Goal: Information Seeking & Learning: Learn about a topic

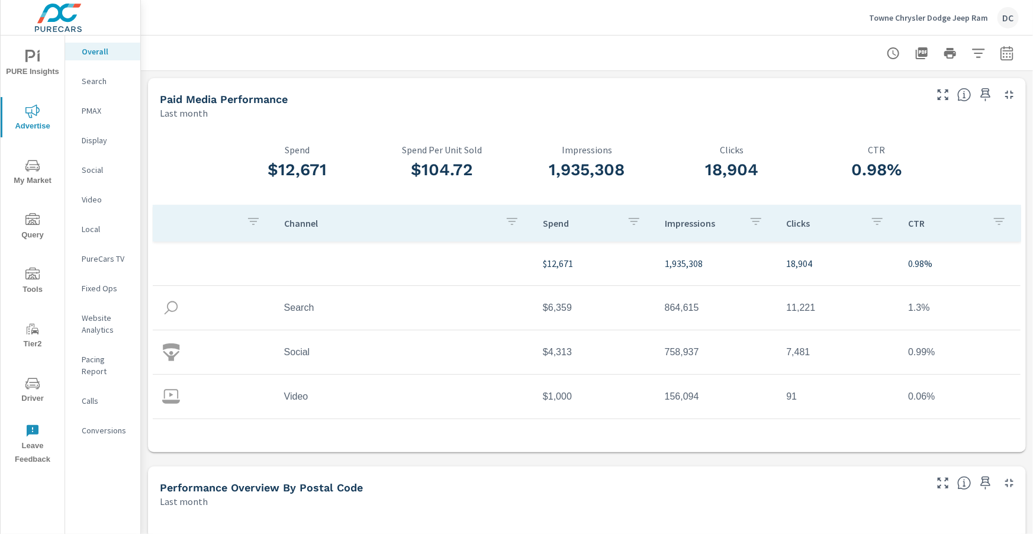
scroll to position [44, 0]
click at [100, 107] on p "PMAX" at bounding box center [106, 111] width 49 height 12
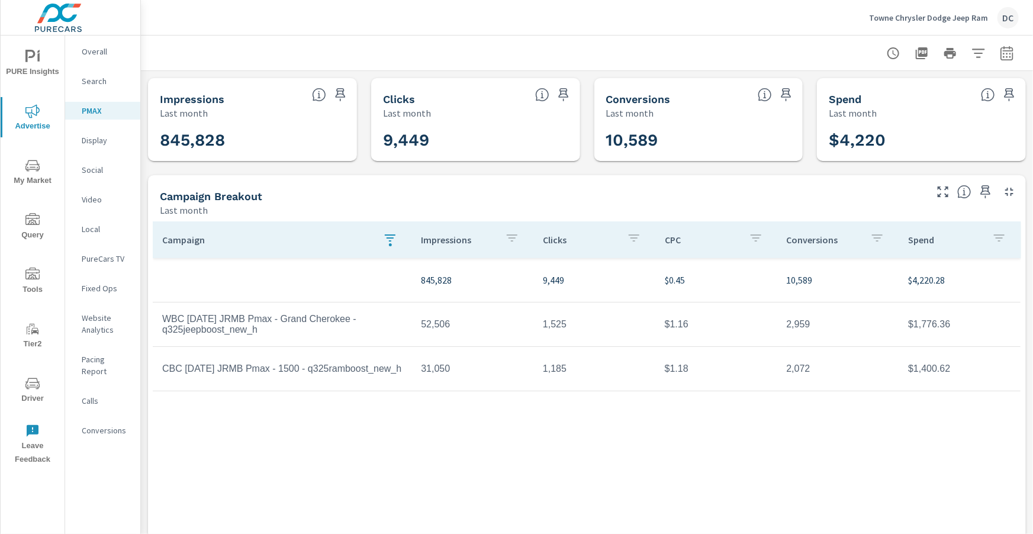
click at [105, 53] on p "Overall" at bounding box center [106, 52] width 49 height 12
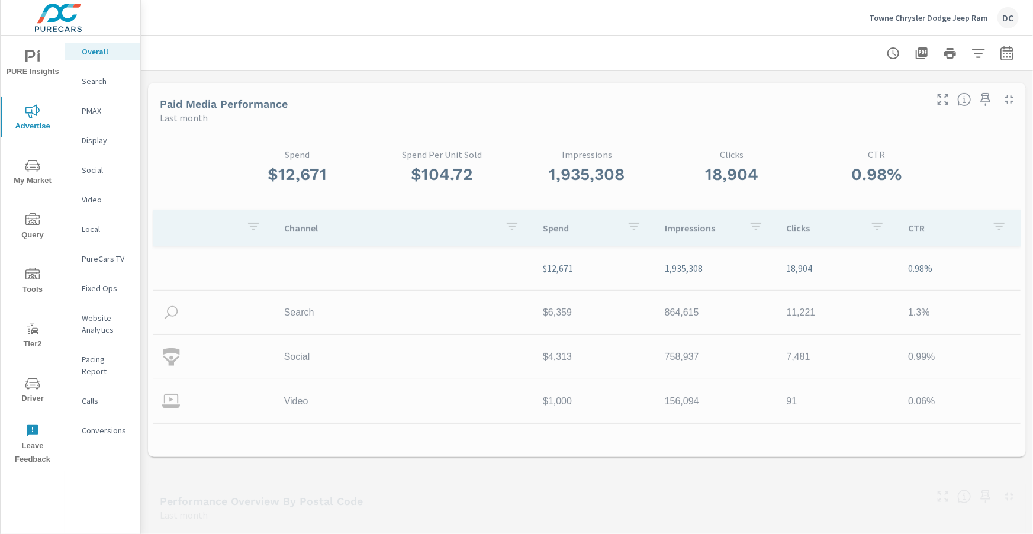
scroll to position [44, 0]
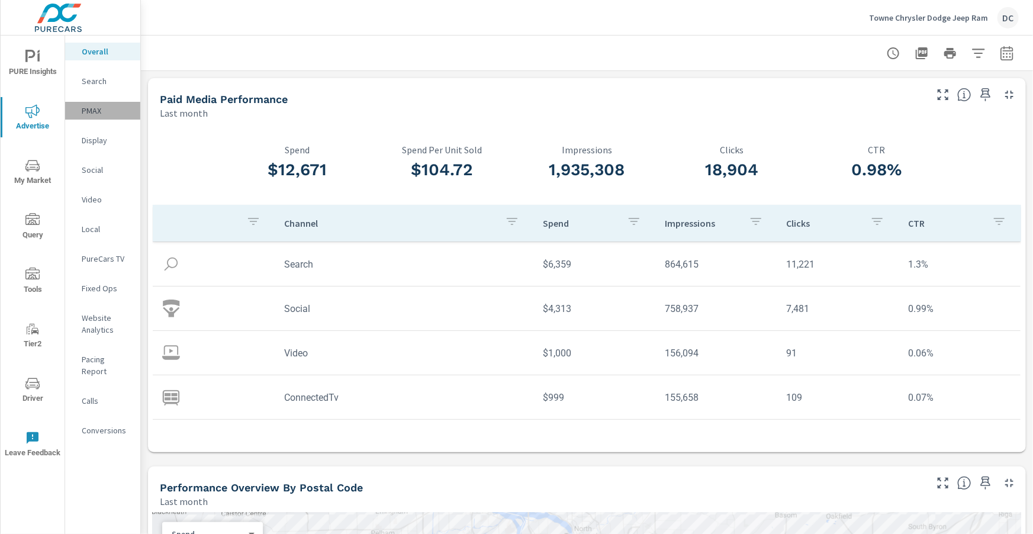
click at [99, 114] on p "PMAX" at bounding box center [106, 111] width 49 height 12
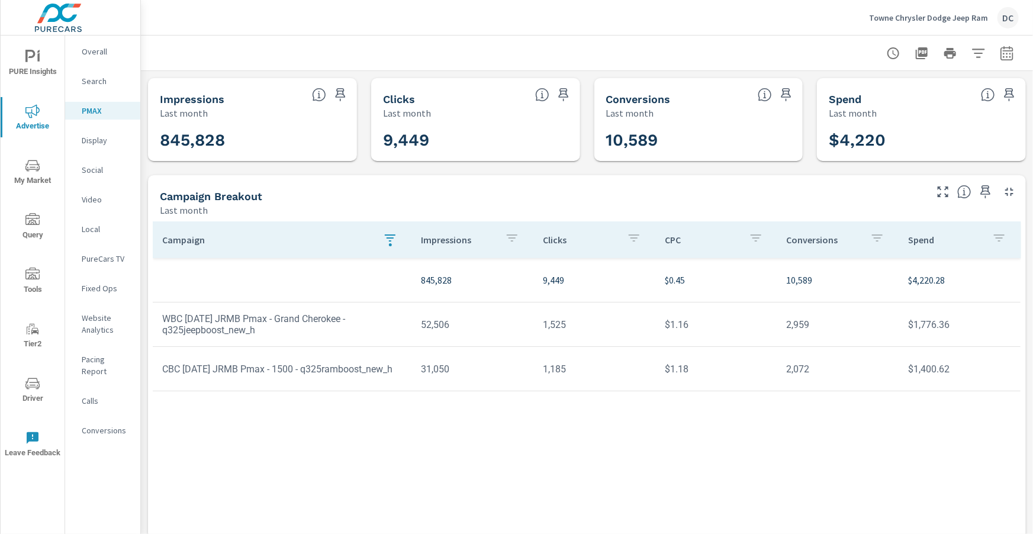
click at [385, 243] on icon "button" at bounding box center [390, 238] width 14 height 14
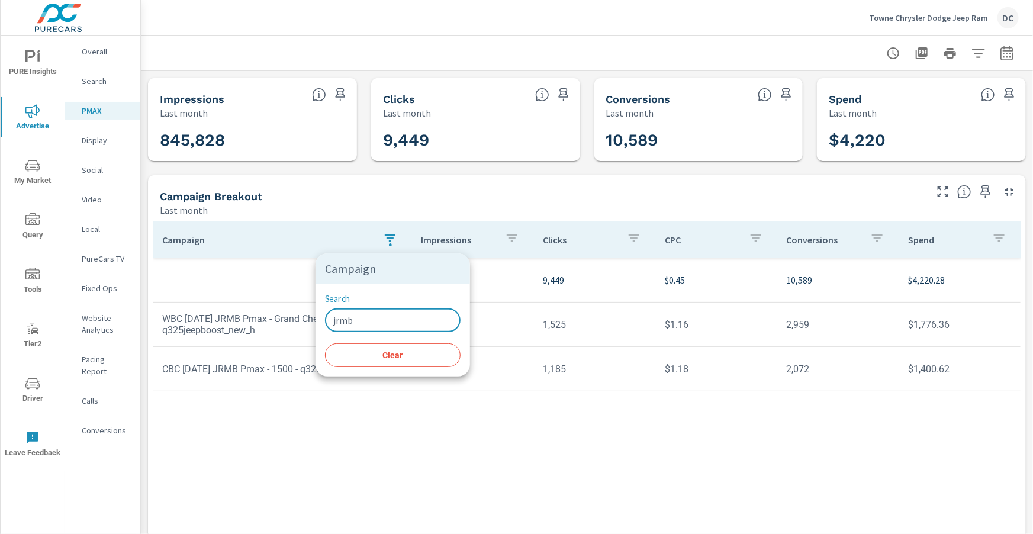
click at [384, 317] on input "jrmb" at bounding box center [393, 321] width 136 height 24
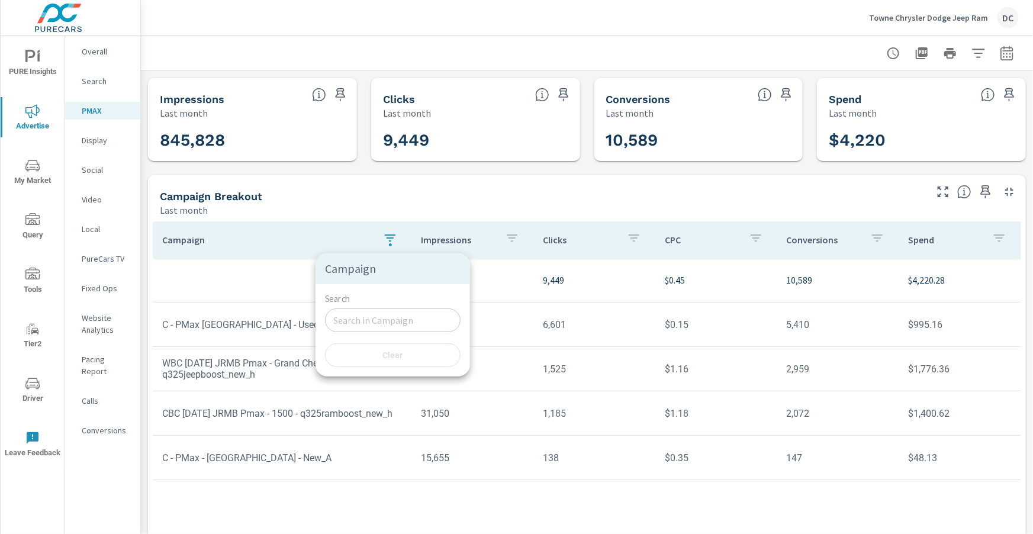
click at [467, 195] on div at bounding box center [516, 267] width 1033 height 534
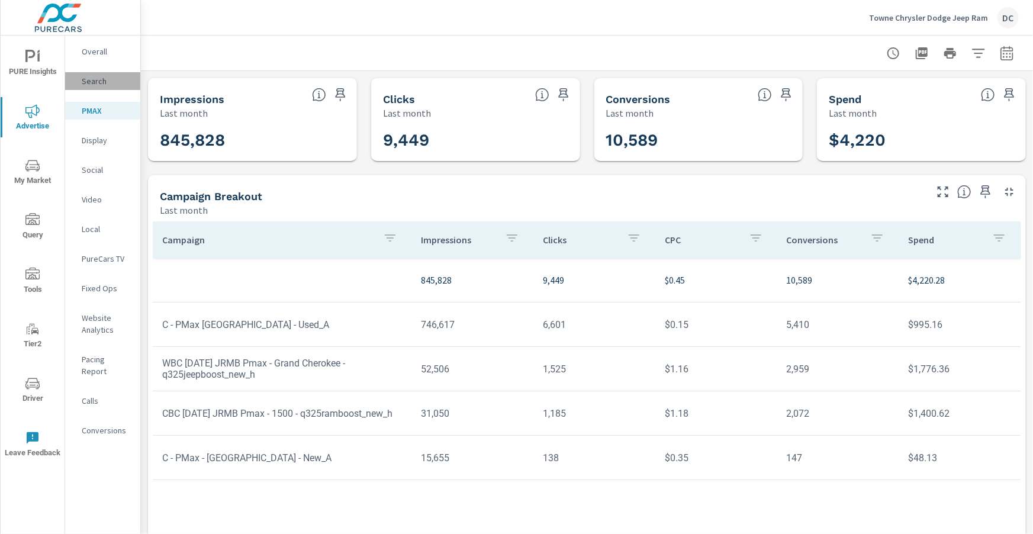
click at [100, 85] on p "Search" at bounding box center [106, 81] width 49 height 12
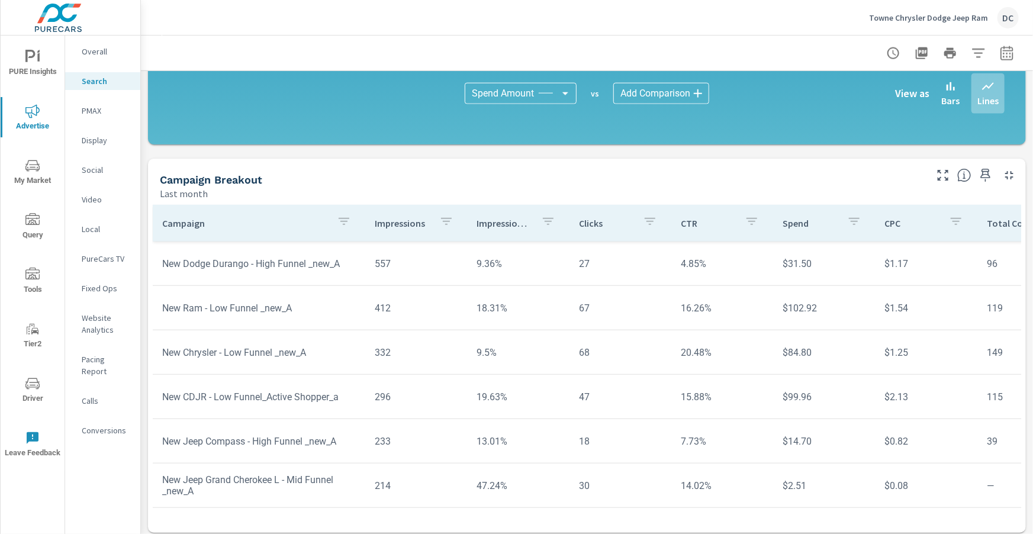
scroll to position [800, 0]
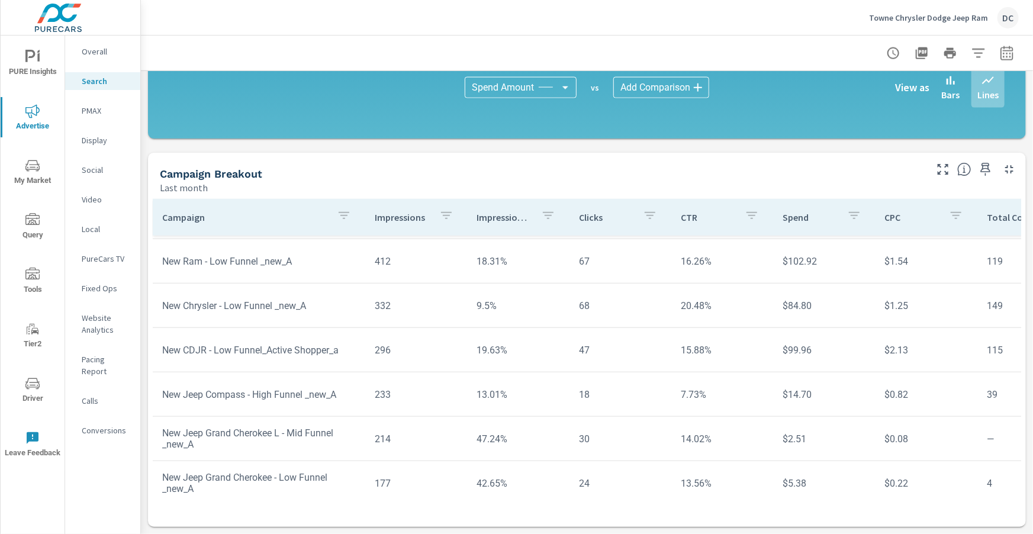
scroll to position [602, 0]
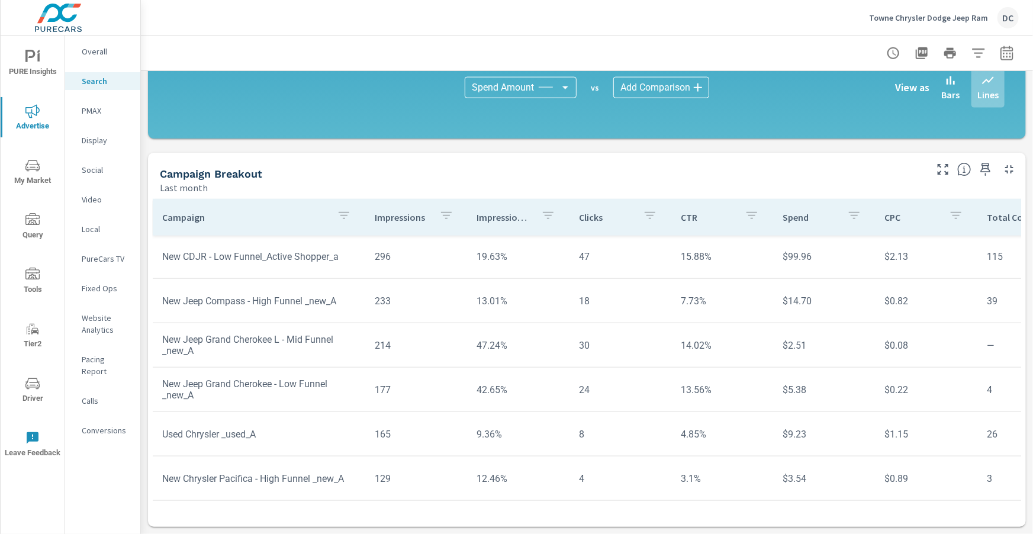
scroll to position [670, 0]
click at [344, 217] on icon "button" at bounding box center [344, 215] width 14 height 14
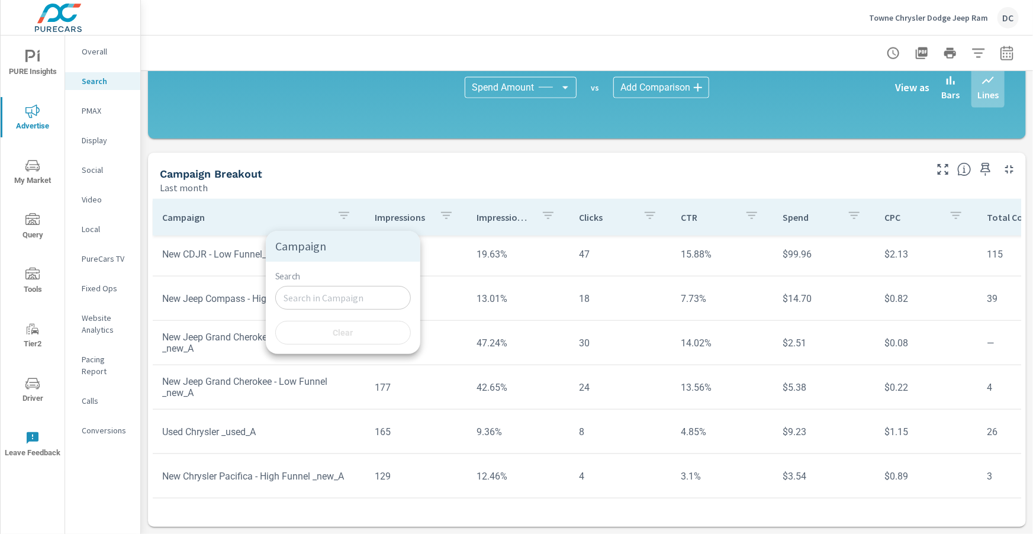
click at [326, 291] on input "Search" at bounding box center [343, 298] width 136 height 24
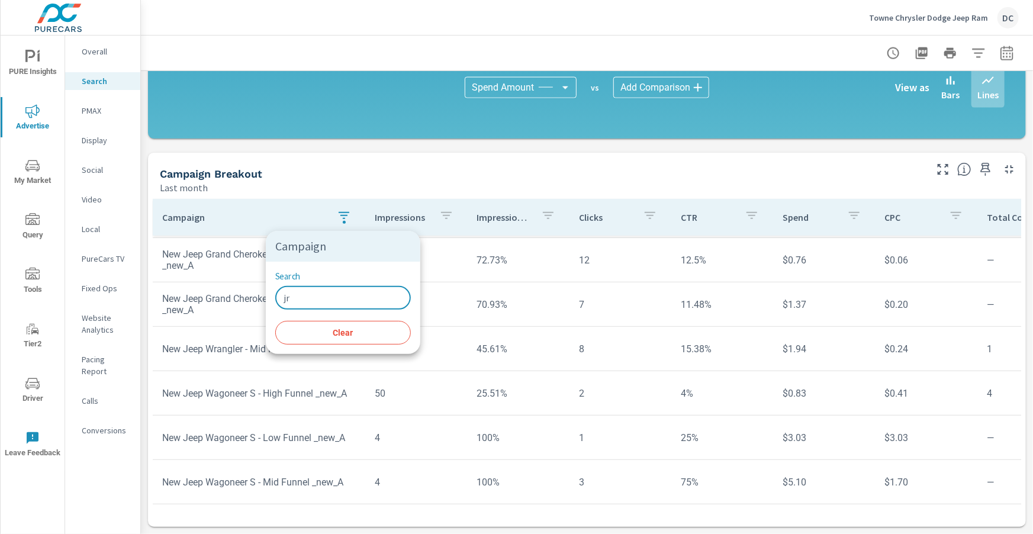
scroll to position [352, 0]
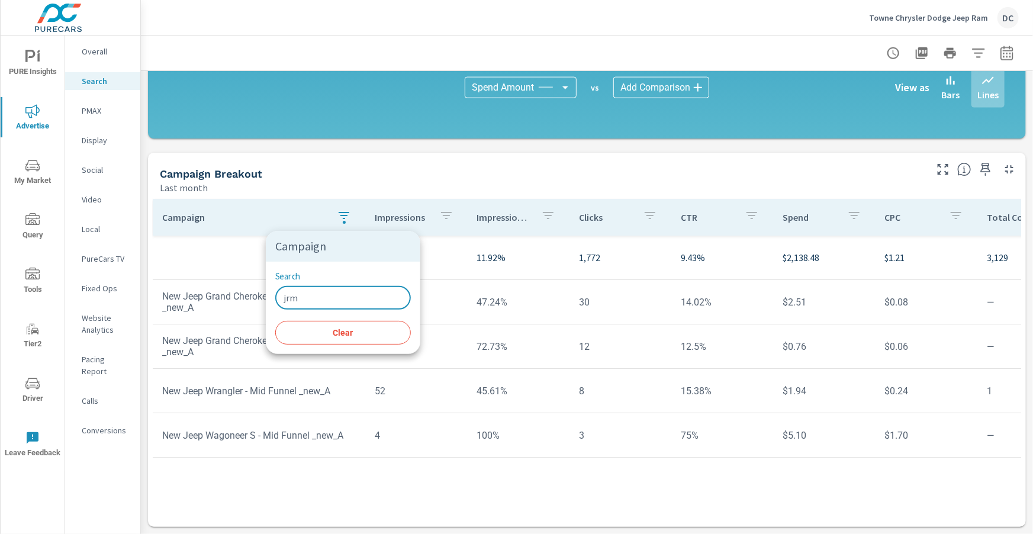
type input "jrmb"
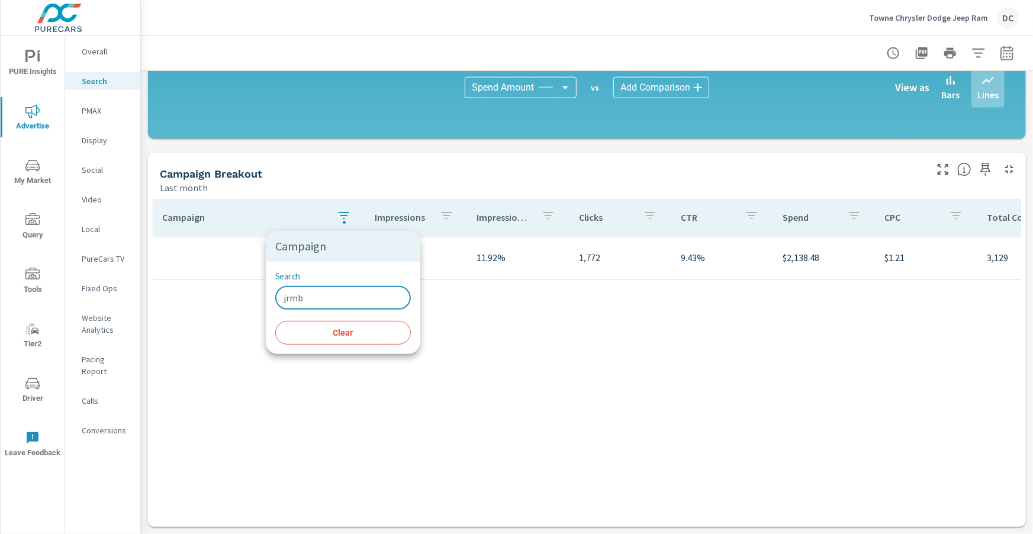
click at [324, 304] on input "jrmb" at bounding box center [343, 298] width 136 height 24
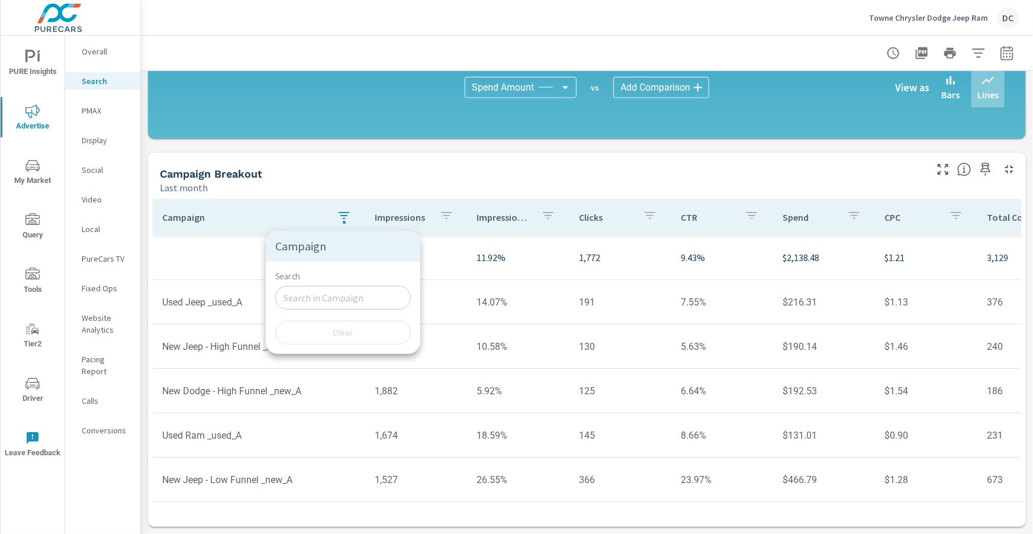
click at [101, 176] on div at bounding box center [516, 267] width 1033 height 534
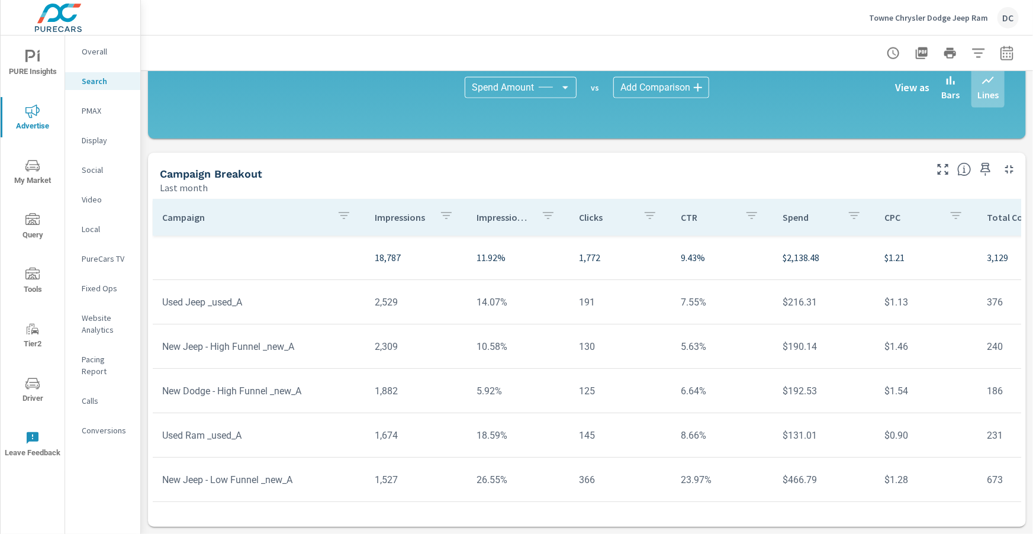
click at [99, 172] on p "Social" at bounding box center [106, 170] width 49 height 12
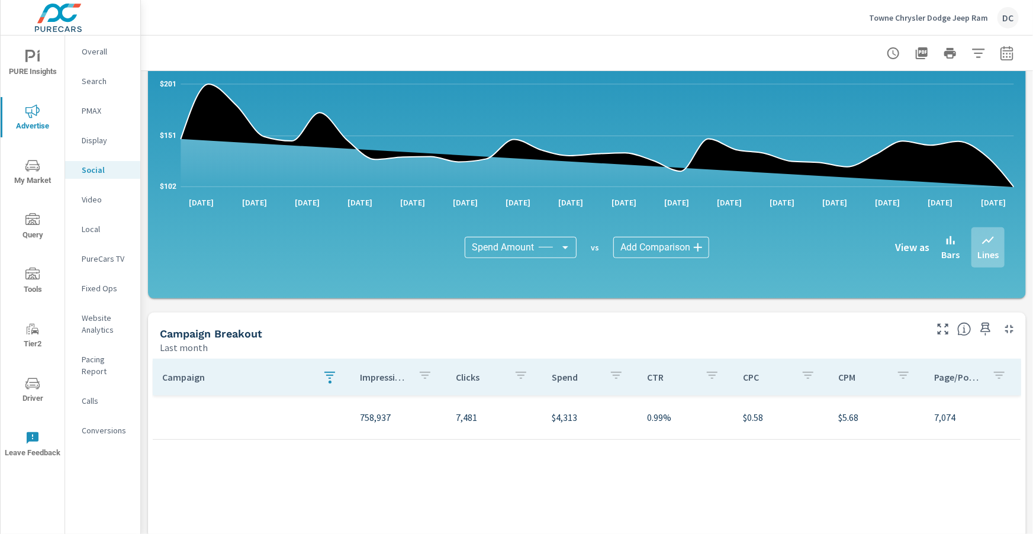
scroll to position [314, 0]
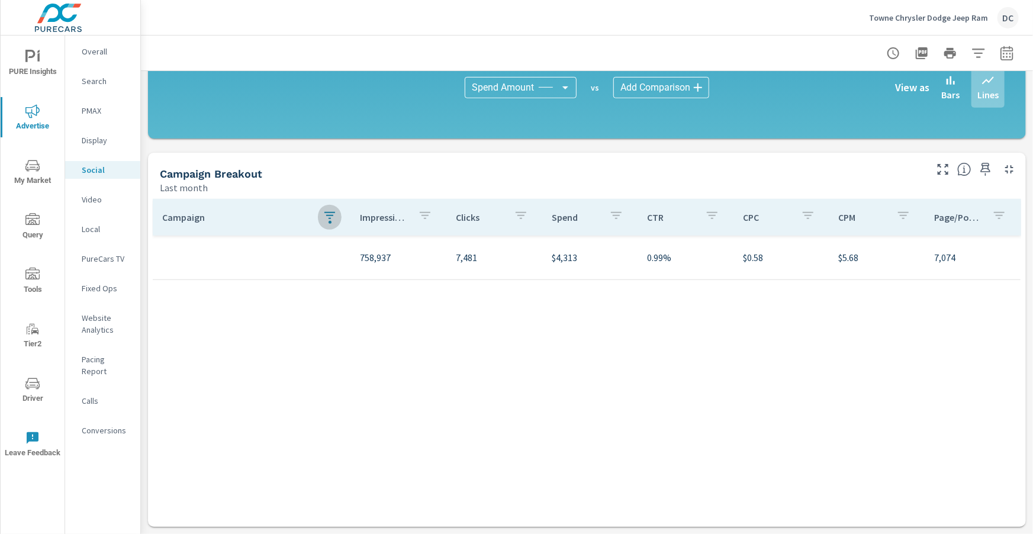
click at [329, 218] on icon "button" at bounding box center [330, 215] width 14 height 14
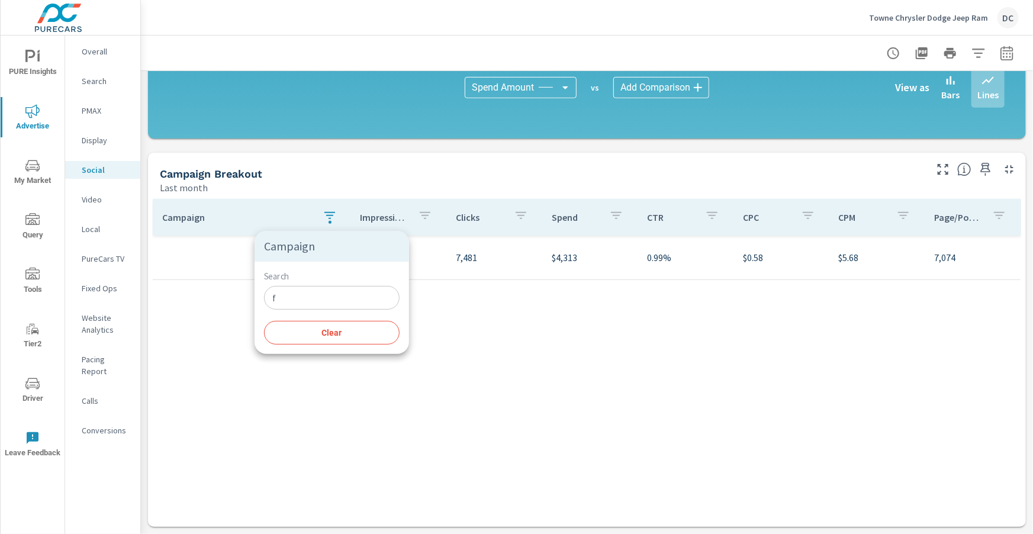
click at [307, 297] on input "f" at bounding box center [332, 298] width 136 height 24
type input "j"
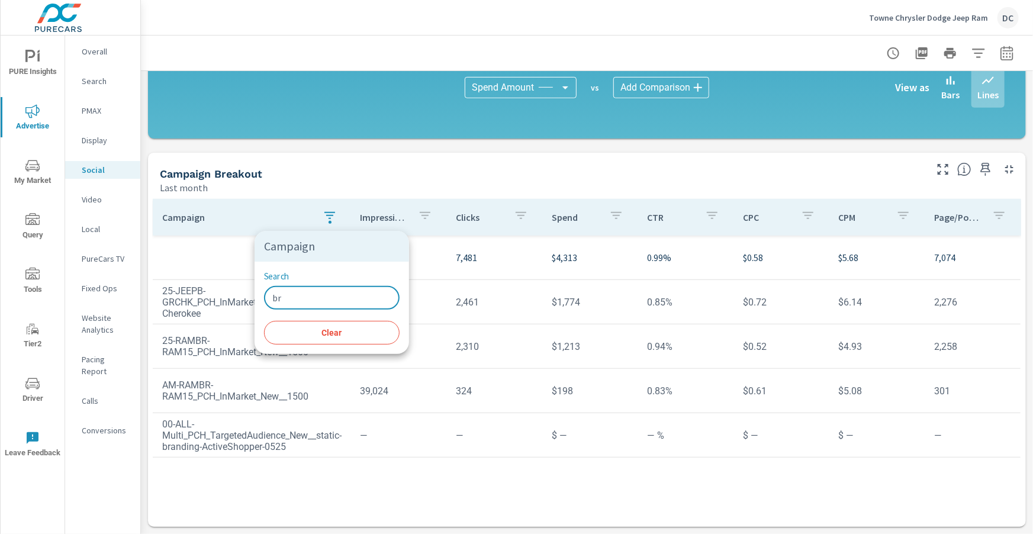
type input "br"
click at [492, 168] on div at bounding box center [516, 267] width 1033 height 534
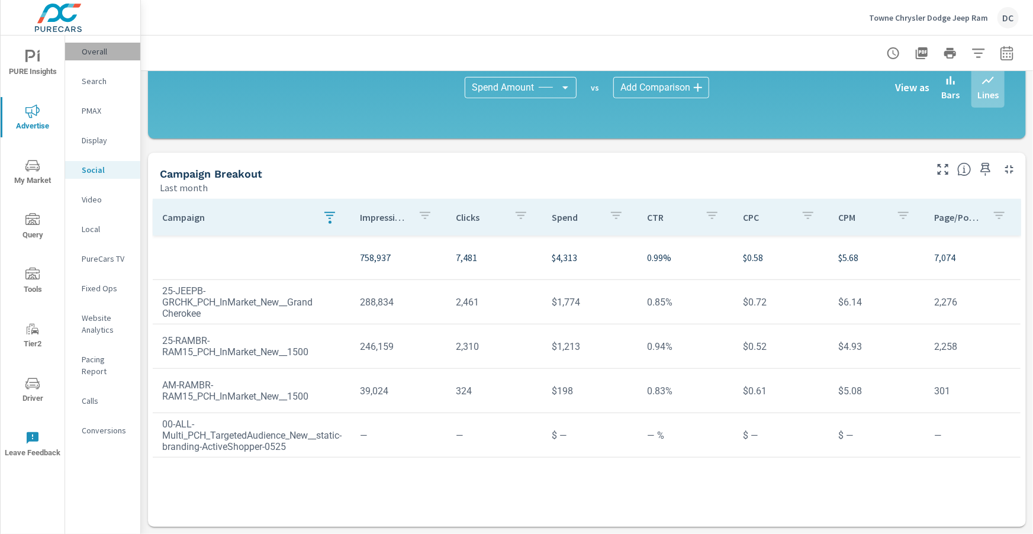
click at [113, 52] on p "Overall" at bounding box center [106, 52] width 49 height 12
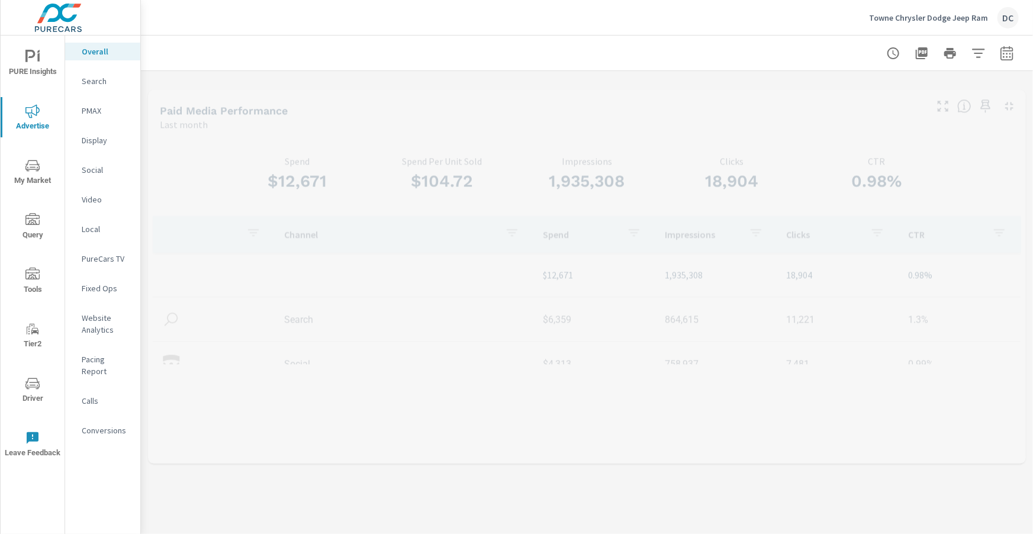
scroll to position [44, 0]
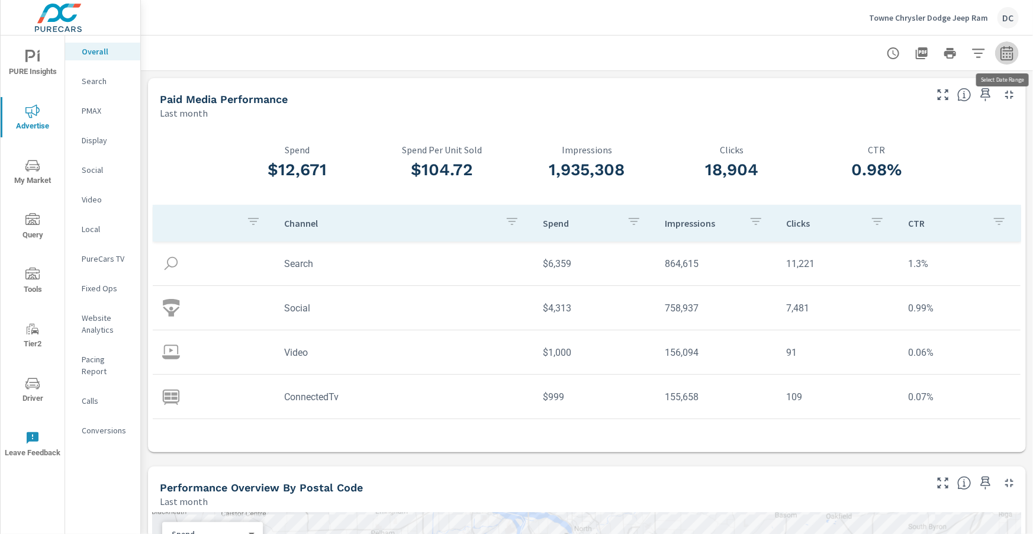
click at [1007, 58] on icon "button" at bounding box center [1007, 53] width 14 height 14
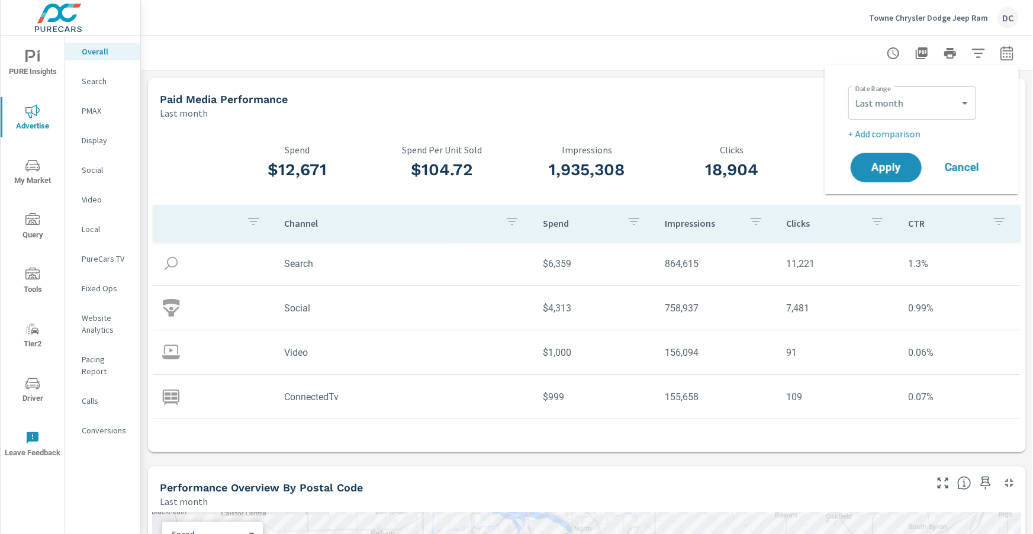
click at [972, 100] on div "Custom Yesterday Last week Last 7 days Last 14 days Last 30 days Last 45 days L…" at bounding box center [913, 102] width 128 height 33
click at [957, 108] on select "Custom Yesterday Last week Last 7 days Last 14 days Last 30 days Last 45 days L…" at bounding box center [912, 103] width 118 height 24
click at [853, 91] on select "Custom Yesterday Last week Last 7 days Last 14 days Last 30 days Last 45 days L…" at bounding box center [912, 103] width 118 height 24
select select "Month to date"
click at [910, 161] on button "Apply" at bounding box center [886, 167] width 73 height 31
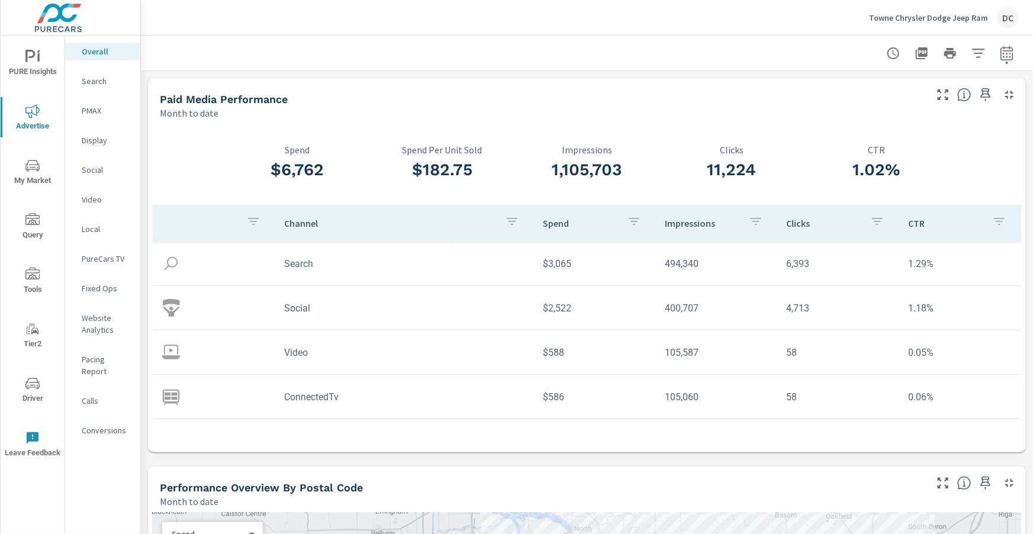
scroll to position [78, 0]
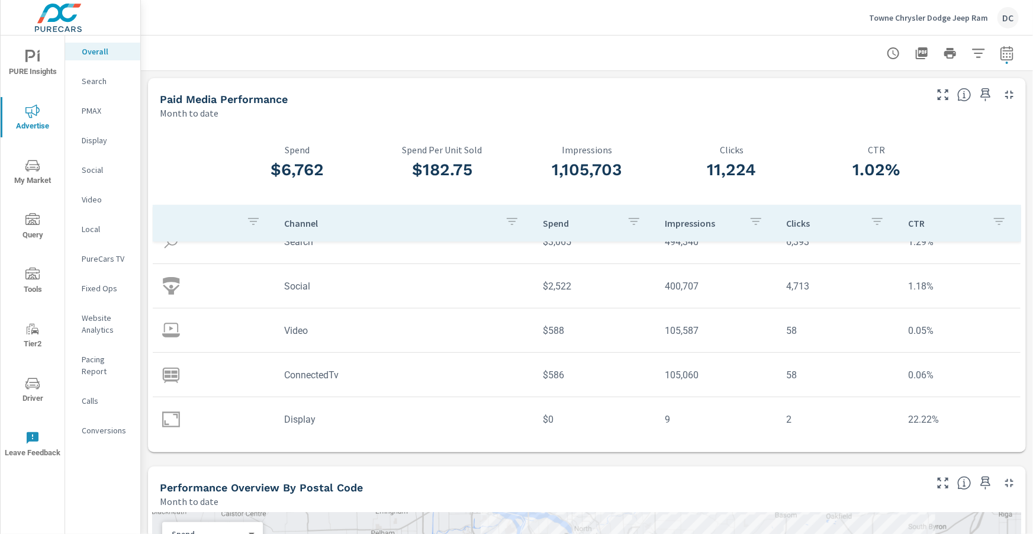
scroll to position [78, 0]
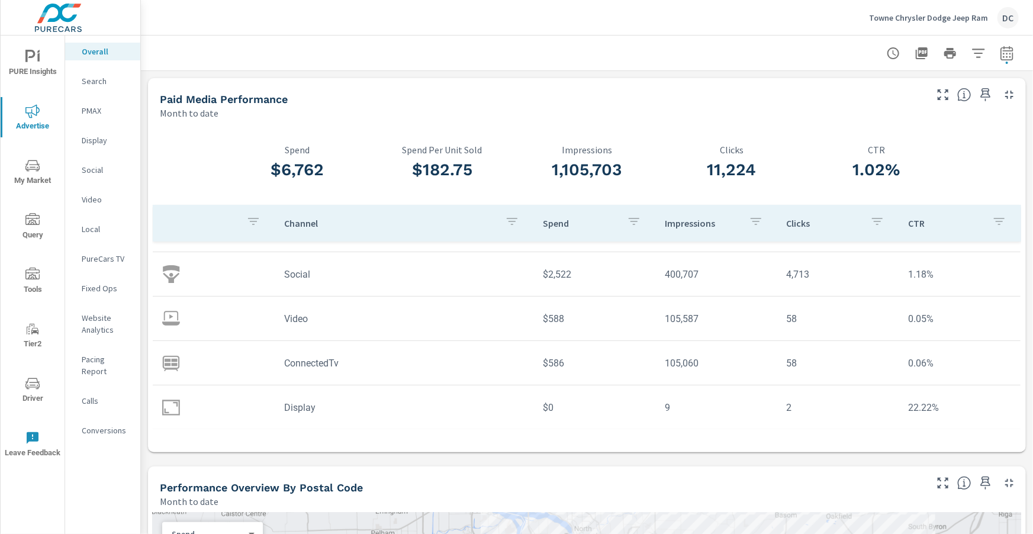
click at [31, 389] on icon "nav menu" at bounding box center [32, 384] width 14 height 14
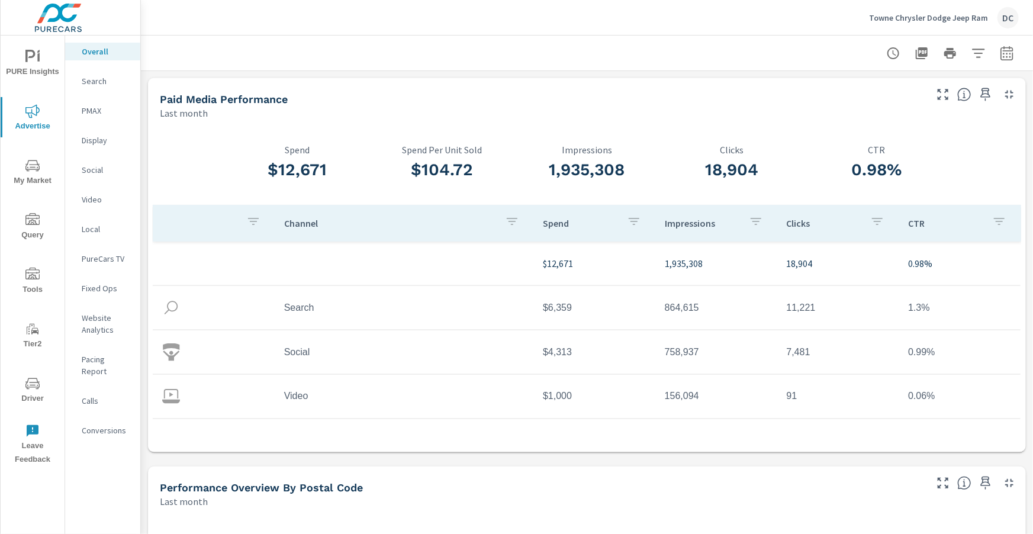
scroll to position [44, 0]
click at [89, 171] on p "Social" at bounding box center [106, 170] width 49 height 12
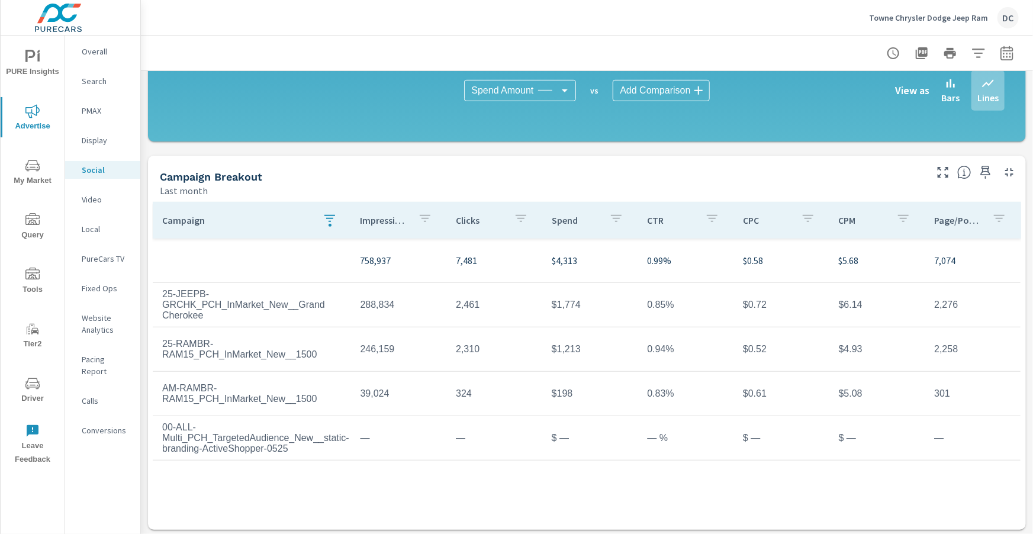
scroll to position [314, 0]
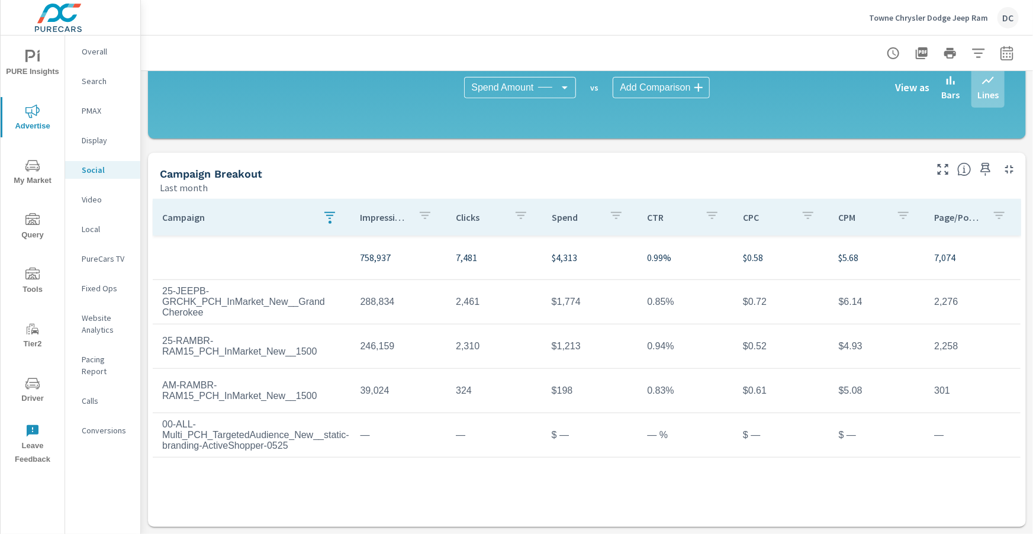
click at [327, 217] on icon "button" at bounding box center [330, 215] width 14 height 14
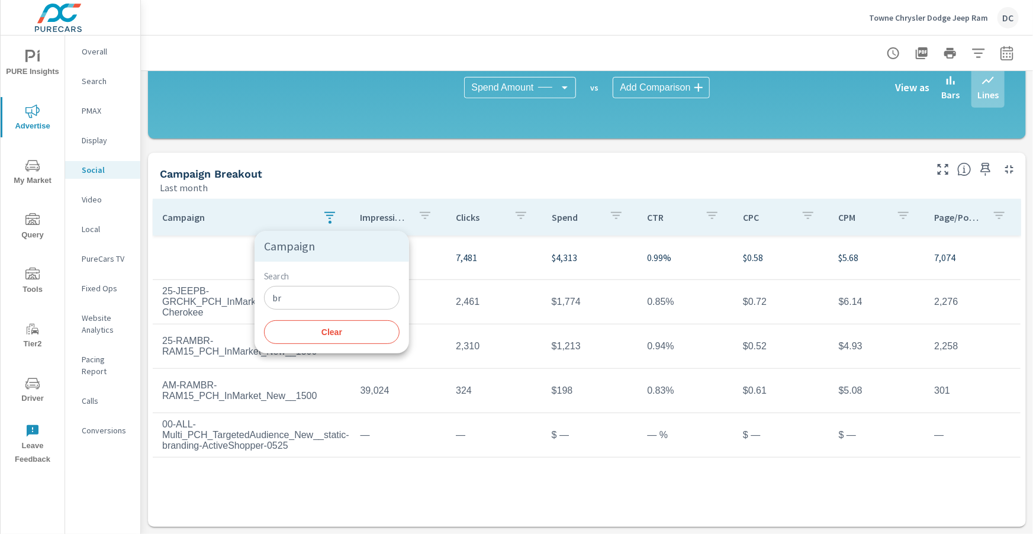
click at [283, 300] on input "br" at bounding box center [332, 298] width 136 height 24
type input "b"
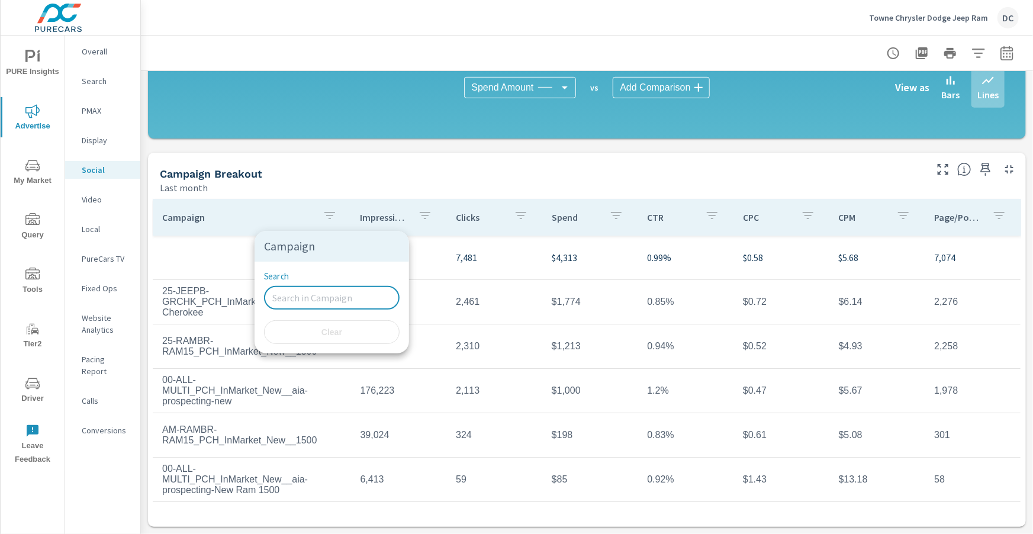
click at [402, 183] on div at bounding box center [516, 267] width 1033 height 534
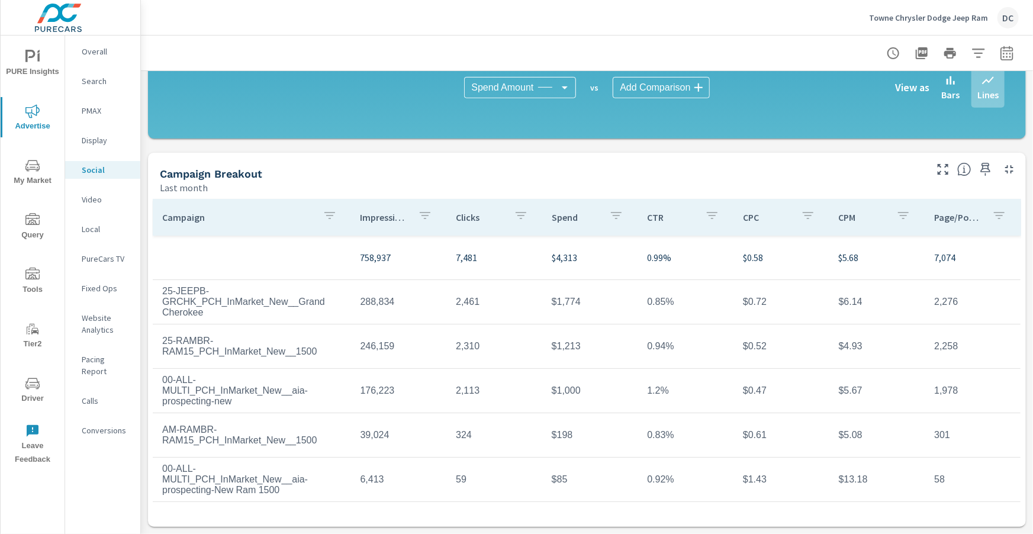
scroll to position [90, 0]
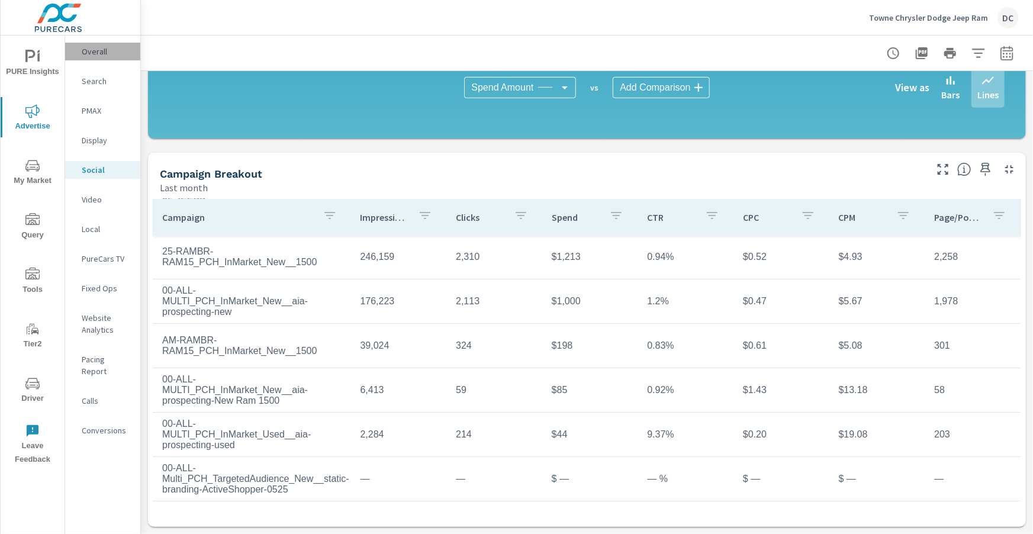
click at [91, 54] on p "Overall" at bounding box center [106, 52] width 49 height 12
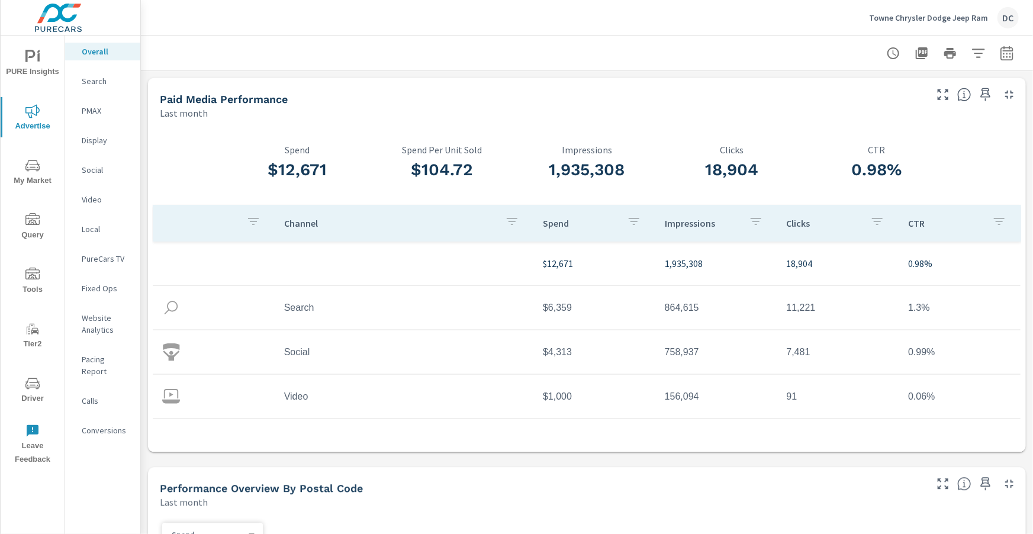
scroll to position [44, 0]
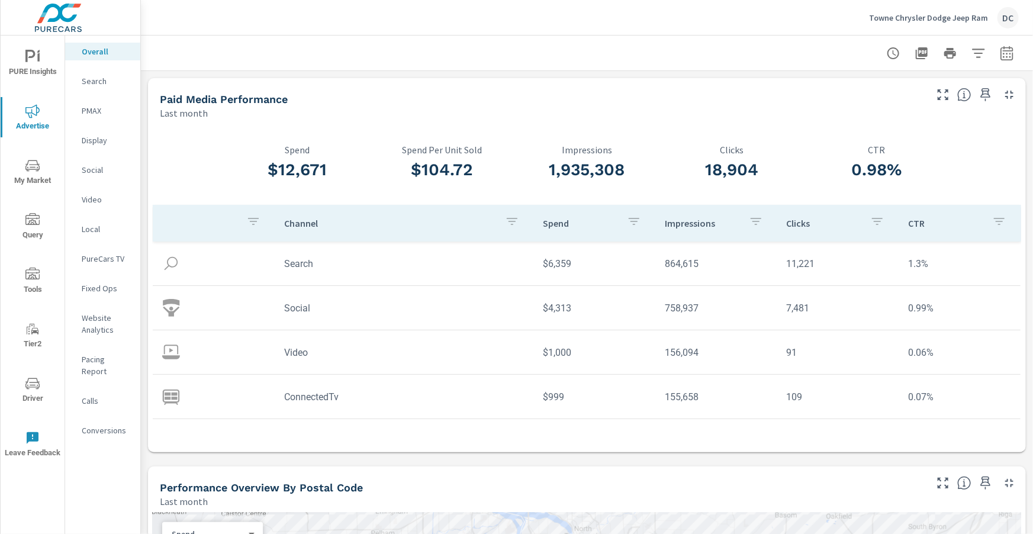
click at [945, 12] on p "Towne Chrysler Dodge Jeep Ram" at bounding box center [928, 17] width 119 height 11
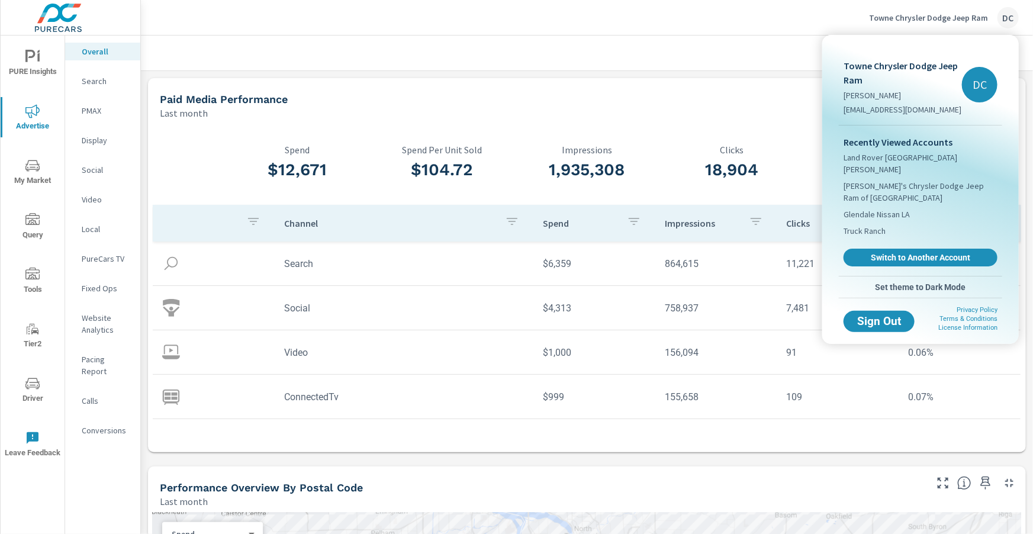
click at [749, 120] on div at bounding box center [516, 267] width 1033 height 534
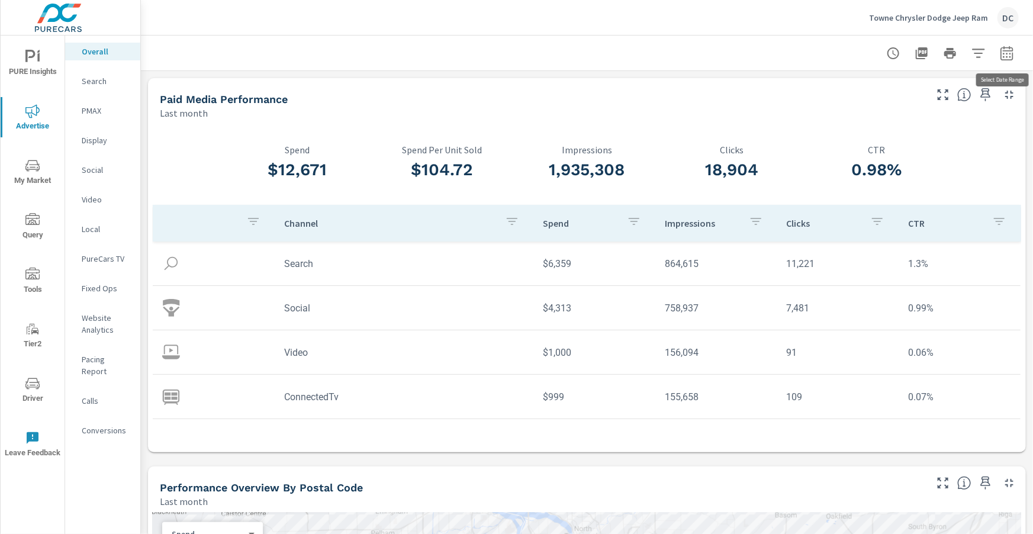
click at [1009, 56] on icon "button" at bounding box center [1007, 53] width 14 height 14
select select "Last month"
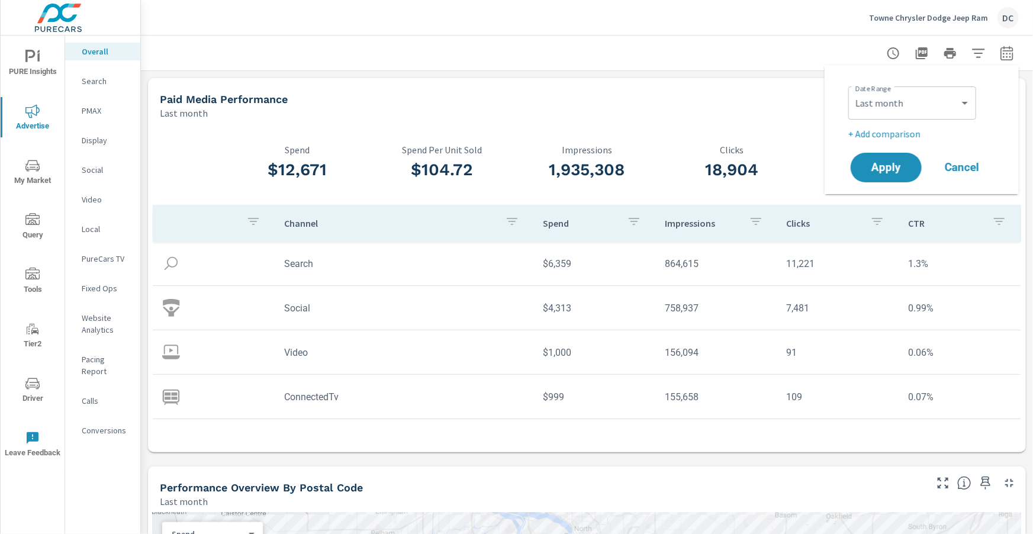
click at [920, 132] on p "+ Add comparison" at bounding box center [925, 134] width 152 height 14
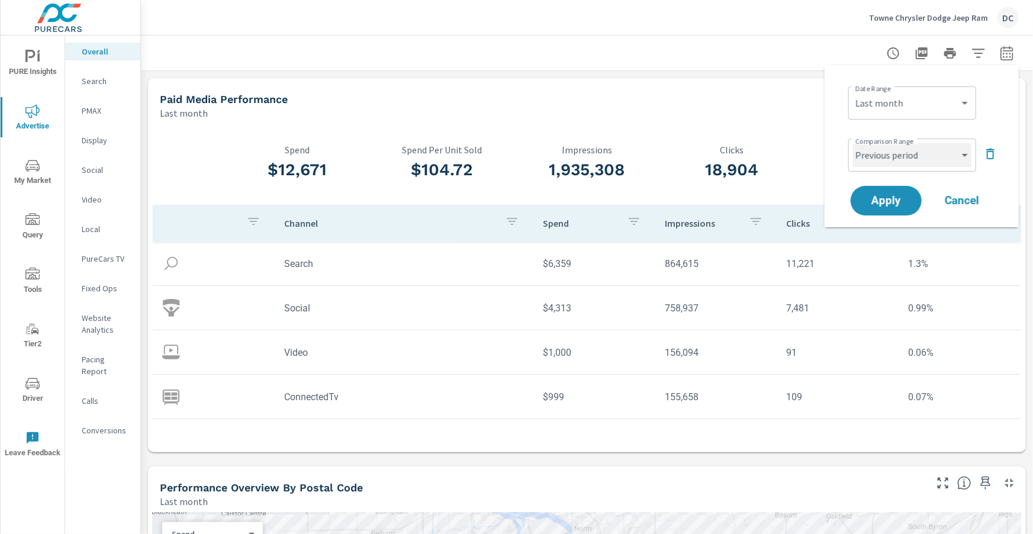
click at [903, 161] on select "Custom Previous period Previous month Previous year" at bounding box center [912, 155] width 118 height 24
click at [853, 143] on select "Custom Previous period Previous month Previous year" at bounding box center [912, 155] width 118 height 24
select select "Previous month"
click at [896, 198] on span "Apply" at bounding box center [886, 200] width 47 height 11
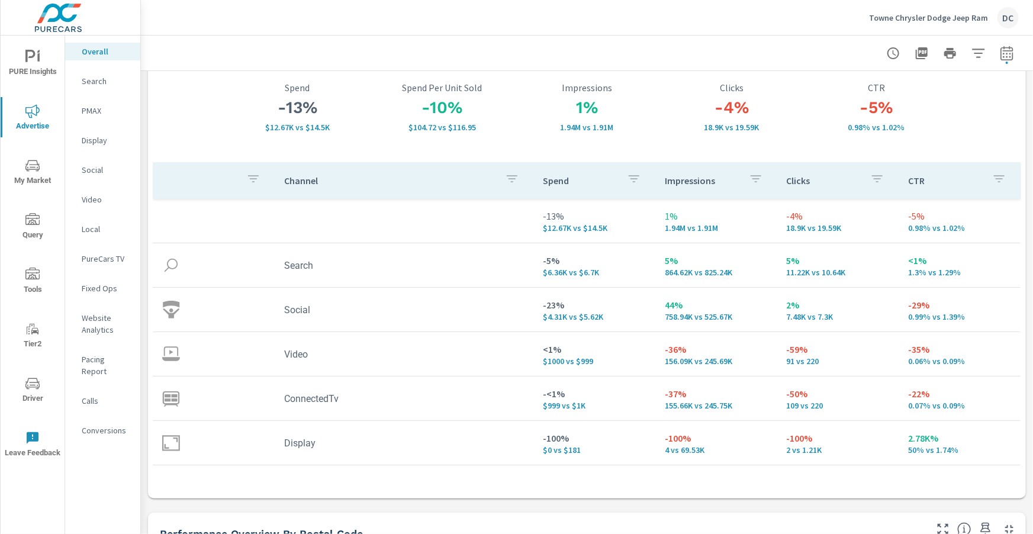
scroll to position [101, 0]
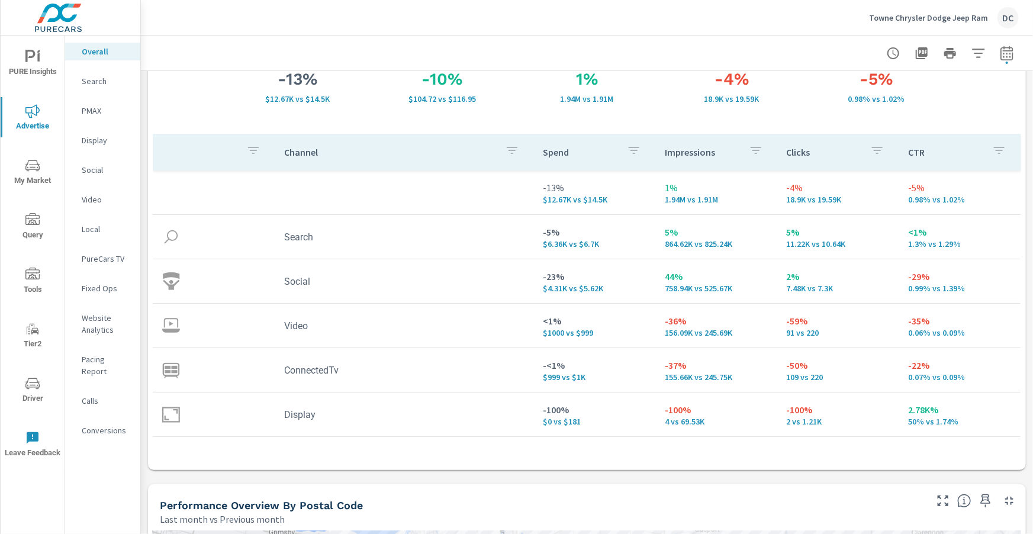
click at [100, 111] on p "PMAX" at bounding box center [106, 111] width 49 height 12
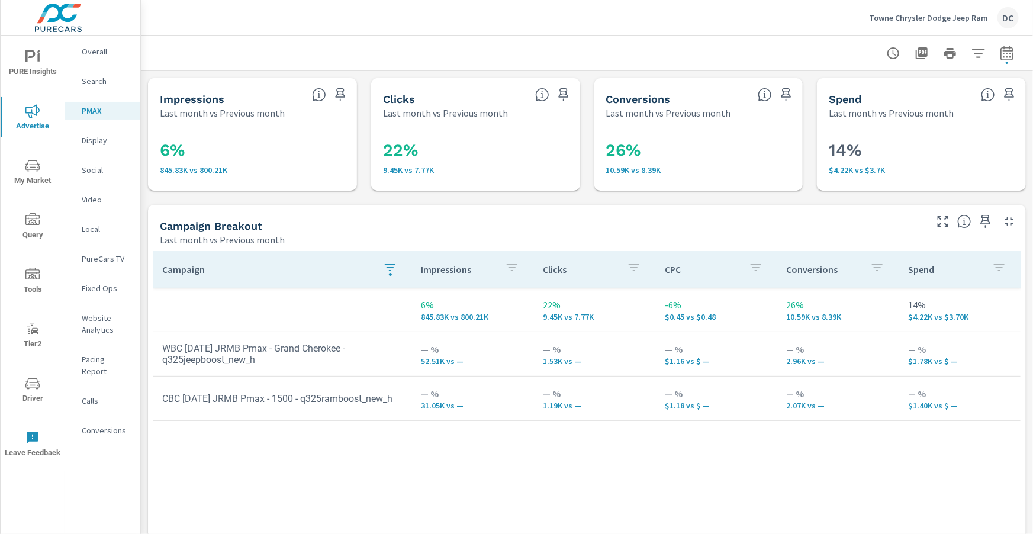
click at [392, 264] on icon "button" at bounding box center [390, 268] width 14 height 14
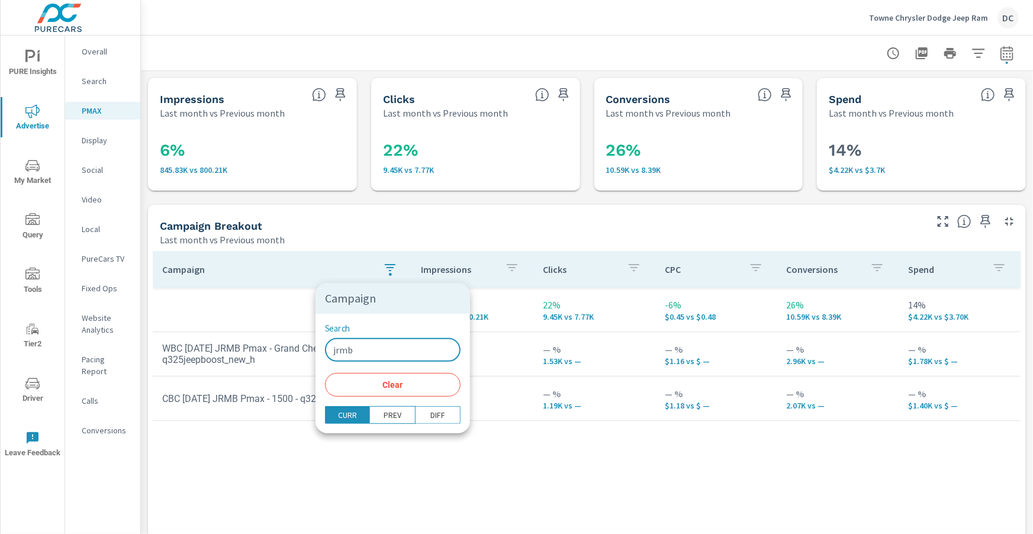
click at [374, 345] on input "jrmb" at bounding box center [393, 350] width 136 height 24
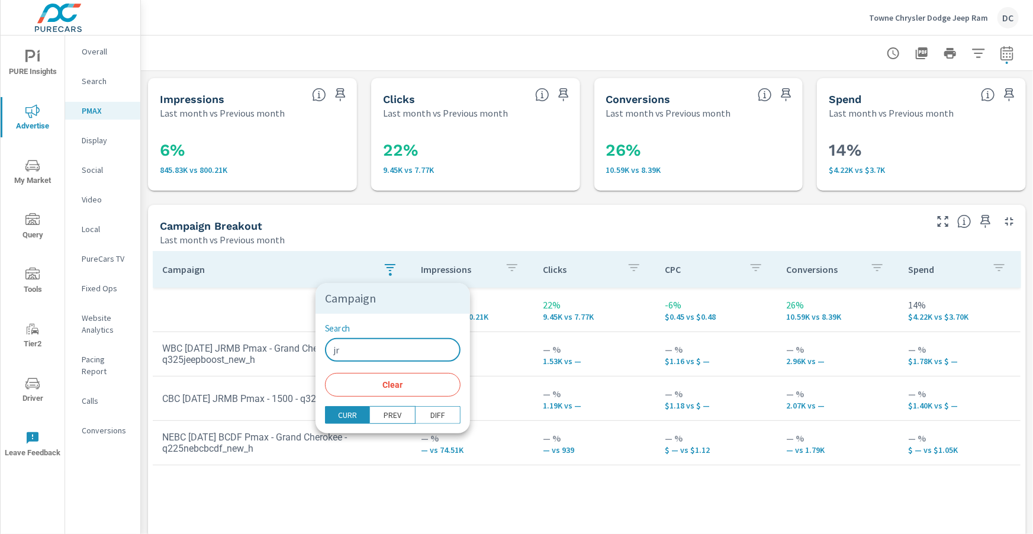
type input "j"
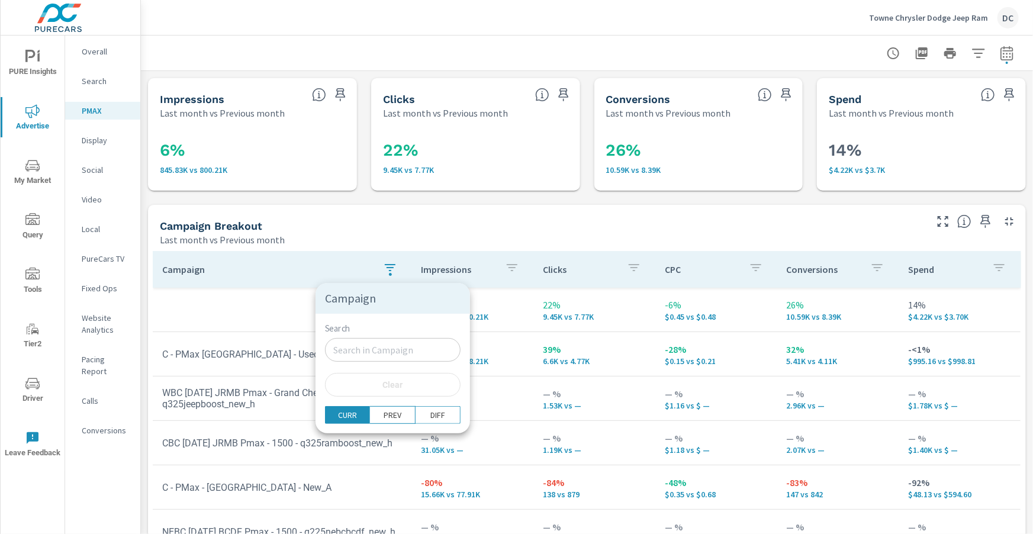
click at [310, 239] on div at bounding box center [516, 267] width 1033 height 534
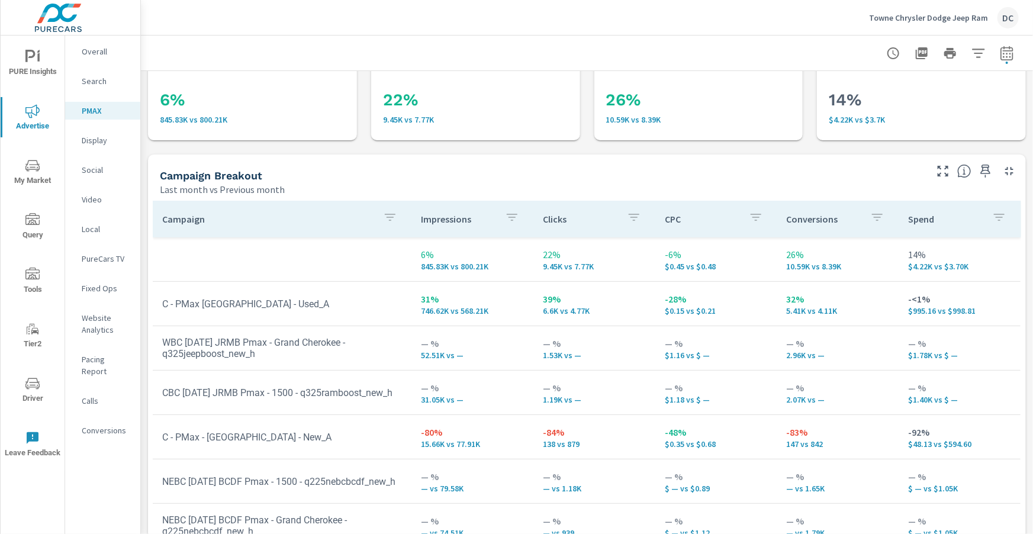
scroll to position [79, 0]
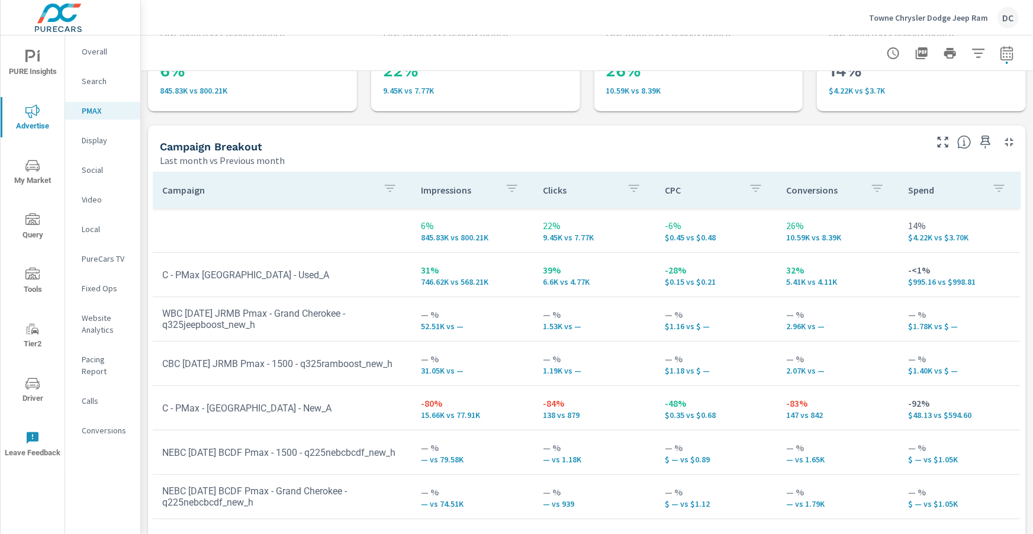
click at [100, 56] on p "Overall" at bounding box center [106, 52] width 49 height 12
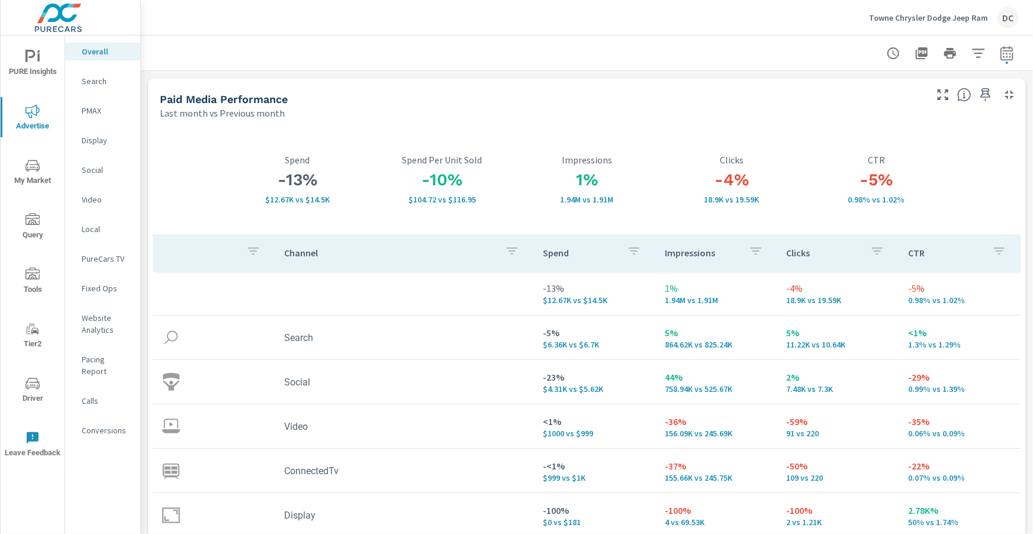
click at [41, 69] on span "PURE Insights" at bounding box center [32, 64] width 57 height 29
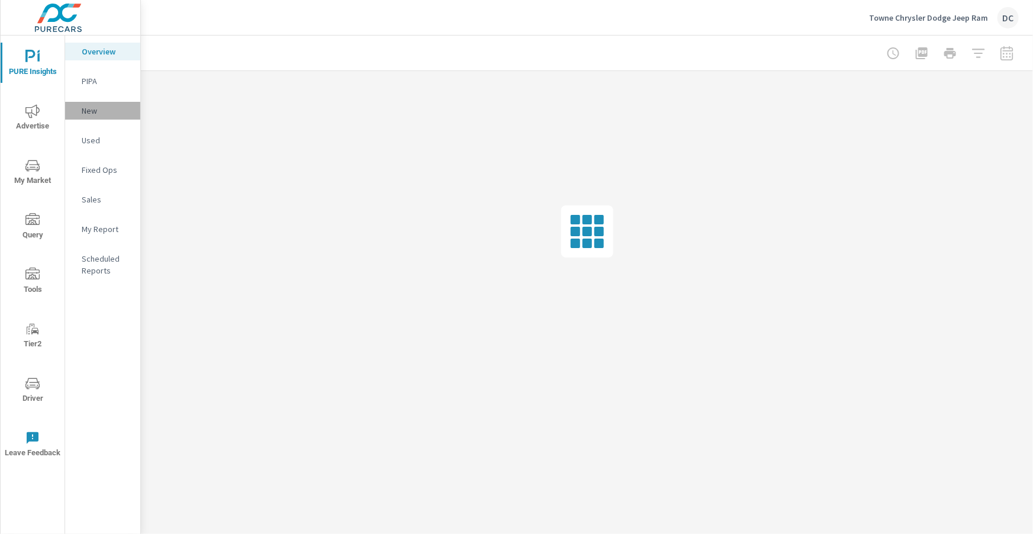
click at [94, 111] on p "New" at bounding box center [106, 111] width 49 height 12
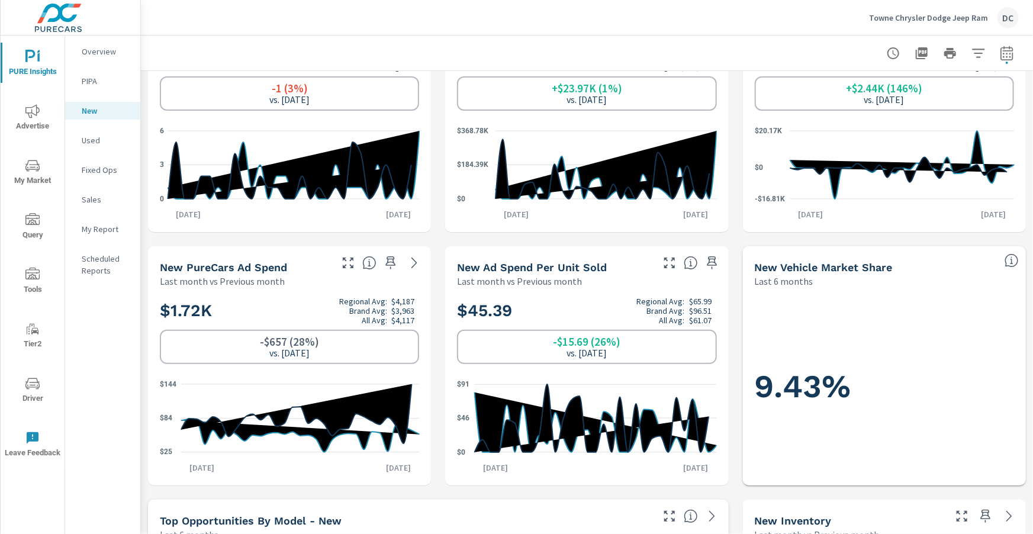
click at [97, 137] on p "Used" at bounding box center [106, 140] width 49 height 12
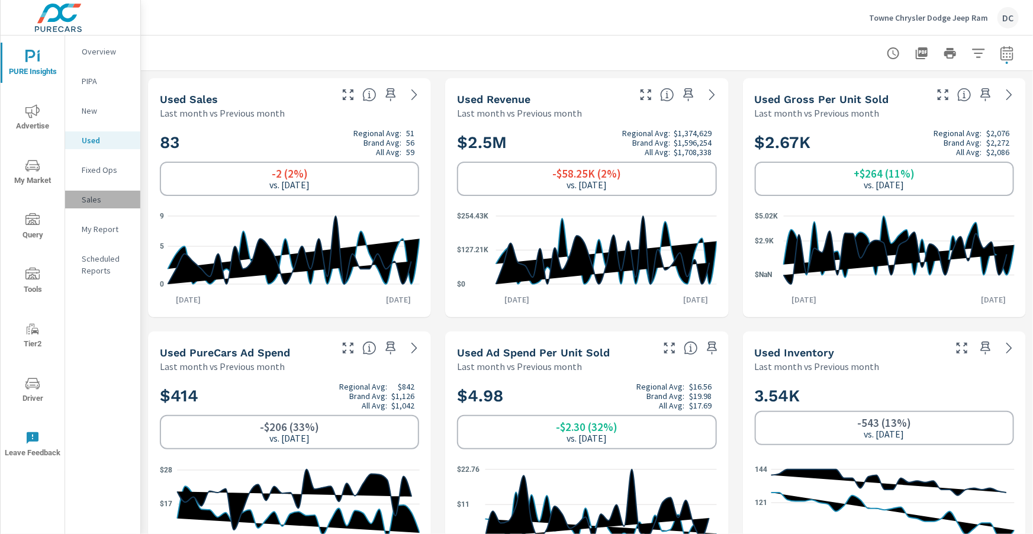
click at [98, 201] on p "Sales" at bounding box center [106, 200] width 49 height 12
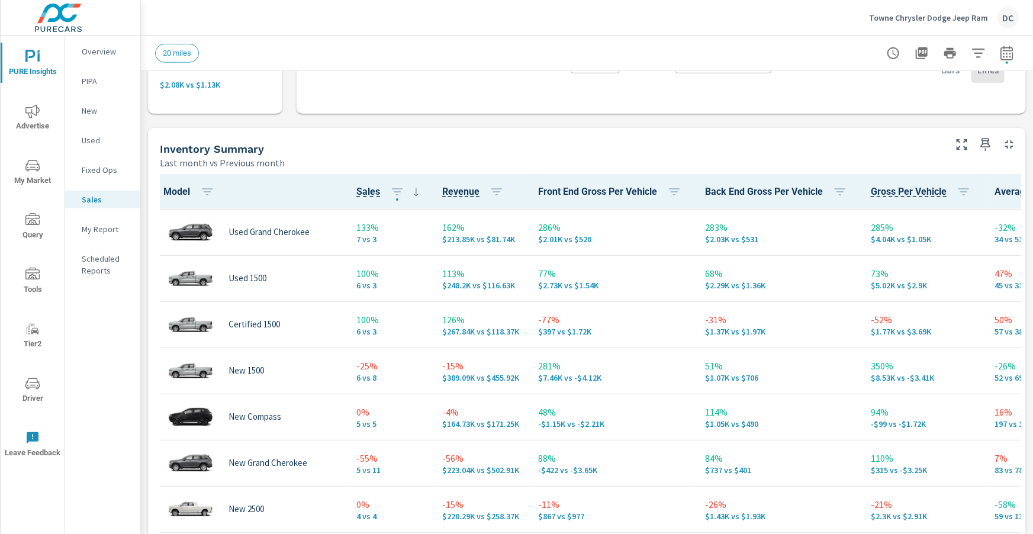
scroll to position [45, 1]
click at [83, 111] on p "New" at bounding box center [106, 111] width 49 height 12
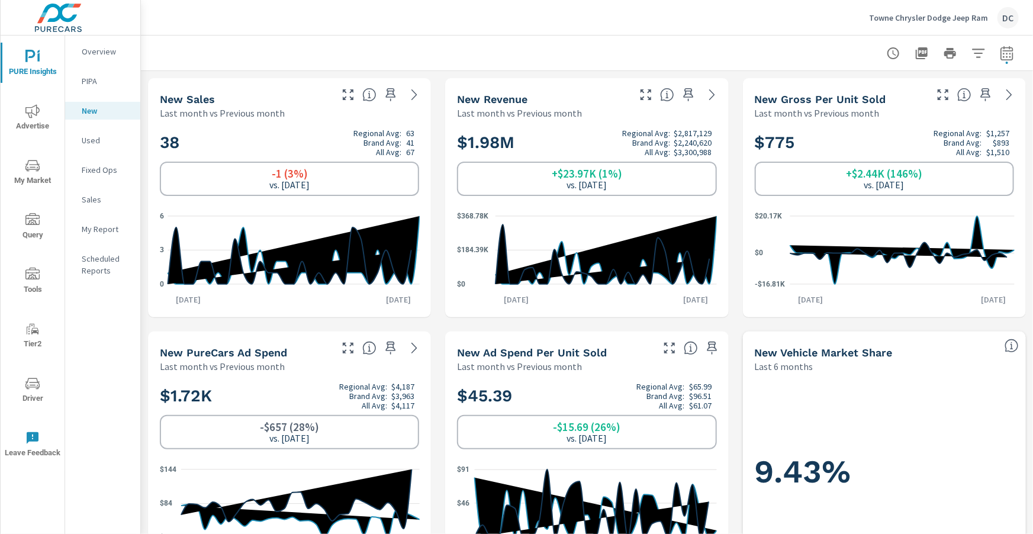
click at [40, 103] on button "Advertise" at bounding box center [33, 117] width 64 height 40
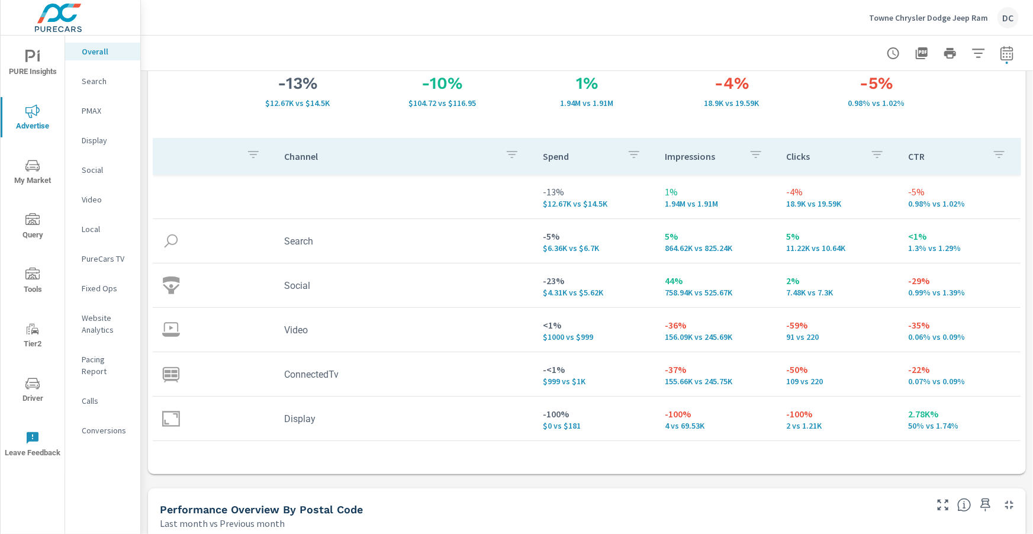
scroll to position [155, 0]
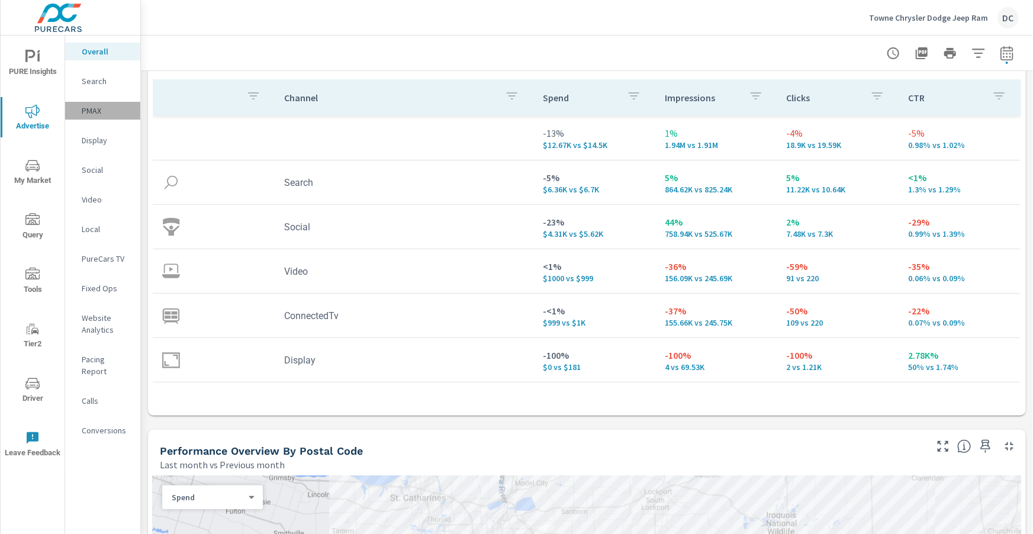
click at [95, 116] on p "PMAX" at bounding box center [106, 111] width 49 height 12
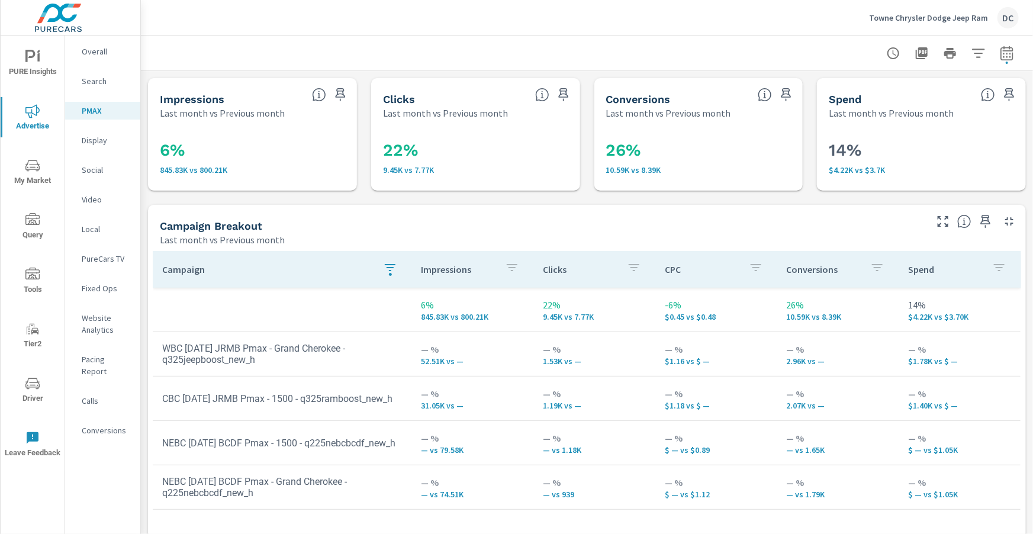
click at [390, 271] on icon "button" at bounding box center [390, 268] width 14 height 14
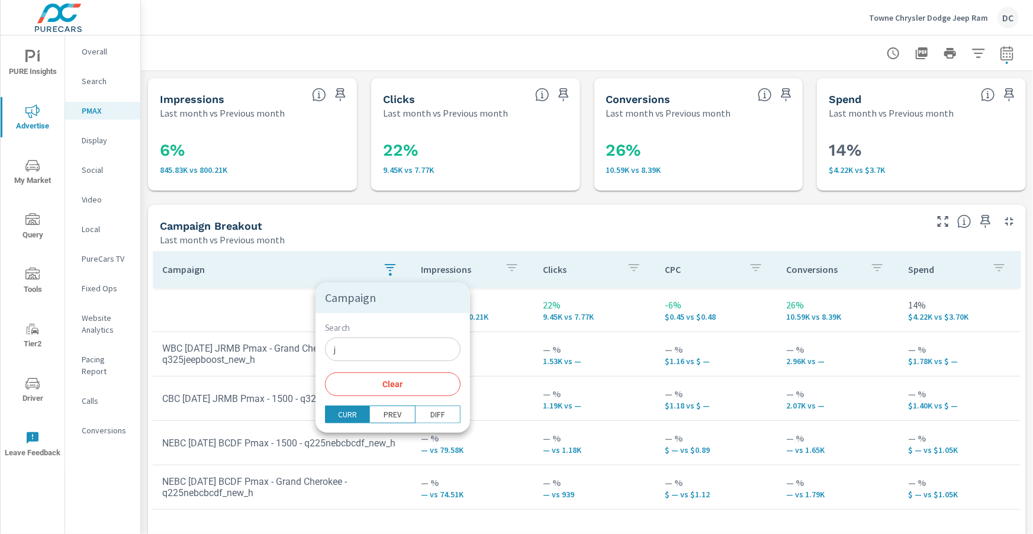
click at [281, 260] on div at bounding box center [516, 267] width 1033 height 534
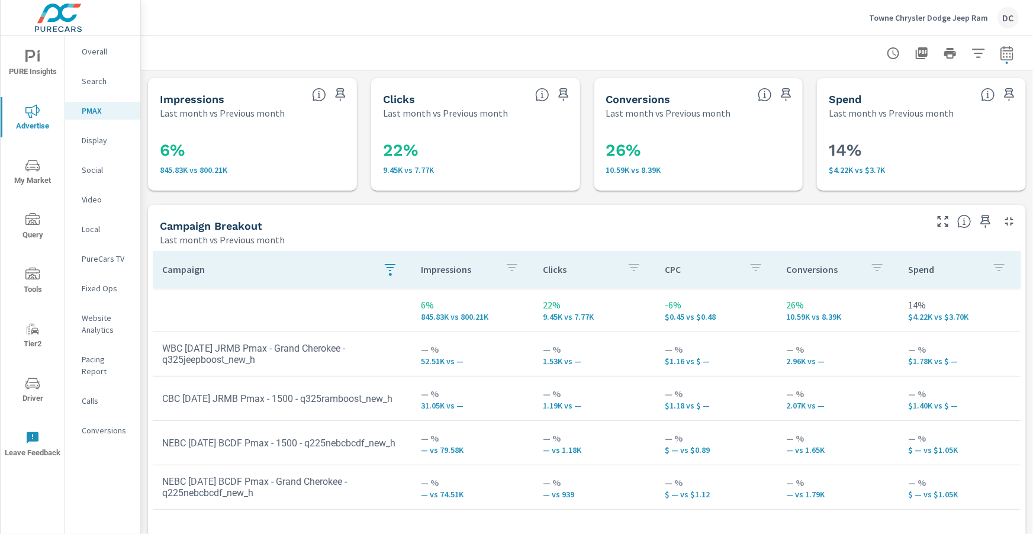
click at [106, 56] on p "Overall" at bounding box center [106, 52] width 49 height 12
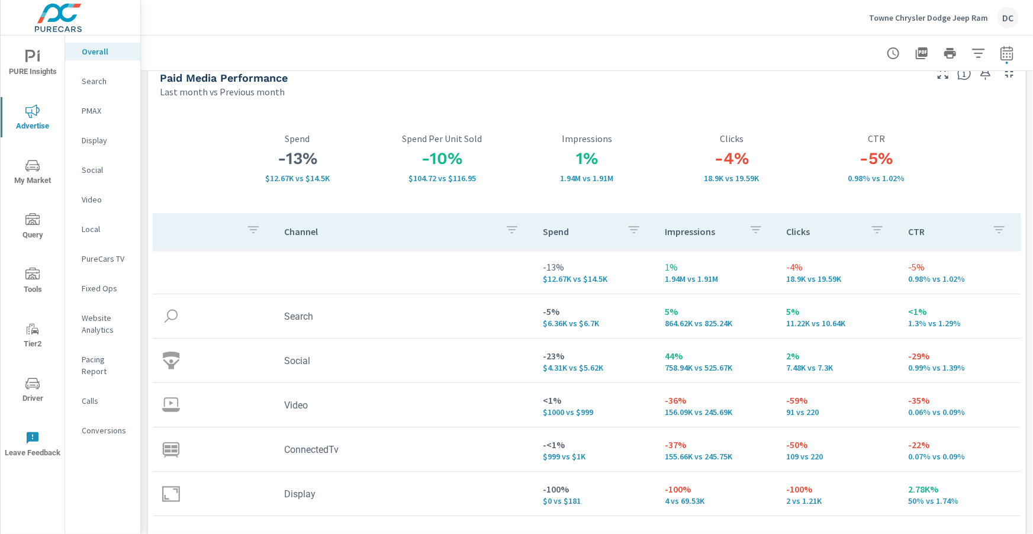
scroll to position [23, 0]
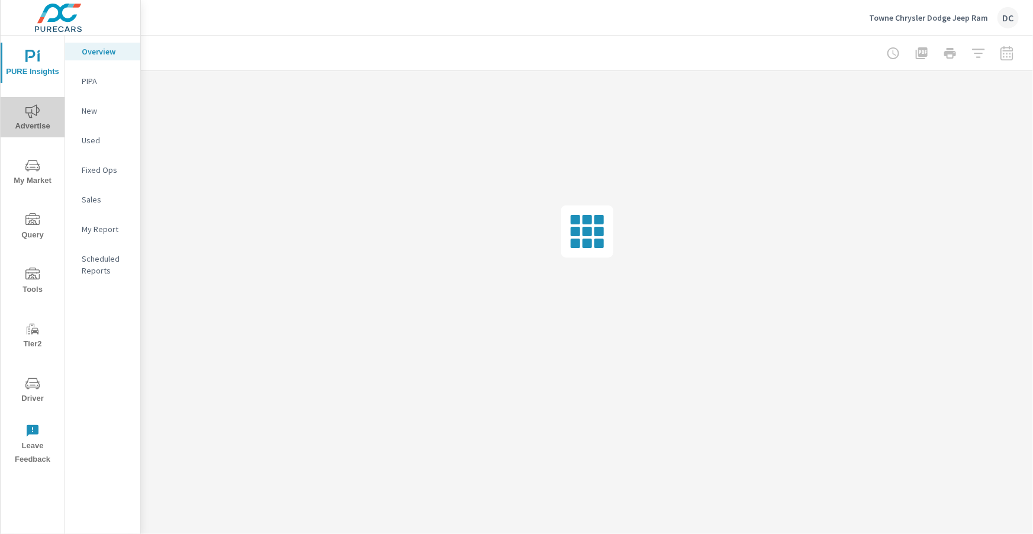
click at [36, 108] on icon "nav menu" at bounding box center [32, 111] width 14 height 14
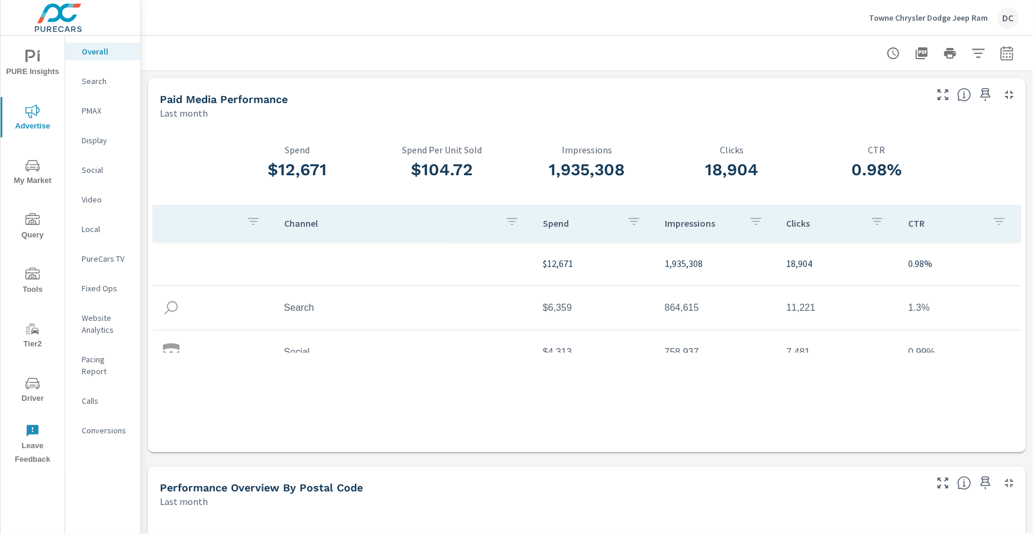
click at [97, 107] on p "PMAX" at bounding box center [106, 111] width 49 height 12
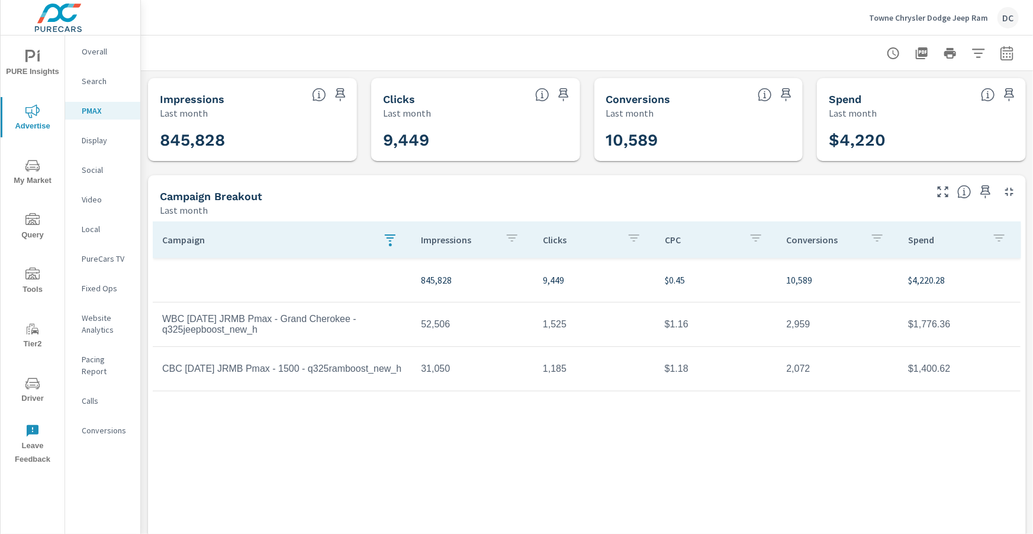
click at [386, 234] on icon "button" at bounding box center [390, 238] width 14 height 14
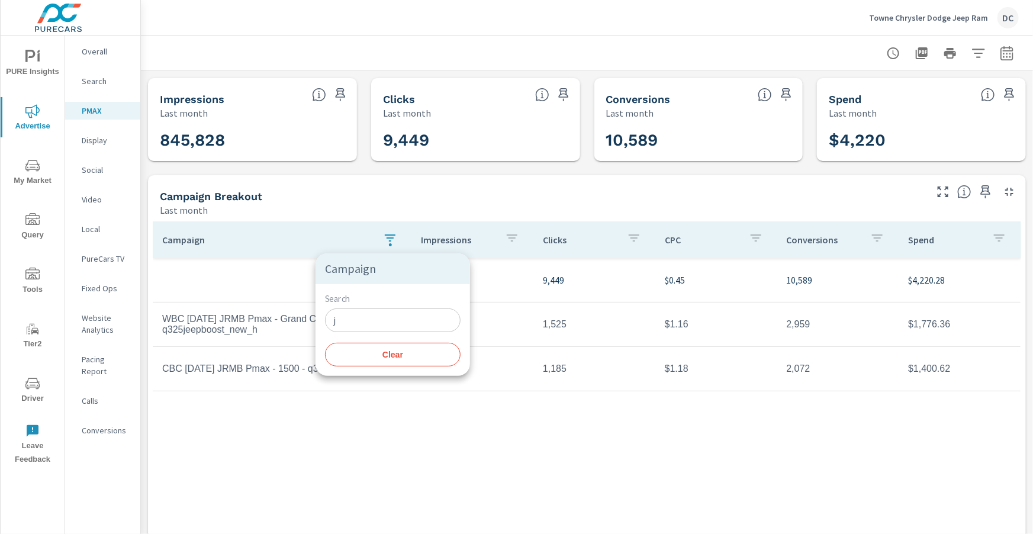
click at [386, 234] on div at bounding box center [516, 267] width 1033 height 534
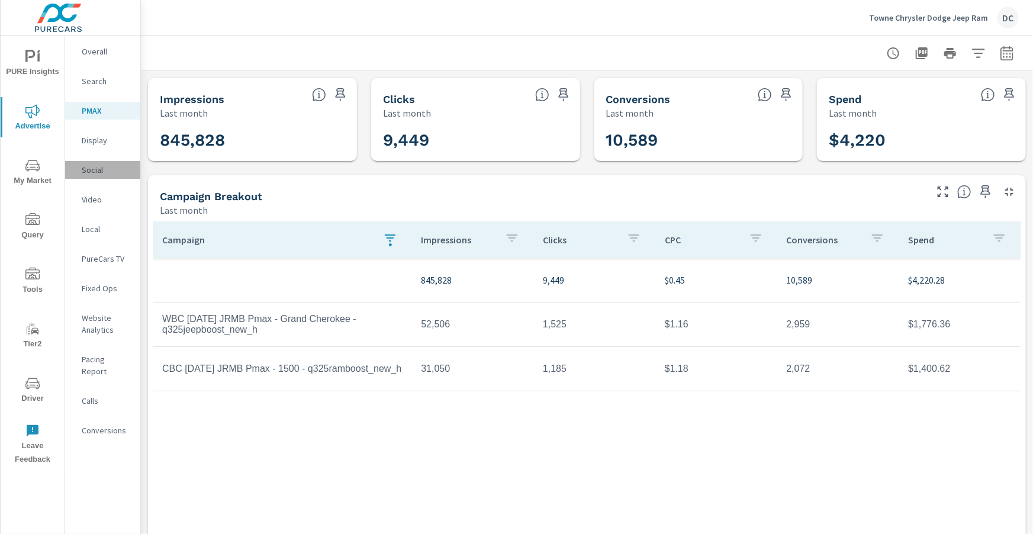
click at [97, 173] on p "Social" at bounding box center [106, 170] width 49 height 12
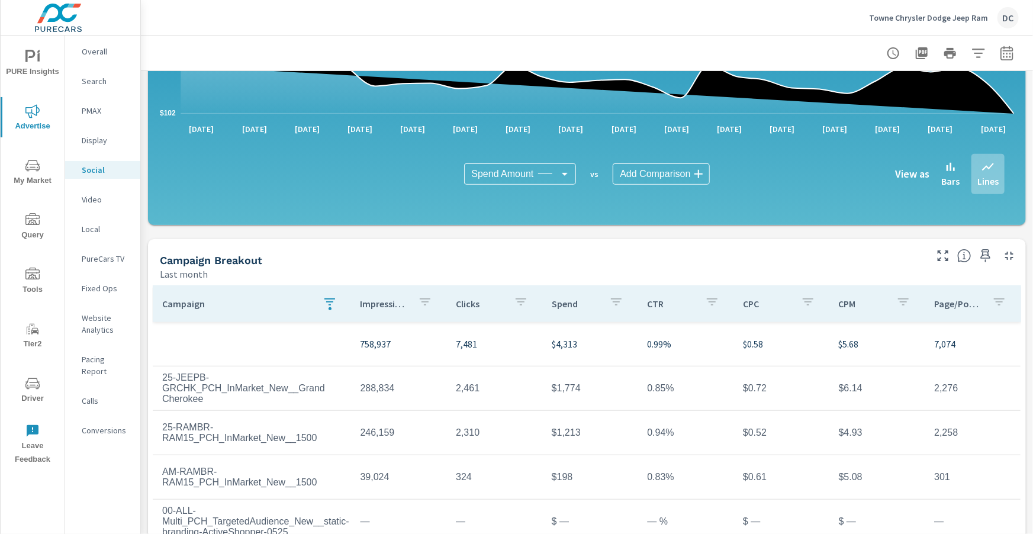
scroll to position [314, 0]
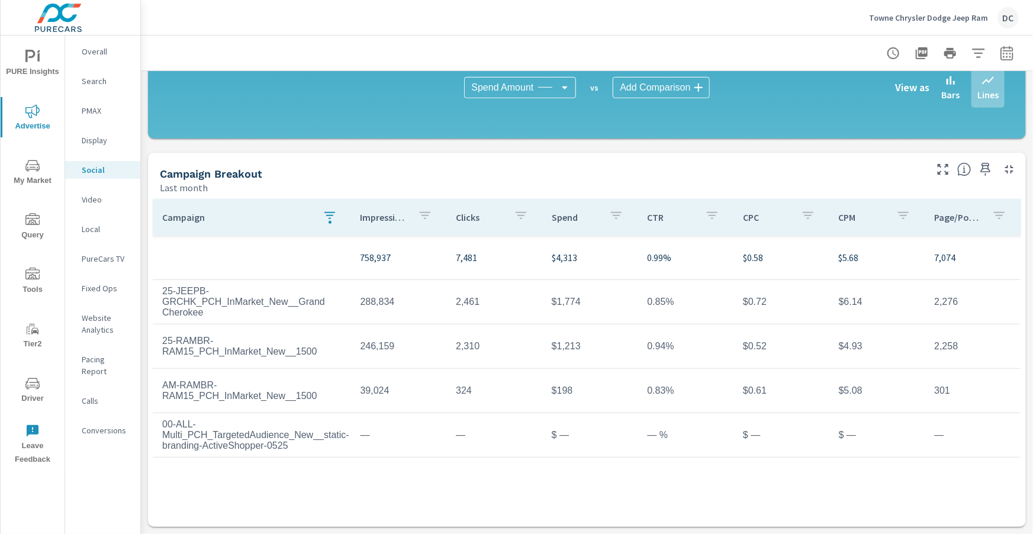
click at [92, 201] on p "Video" at bounding box center [106, 200] width 49 height 12
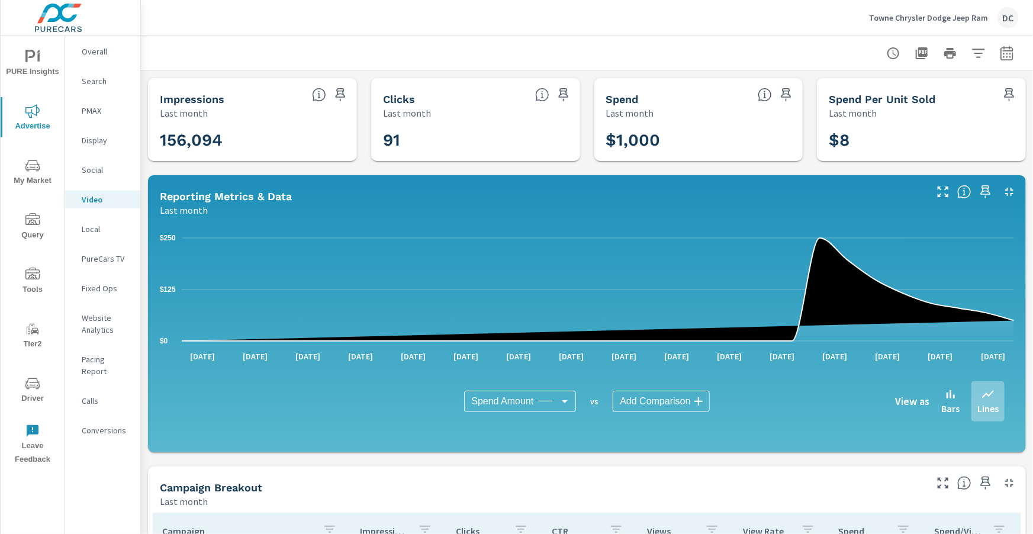
click at [101, 142] on p "Display" at bounding box center [106, 140] width 49 height 12
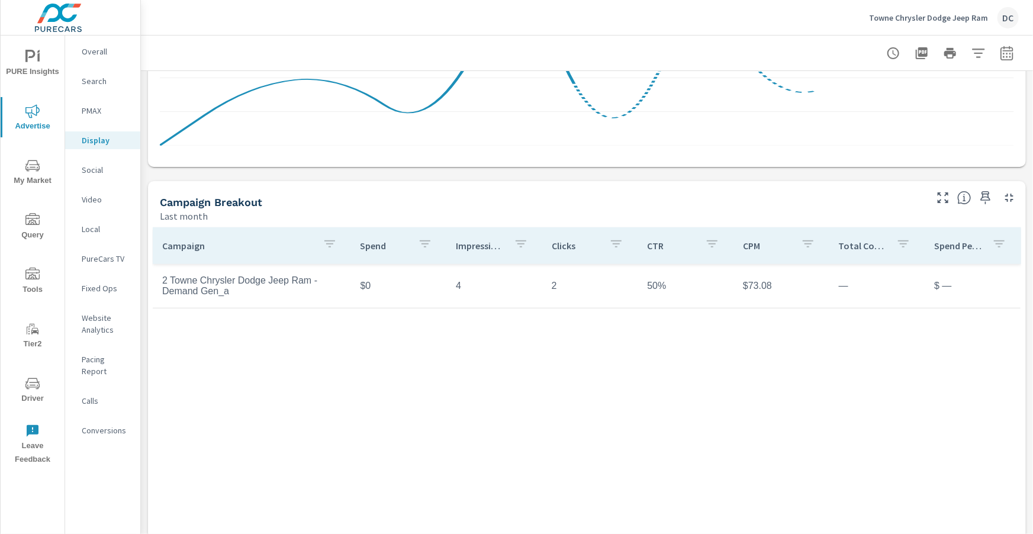
scroll to position [287, 0]
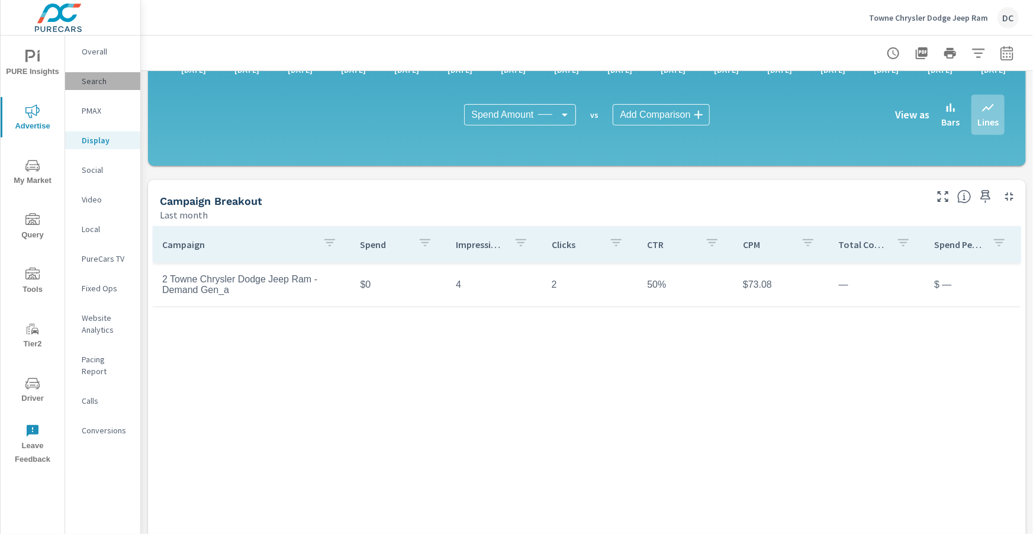
click at [102, 78] on p "Search" at bounding box center [106, 81] width 49 height 12
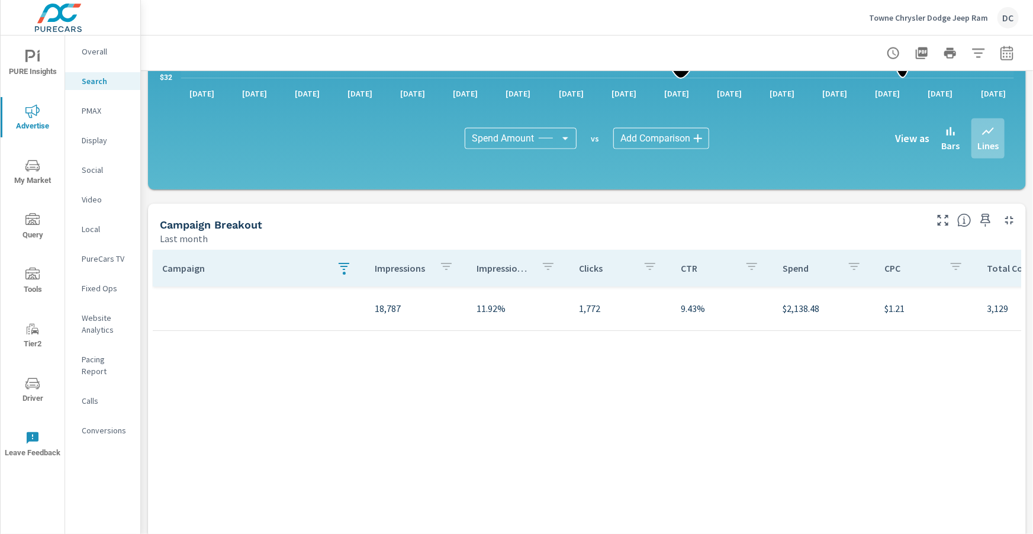
scroll to position [800, 0]
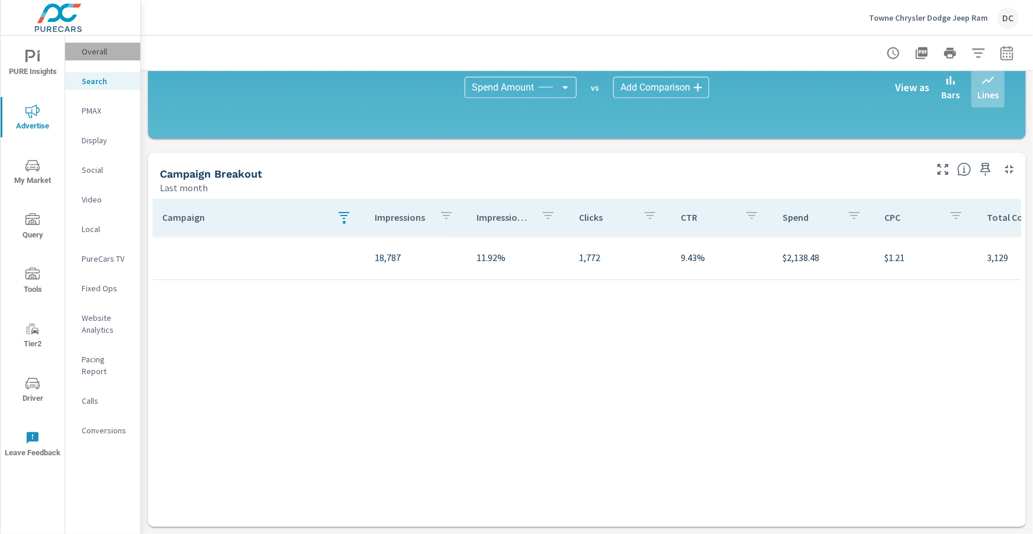
click at [98, 56] on p "Overall" at bounding box center [106, 52] width 49 height 12
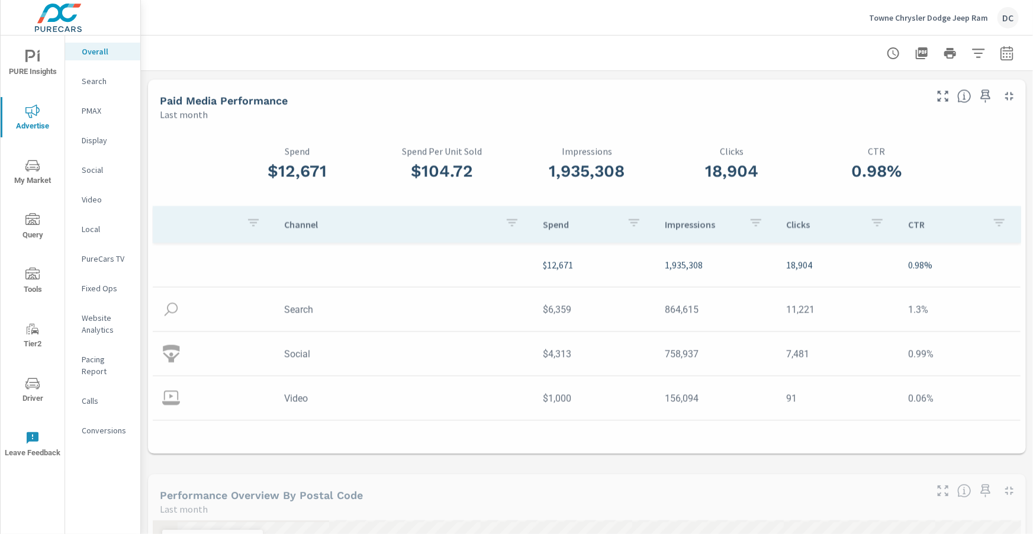
scroll to position [44, 0]
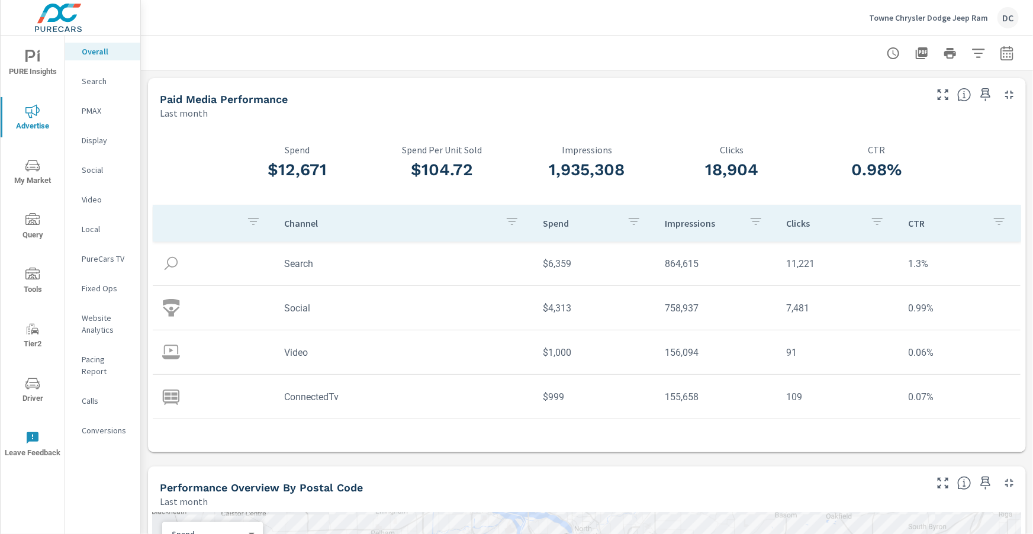
click at [94, 117] on div "PMAX" at bounding box center [102, 111] width 75 height 18
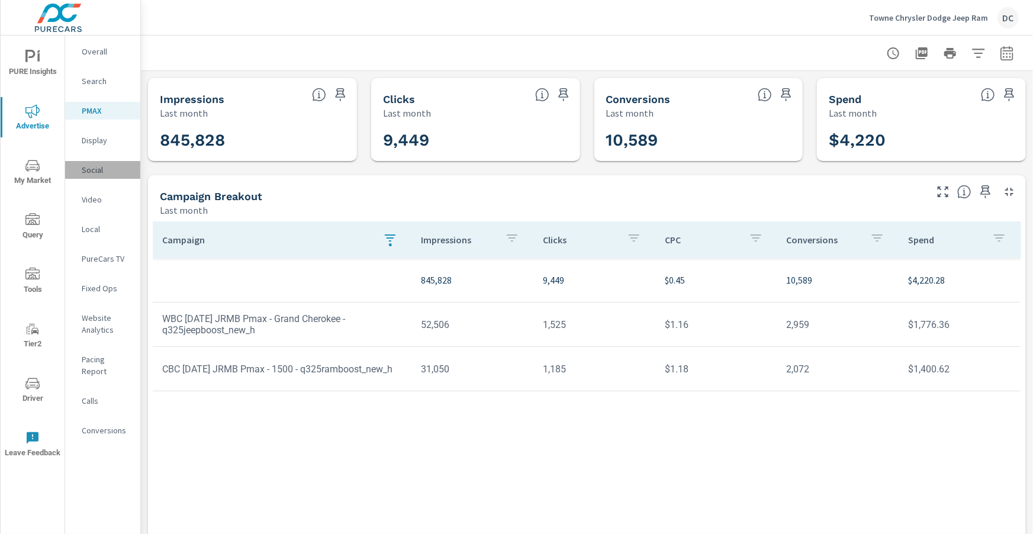
click at [99, 173] on p "Social" at bounding box center [106, 170] width 49 height 12
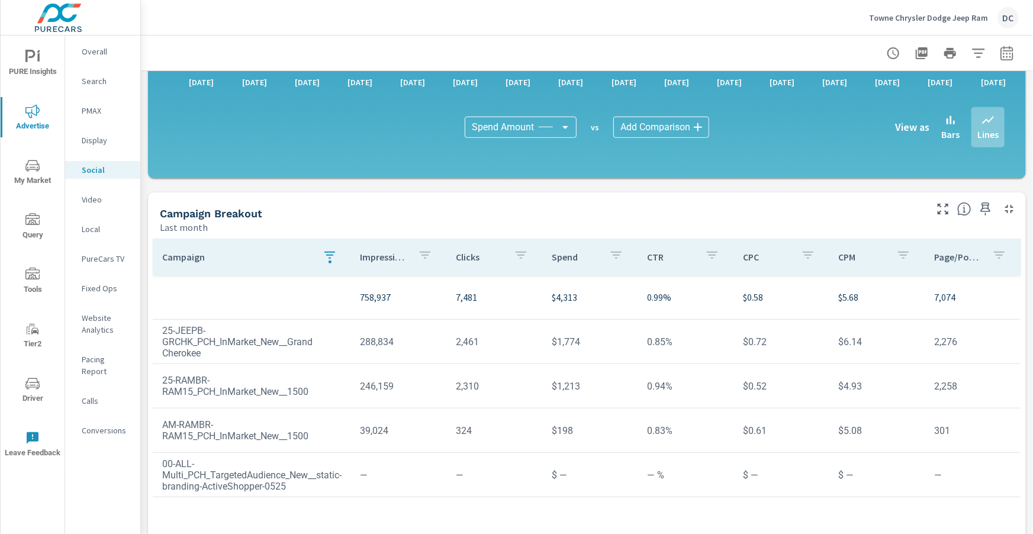
scroll to position [274, 0]
click at [89, 56] on p "Overall" at bounding box center [106, 52] width 49 height 12
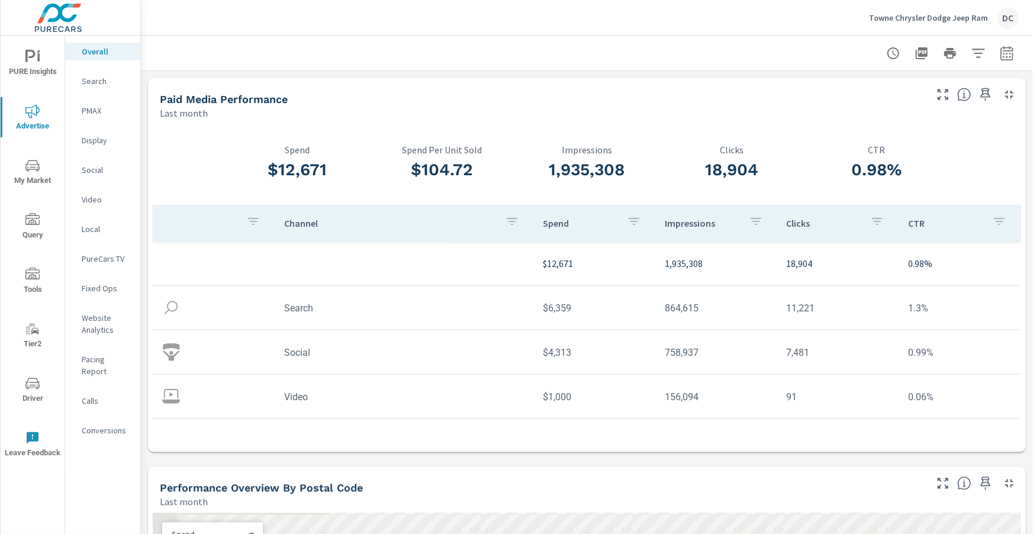
scroll to position [44, 0]
click at [100, 84] on p "Search" at bounding box center [106, 81] width 49 height 12
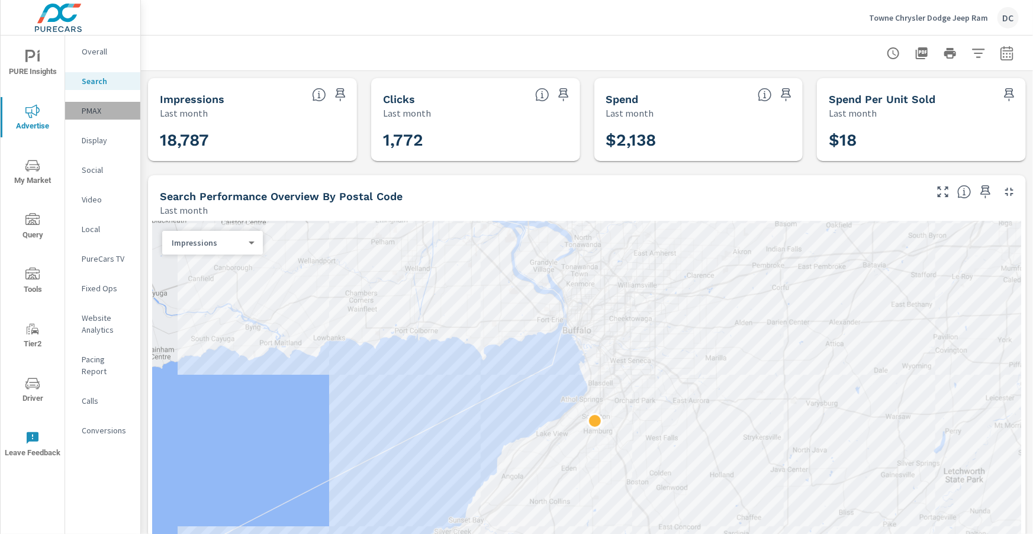
click at [91, 109] on p "PMAX" at bounding box center [106, 111] width 49 height 12
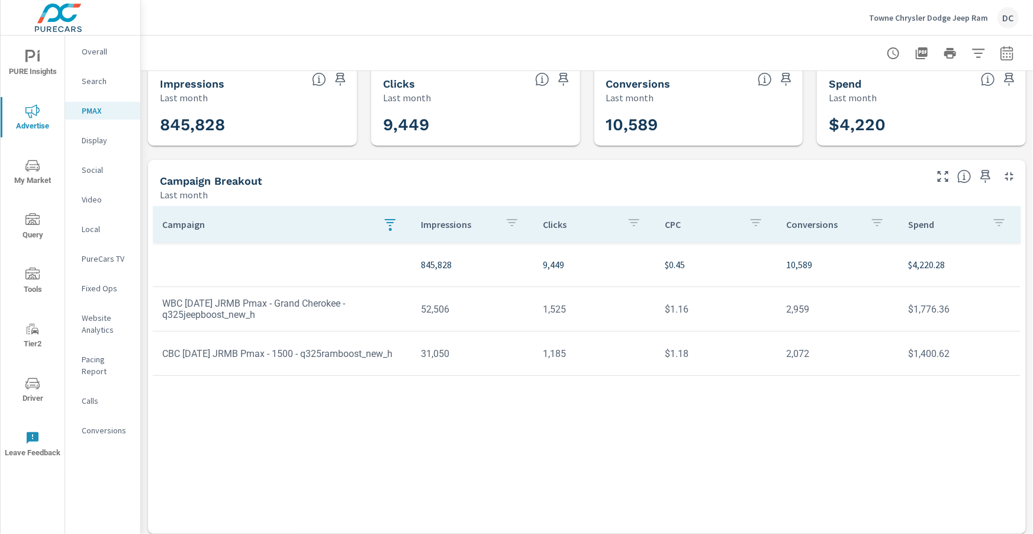
scroll to position [23, 0]
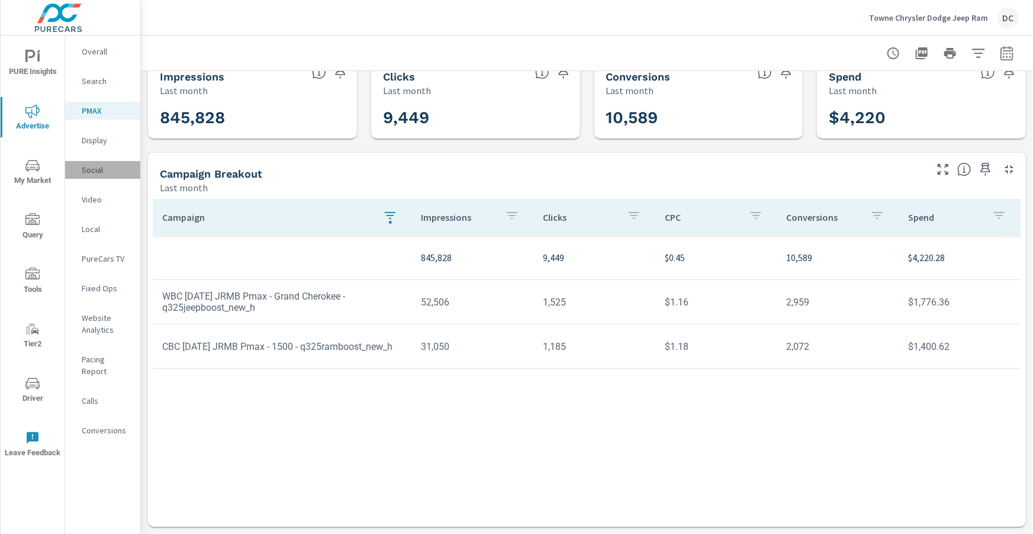
click at [94, 171] on p "Social" at bounding box center [106, 170] width 49 height 12
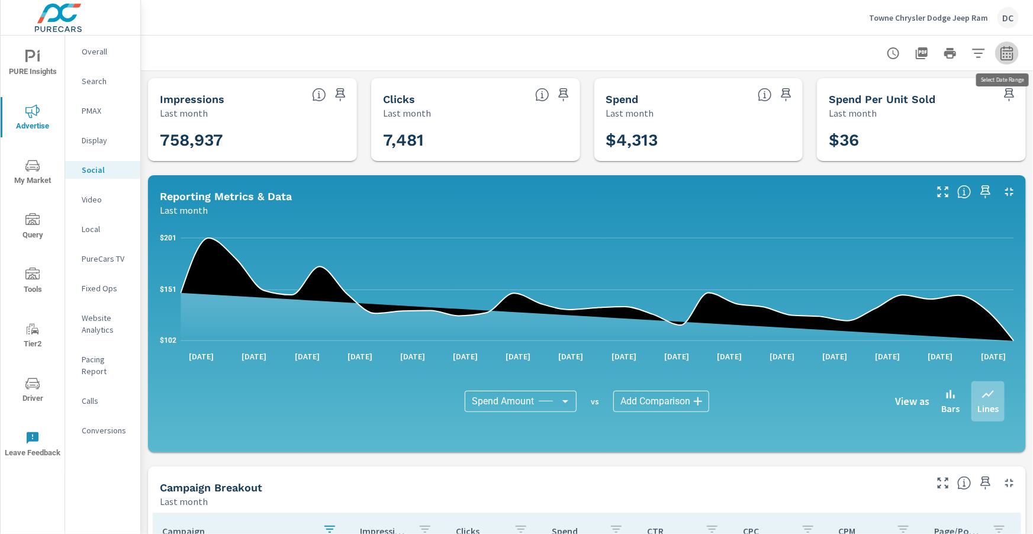
click at [1014, 56] on icon "button" at bounding box center [1007, 53] width 14 height 14
select select "Last month"
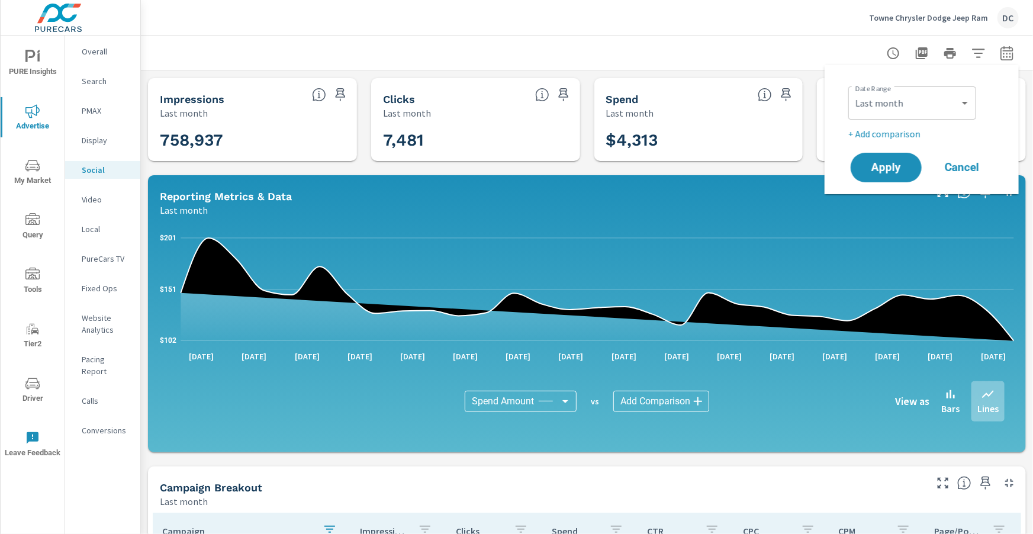
click at [916, 133] on p "+ Add comparison" at bounding box center [925, 134] width 152 height 14
select select "Previous period"
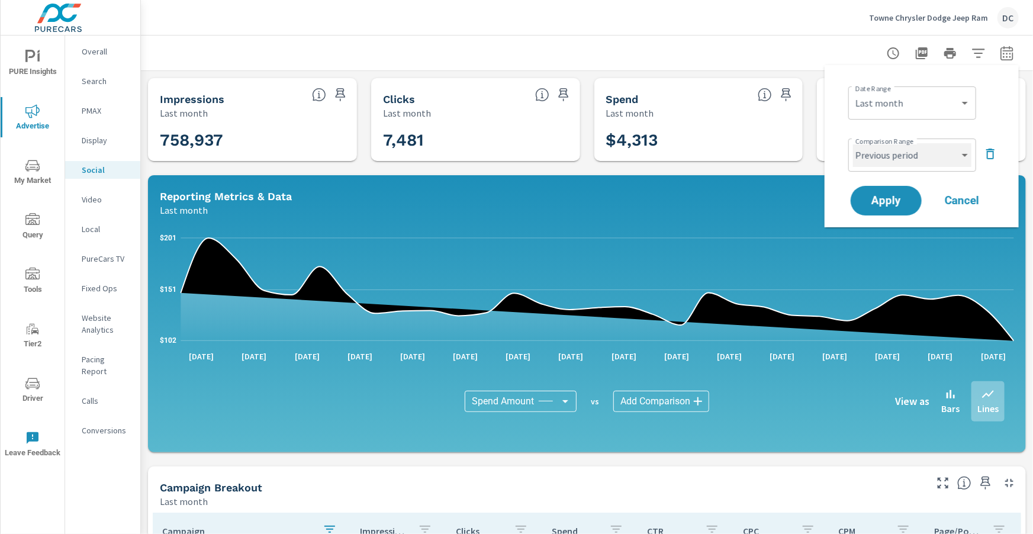
click at [923, 155] on select "Custom Previous period Previous month Previous year" at bounding box center [912, 155] width 118 height 24
click at [812, 68] on div at bounding box center [587, 53] width 864 height 35
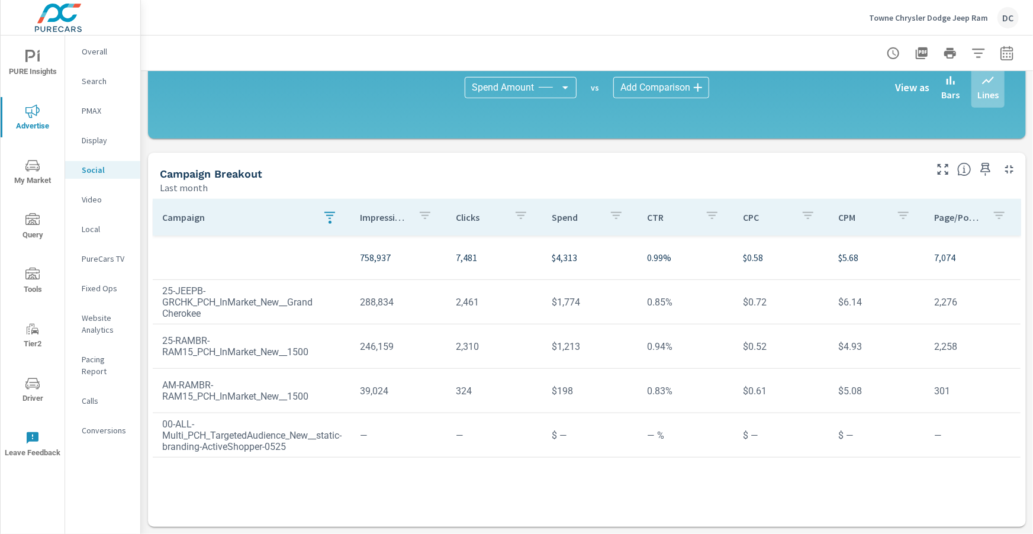
scroll to position [313, 0]
click at [82, 117] on div "PMAX" at bounding box center [102, 111] width 75 height 18
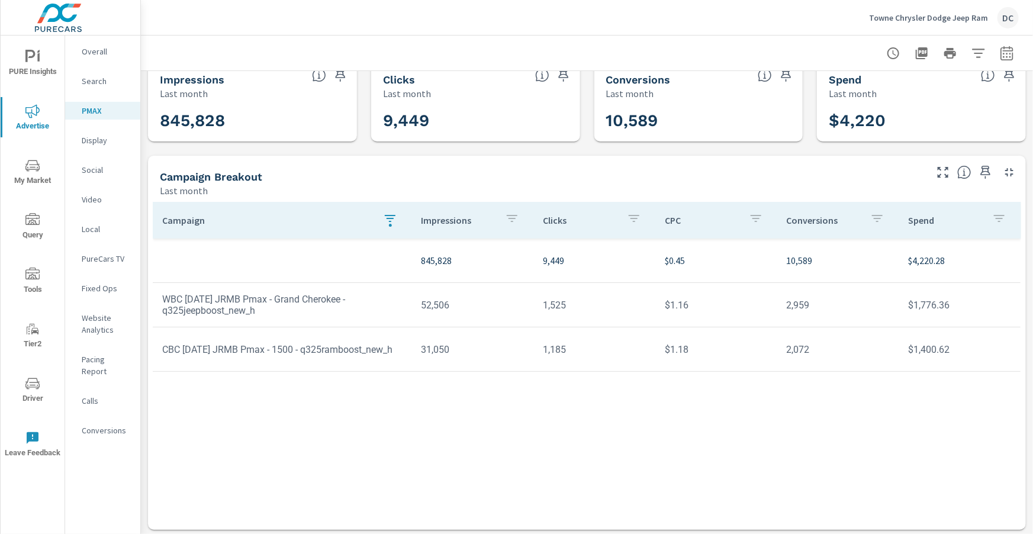
scroll to position [23, 0]
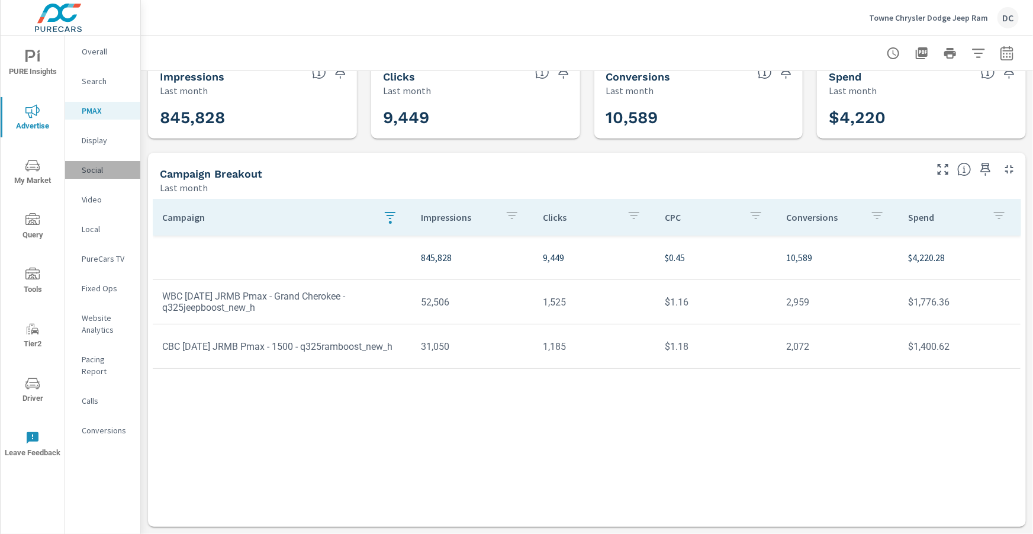
click at [105, 172] on p "Social" at bounding box center [106, 170] width 49 height 12
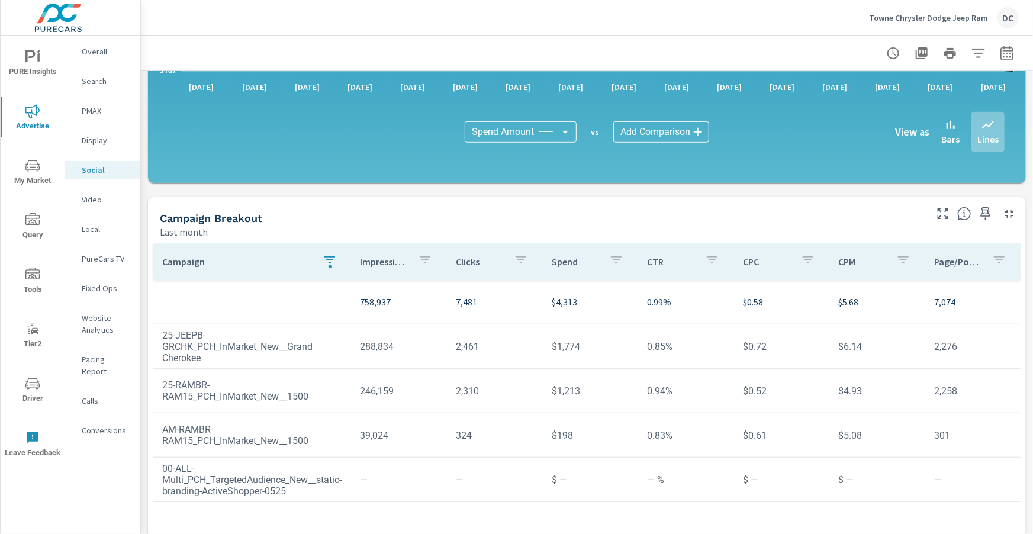
scroll to position [314, 0]
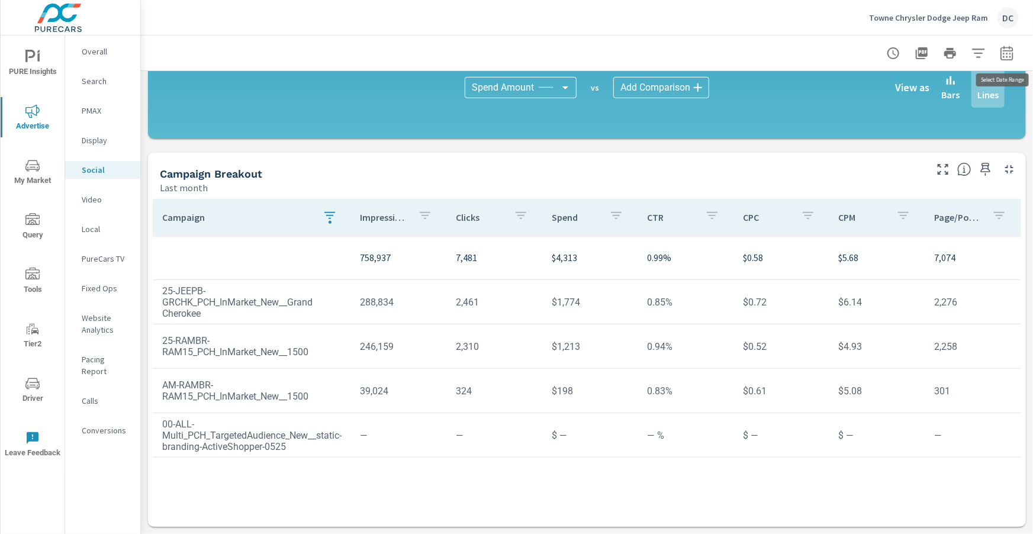
click at [1004, 59] on icon "button" at bounding box center [1007, 53] width 12 height 14
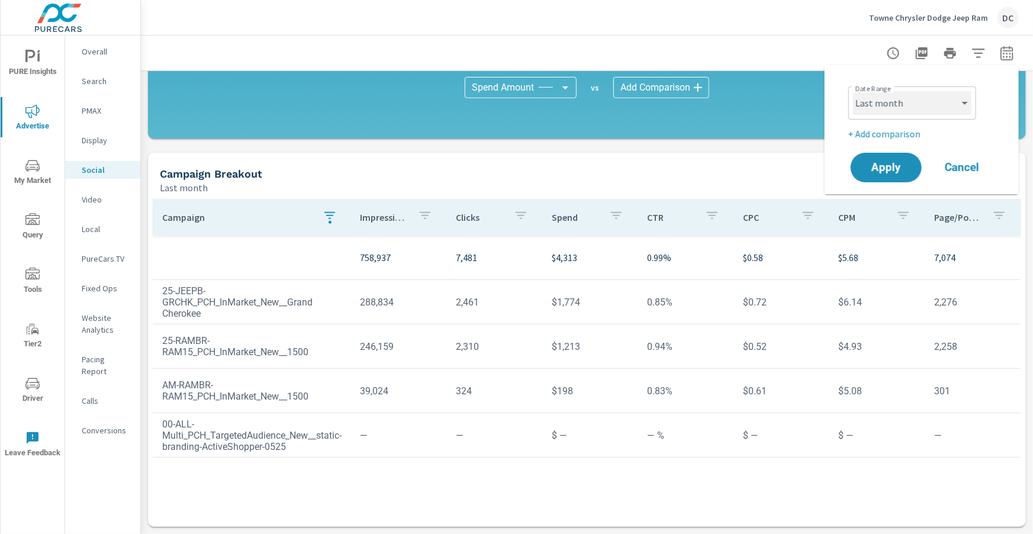
click at [942, 107] on select "Custom Yesterday Last week Last 7 days Last 14 days Last 30 days Last 45 days L…" at bounding box center [912, 103] width 118 height 24
click at [853, 91] on select "Custom Yesterday Last week Last 7 days Last 14 days Last 30 days Last 45 days L…" at bounding box center [912, 103] width 118 height 24
select select "Month to date"
click at [877, 162] on span "Apply" at bounding box center [886, 167] width 49 height 11
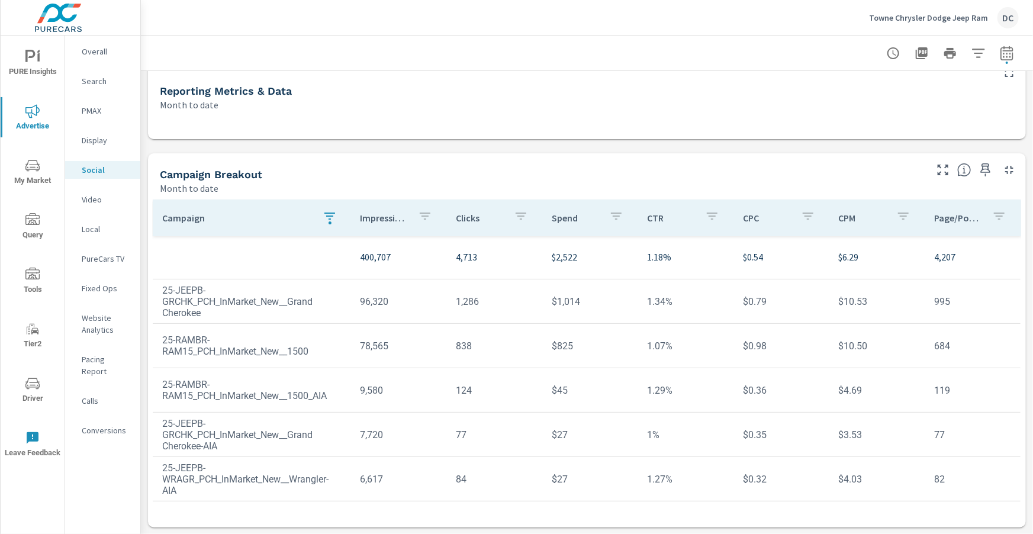
scroll to position [118, 0]
click at [326, 219] on icon "button" at bounding box center [330, 217] width 14 height 14
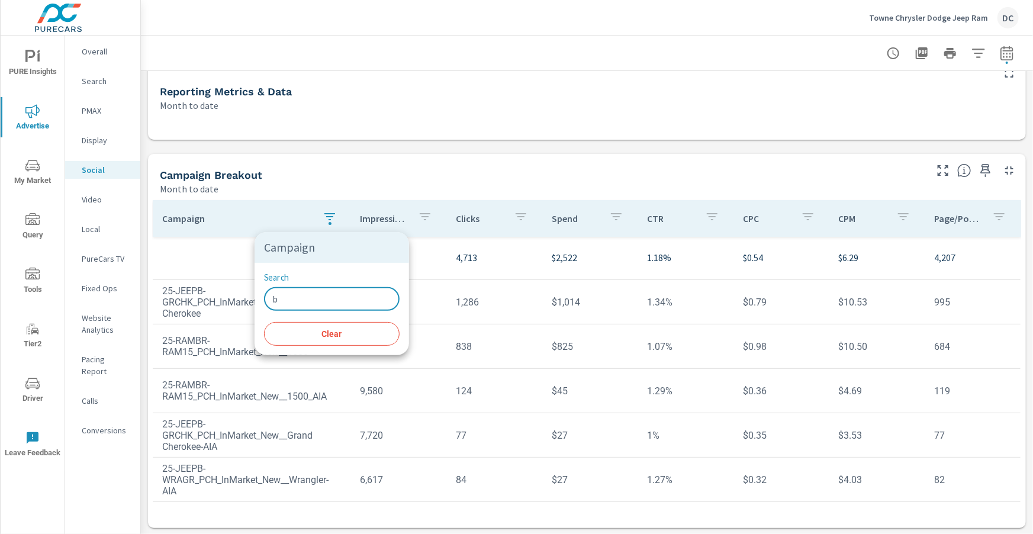
click at [294, 297] on input "b" at bounding box center [332, 299] width 136 height 24
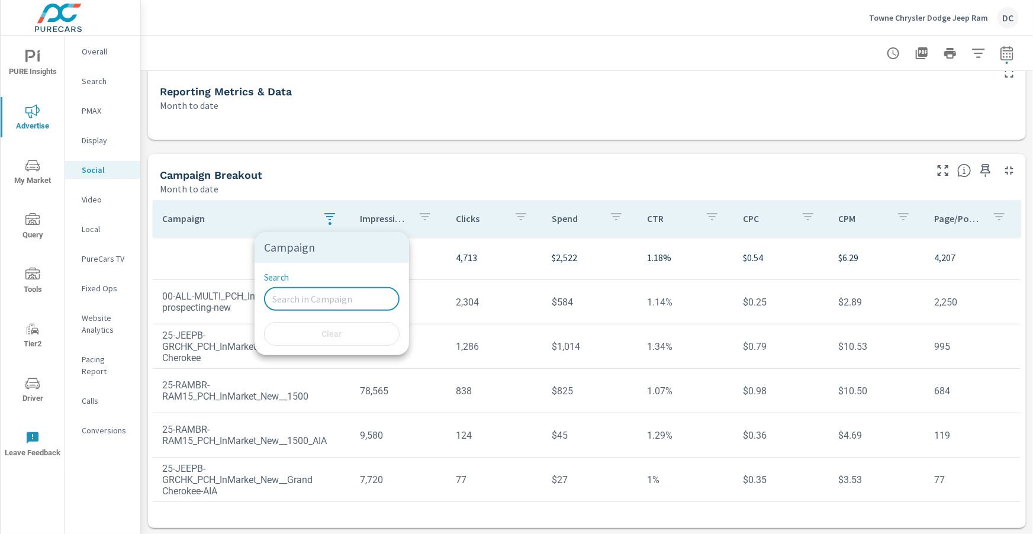
click at [190, 260] on div at bounding box center [516, 267] width 1033 height 534
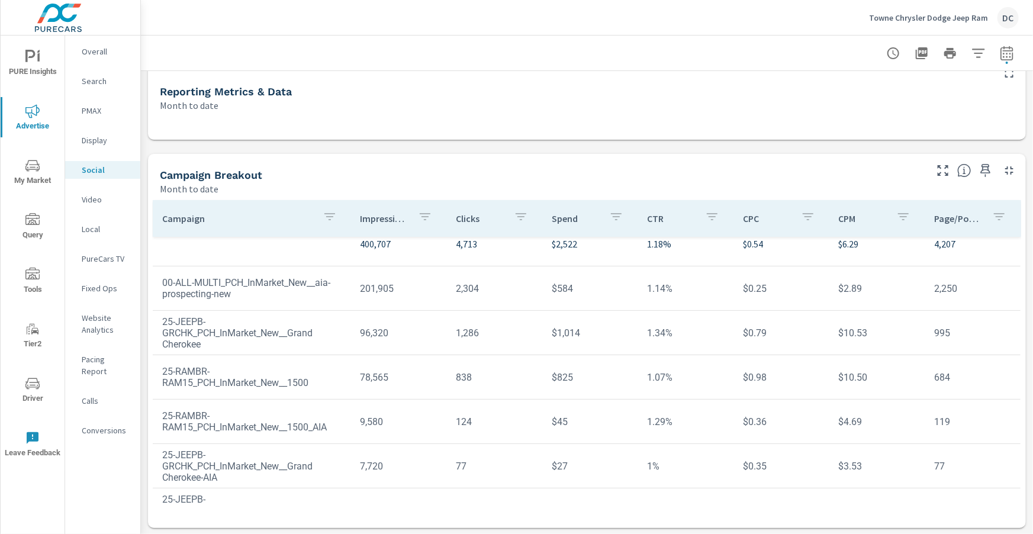
scroll to position [19, 0]
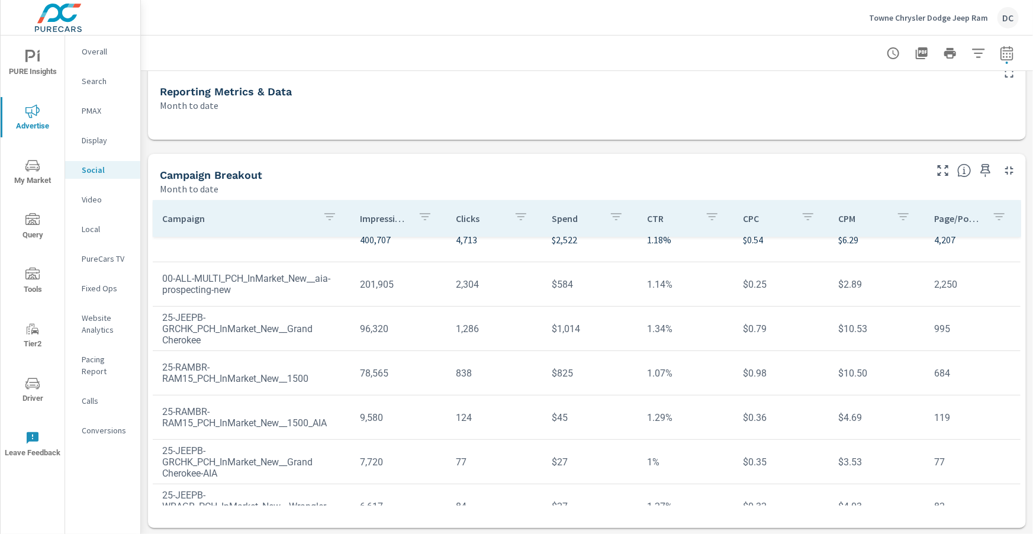
scroll to position [46, 0]
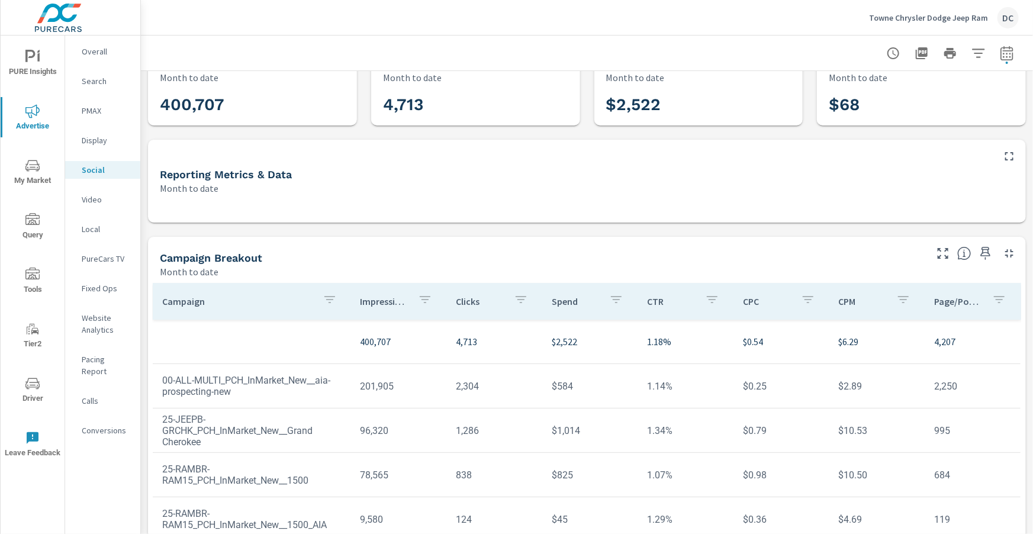
scroll to position [33, 0]
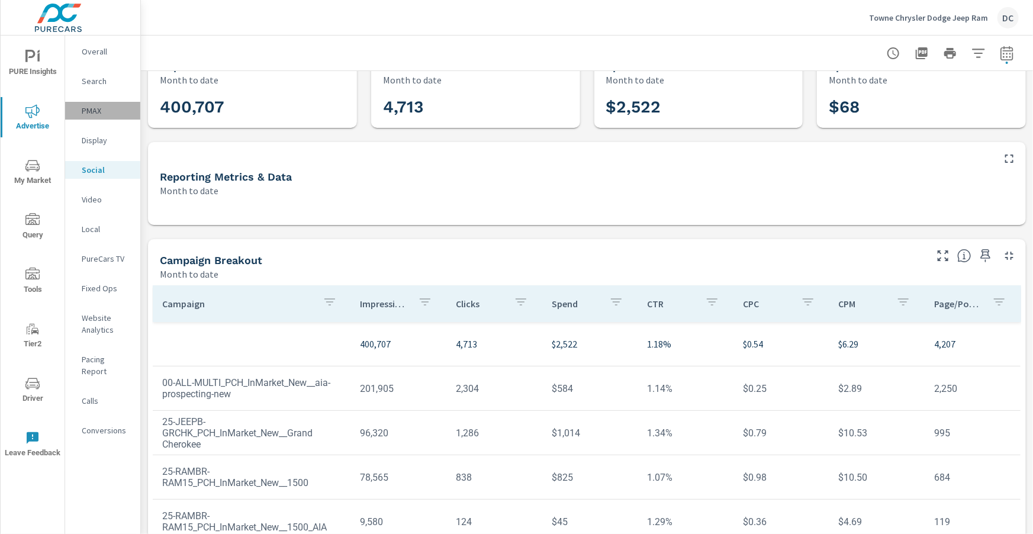
click at [105, 117] on div "PMAX" at bounding box center [102, 111] width 75 height 18
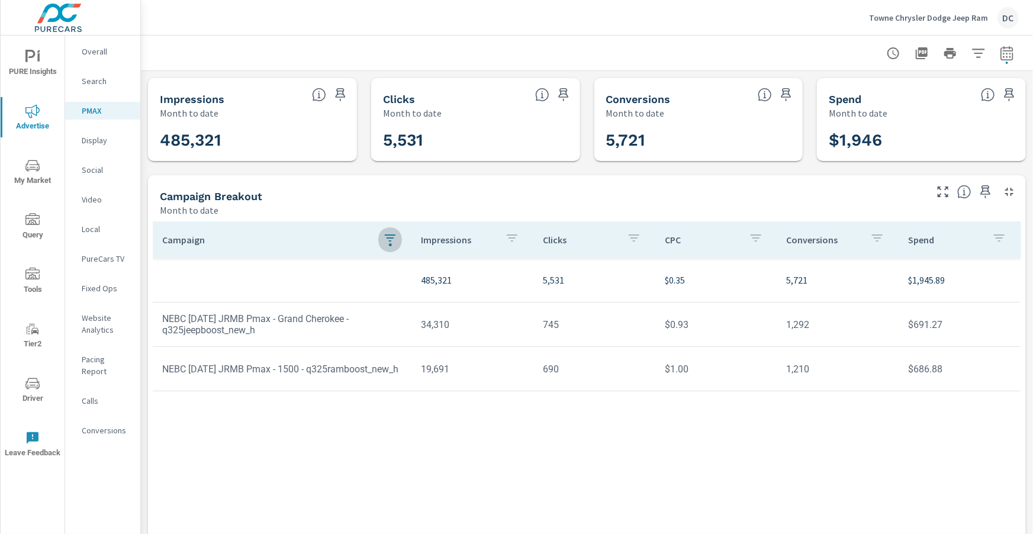
click at [393, 236] on icon "button" at bounding box center [390, 238] width 14 height 14
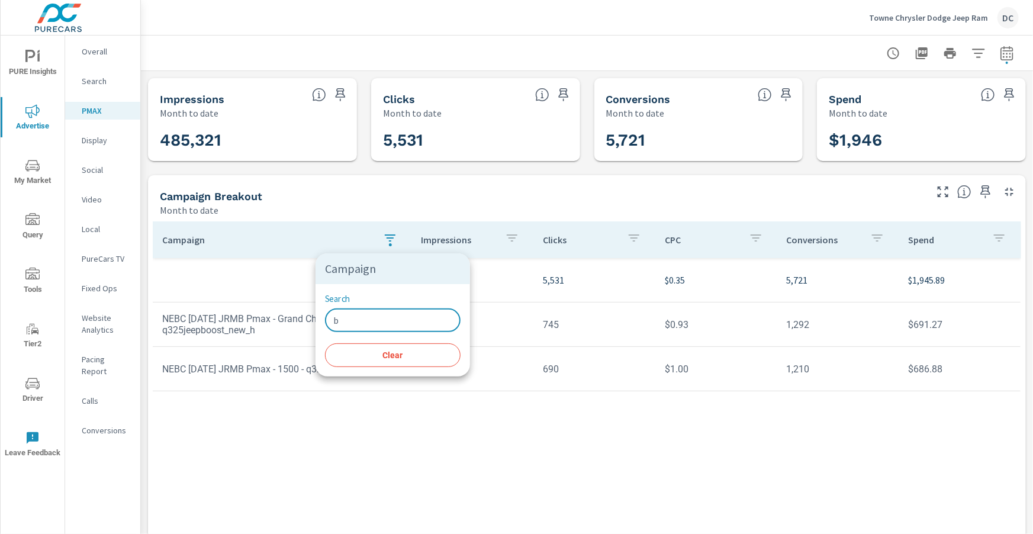
click at [357, 319] on input "b" at bounding box center [393, 321] width 136 height 24
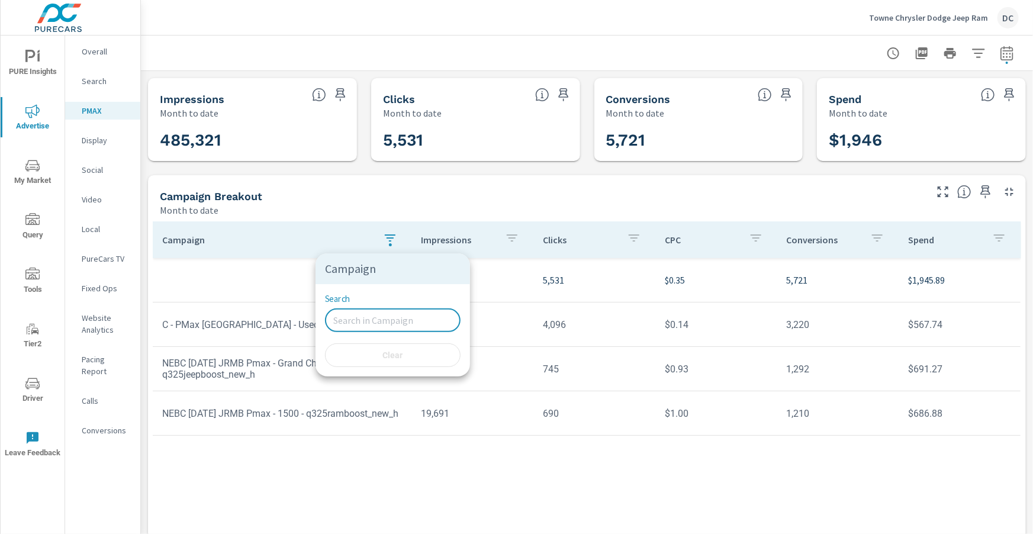
click at [251, 277] on div at bounding box center [516, 267] width 1033 height 534
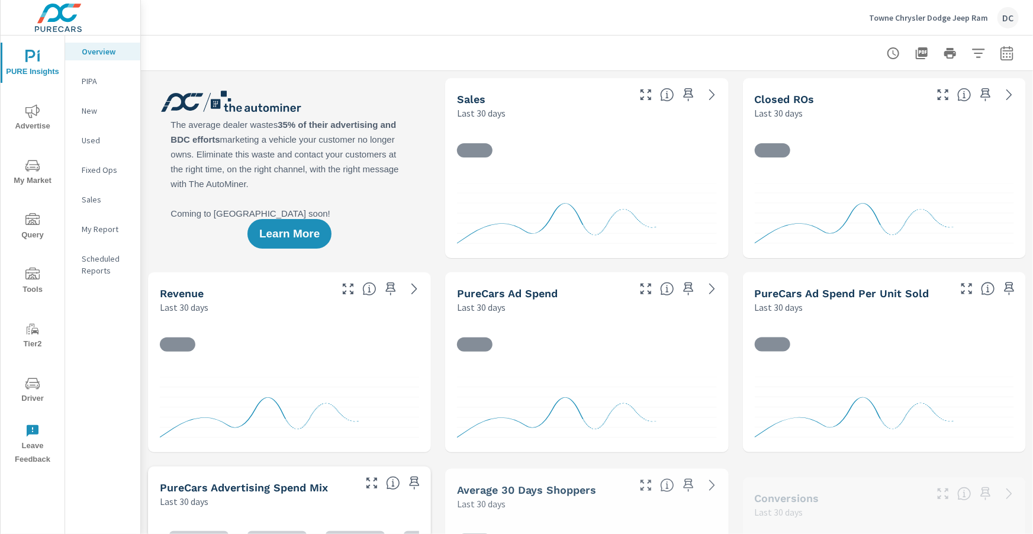
click at [36, 168] on icon "nav menu" at bounding box center [32, 166] width 14 height 14
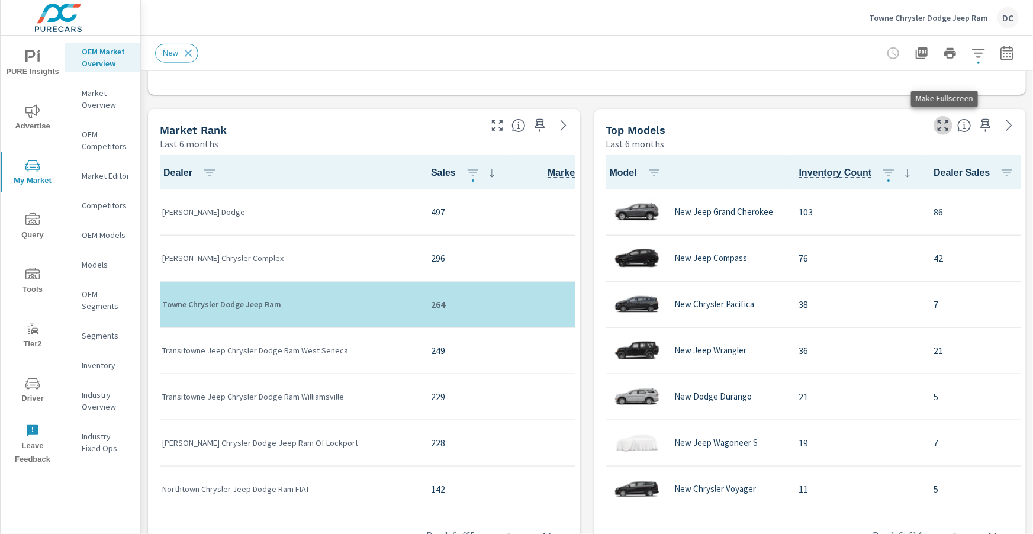
click at [948, 129] on icon "button" at bounding box center [943, 125] width 11 height 11
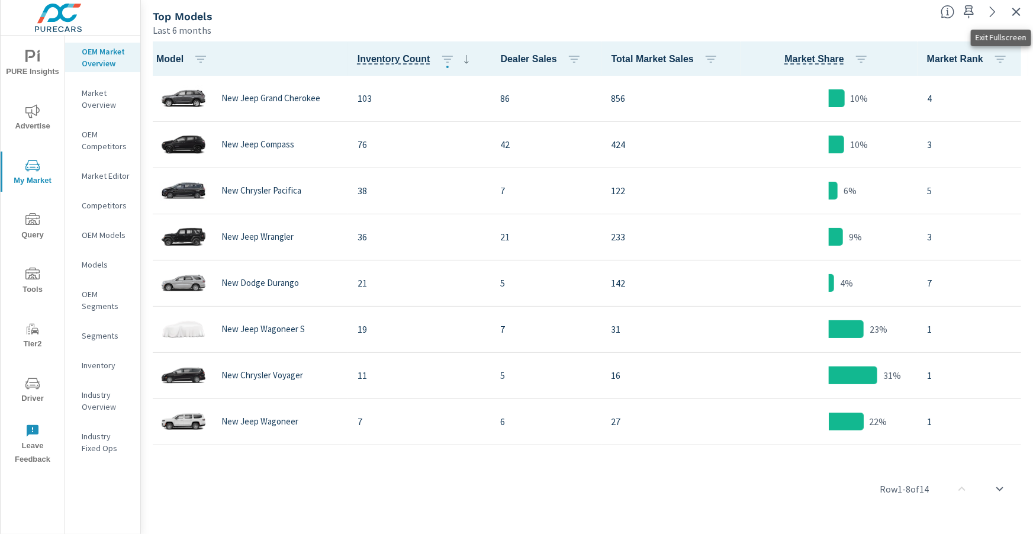
click at [1015, 13] on icon "button" at bounding box center [1017, 12] width 8 height 8
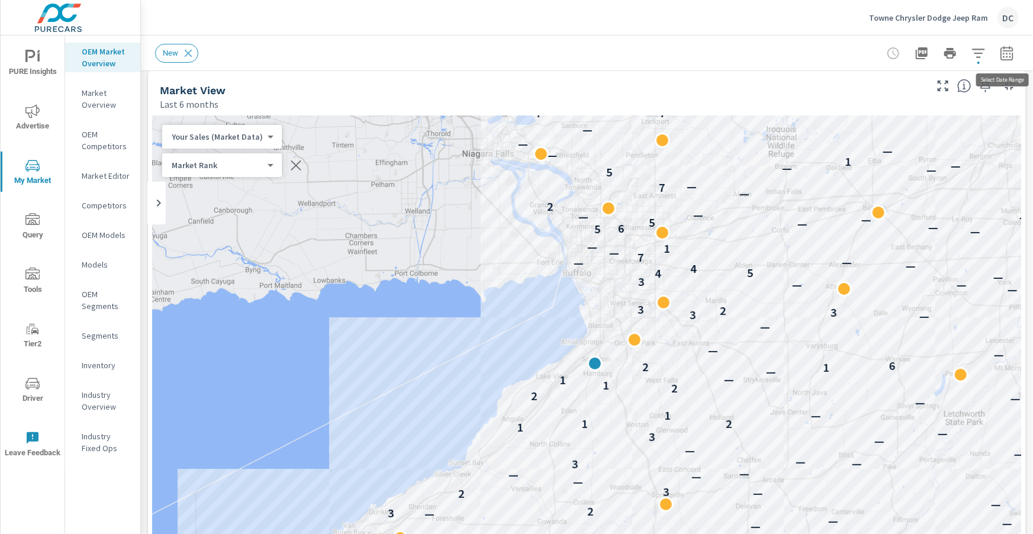
scroll to position [11, 0]
click at [1005, 52] on icon "button" at bounding box center [1007, 53] width 14 height 14
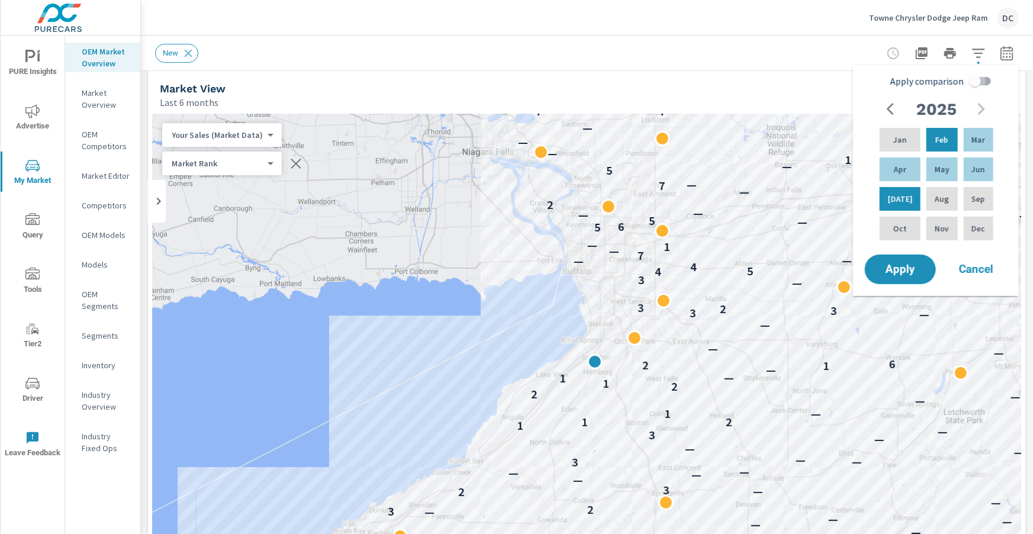
click at [972, 84] on input "Apply comparison" at bounding box center [976, 81] width 68 height 23
checkbox input "true"
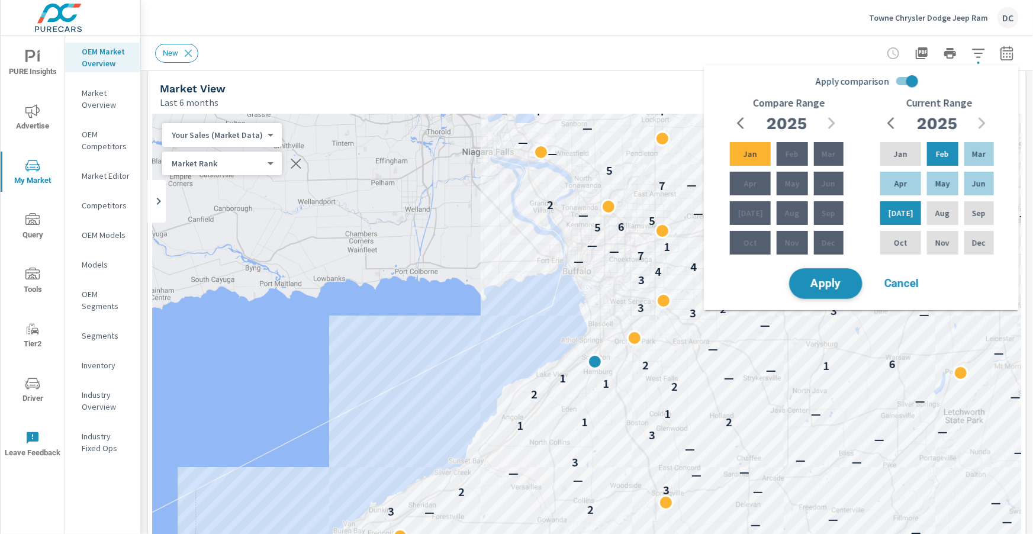
click at [839, 278] on span "Apply" at bounding box center [826, 283] width 49 height 11
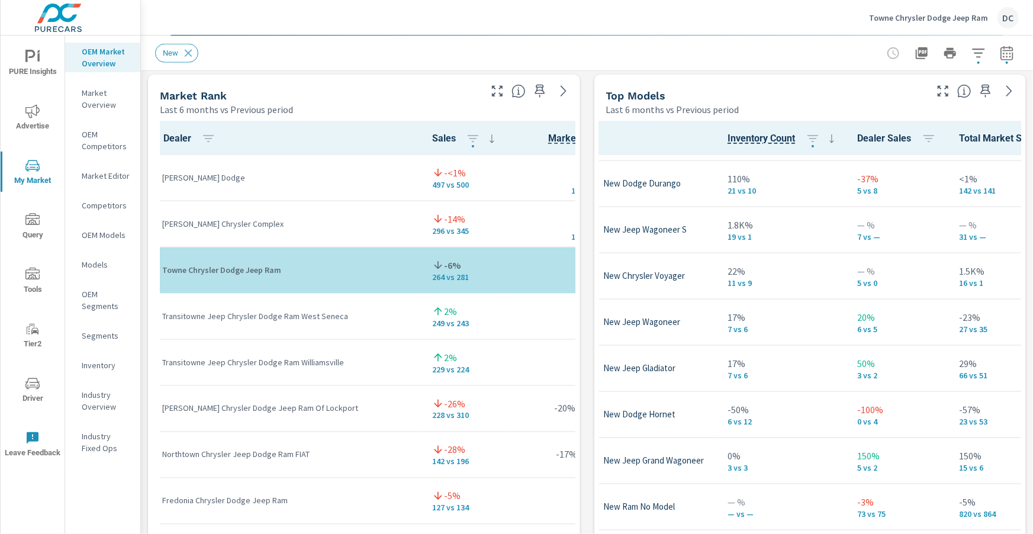
scroll to position [182, 71]
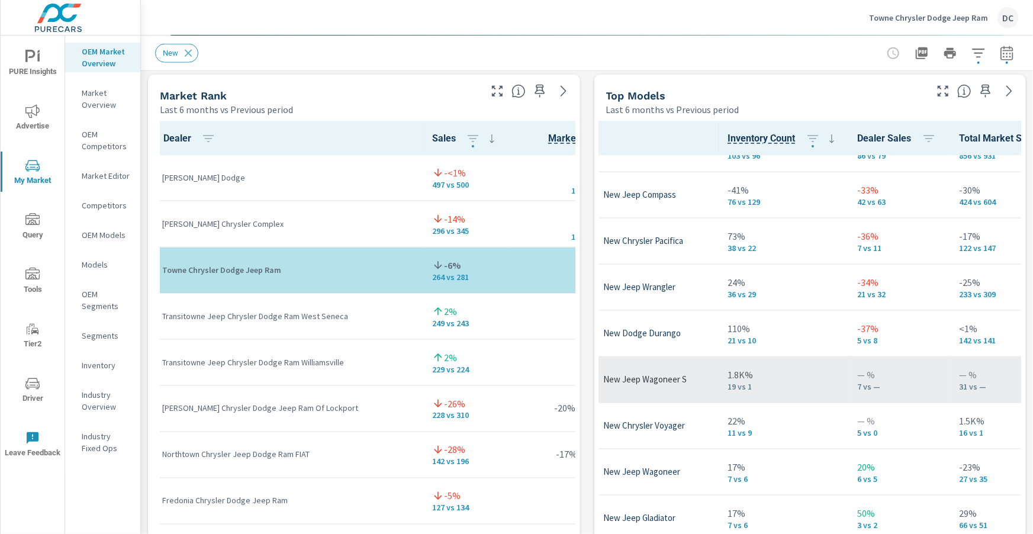
scroll to position [0, 71]
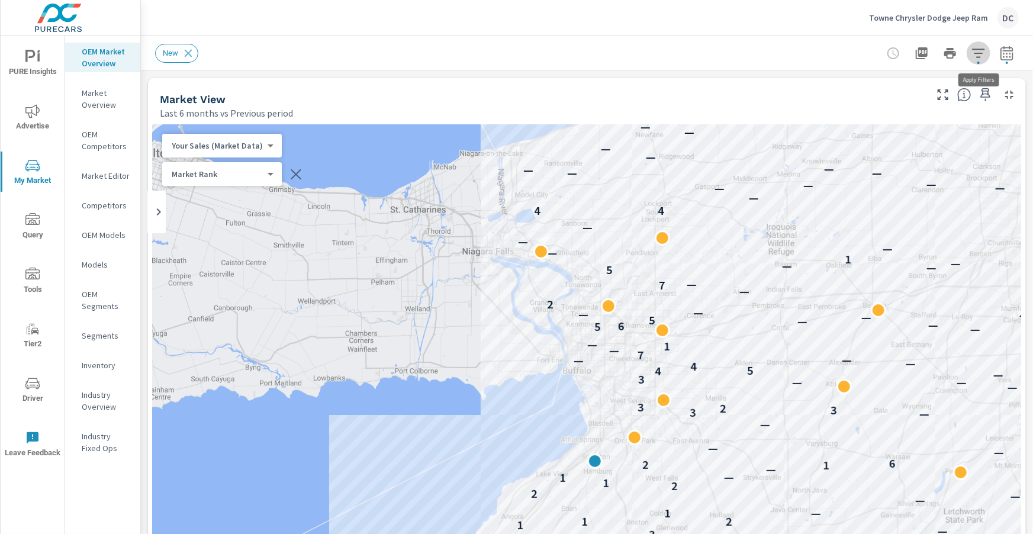
click at [986, 51] on icon "button" at bounding box center [979, 53] width 14 height 14
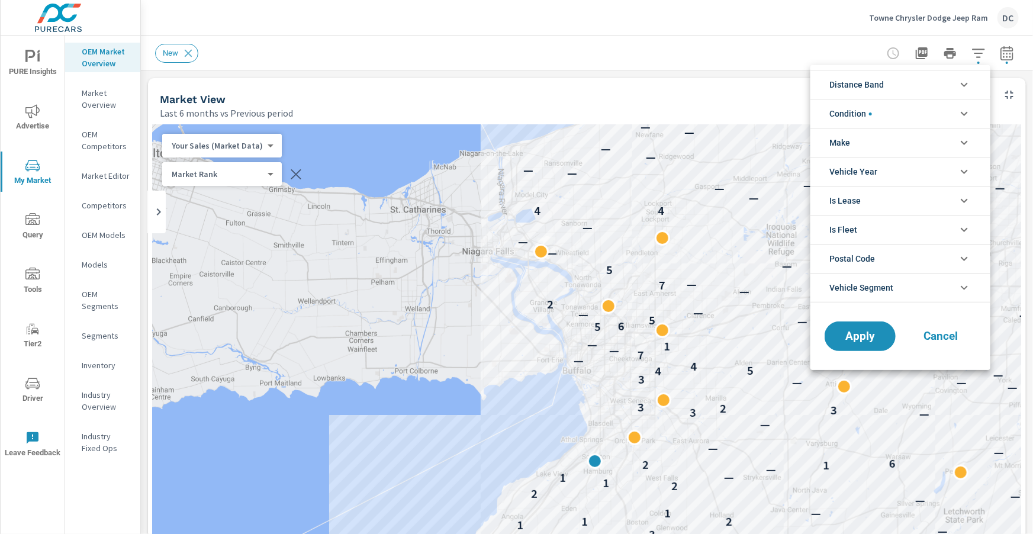
click at [964, 147] on icon "filter options" at bounding box center [965, 143] width 14 height 14
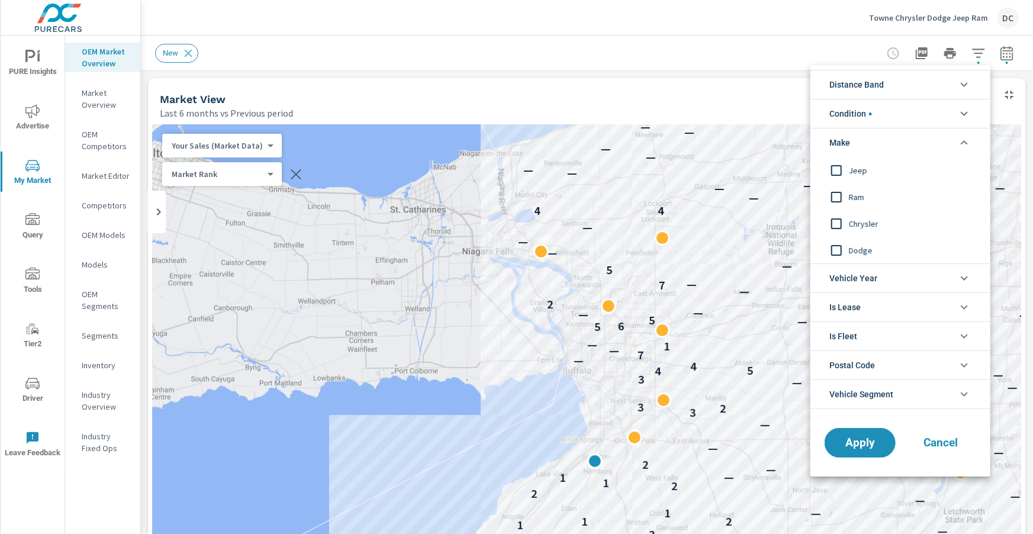
click at [835, 172] on input "filter options" at bounding box center [836, 170] width 25 height 25
click at [833, 195] on input "filter options" at bounding box center [836, 197] width 25 height 25
click at [862, 439] on span "Apply" at bounding box center [860, 443] width 49 height 11
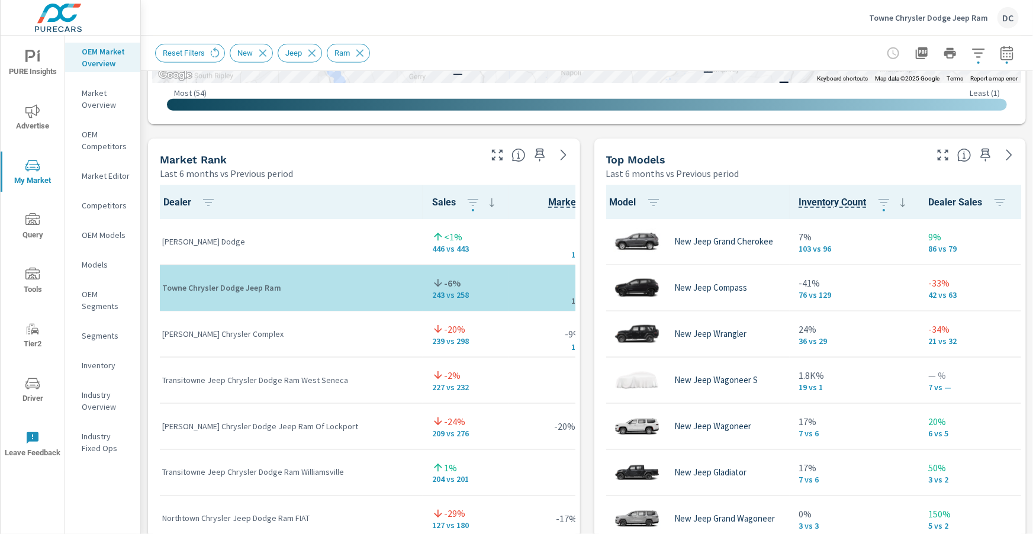
scroll to position [698, 0]
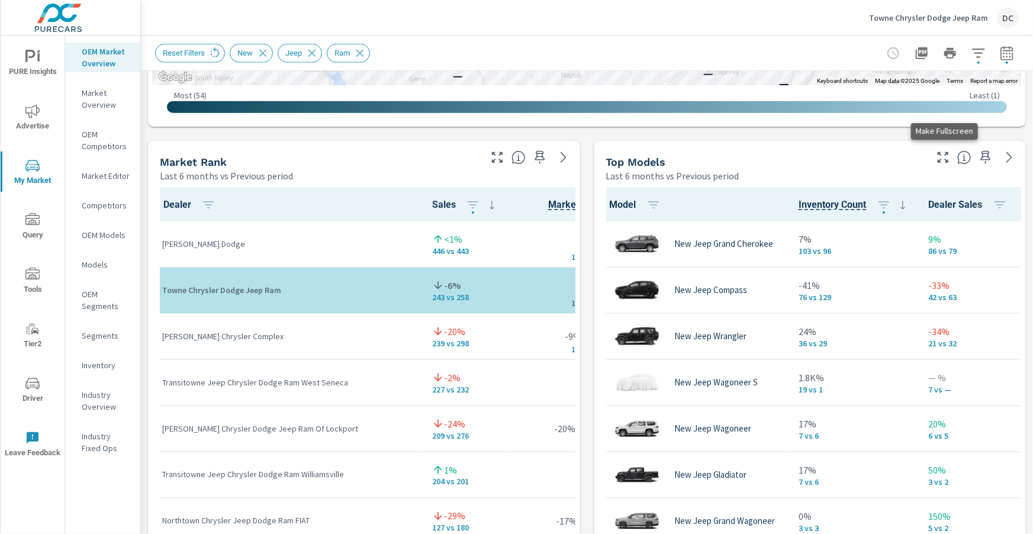
click at [946, 161] on icon "button" at bounding box center [943, 157] width 14 height 14
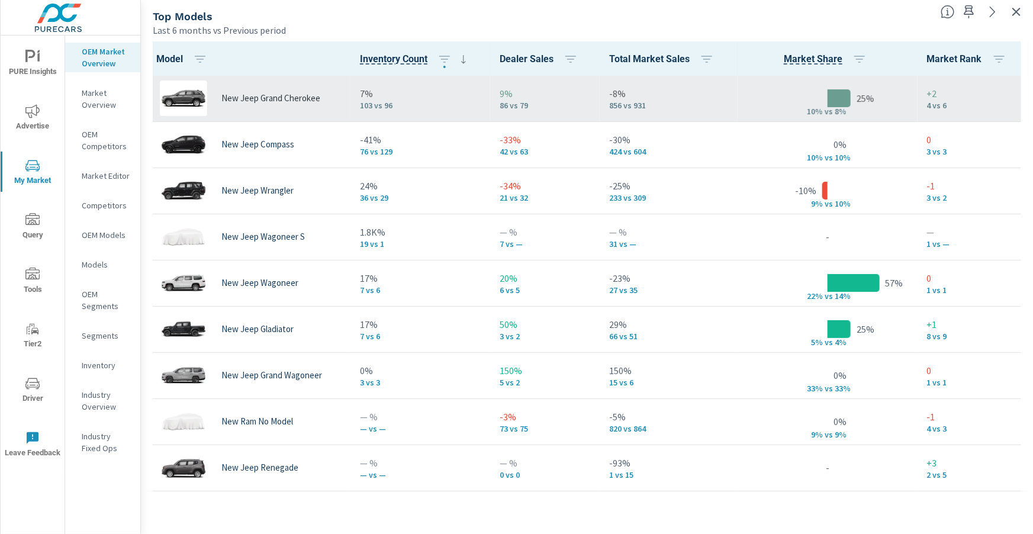
click at [306, 107] on div "New Jeep Grand Cherokee" at bounding box center [248, 99] width 186 height 36
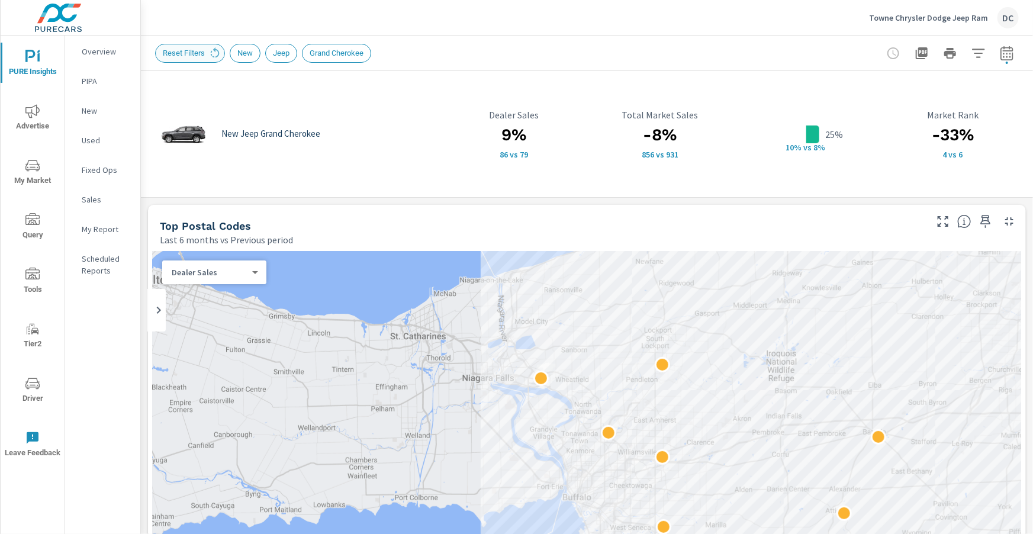
click at [208, 55] on span "Reset Filters" at bounding box center [184, 53] width 56 height 9
click at [213, 54] on icon at bounding box center [214, 53] width 13 height 13
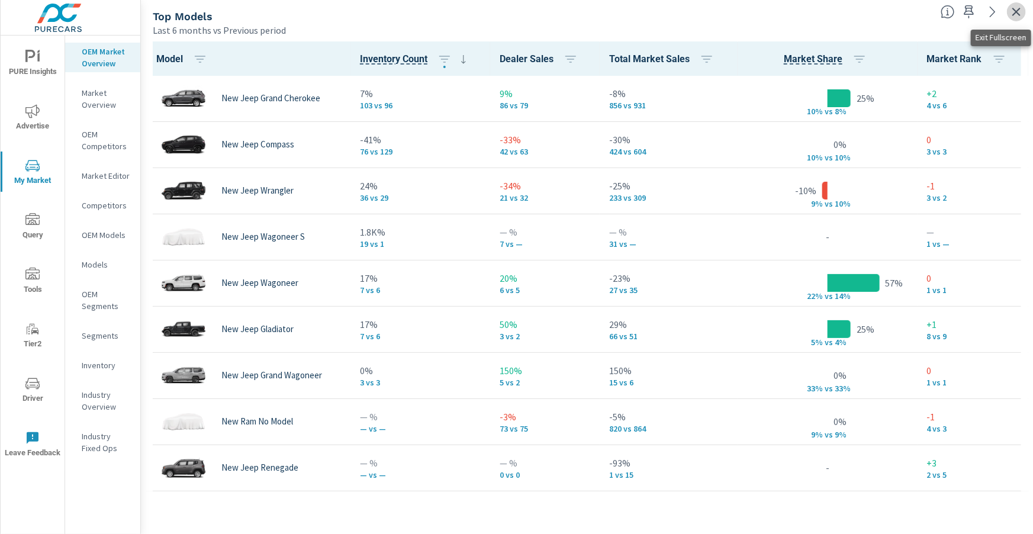
click at [1010, 14] on icon "button" at bounding box center [1017, 12] width 14 height 14
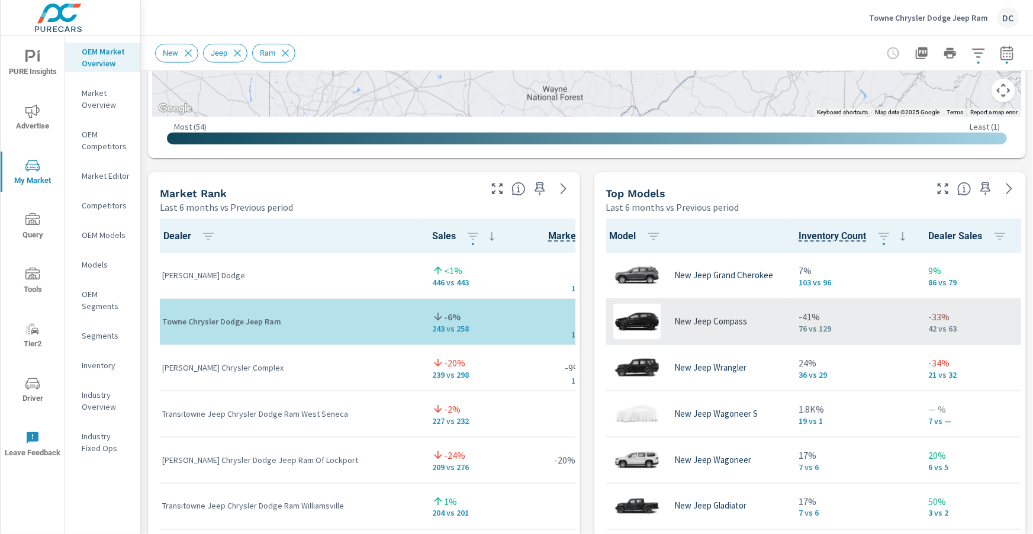
scroll to position [669, 0]
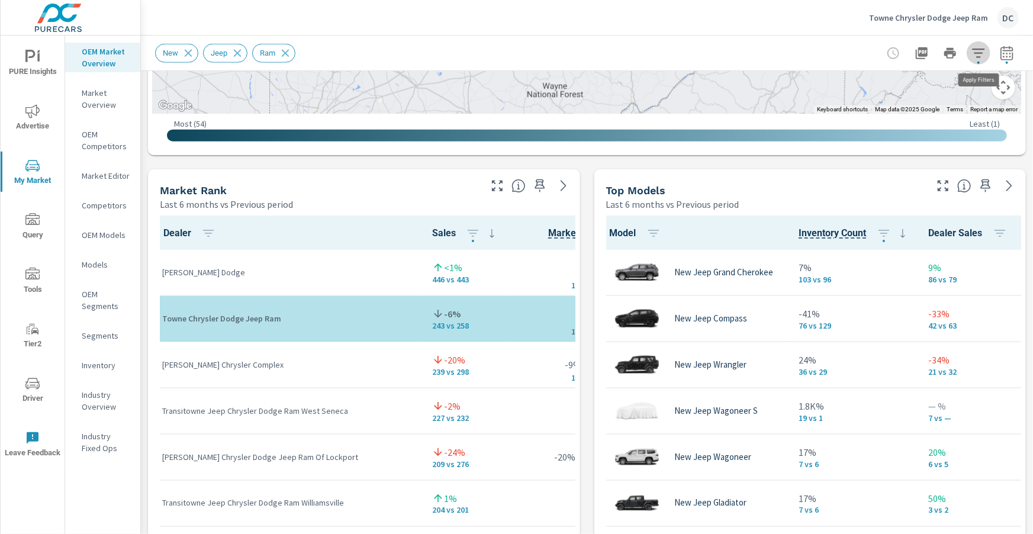
click at [984, 58] on icon "button" at bounding box center [979, 53] width 14 height 14
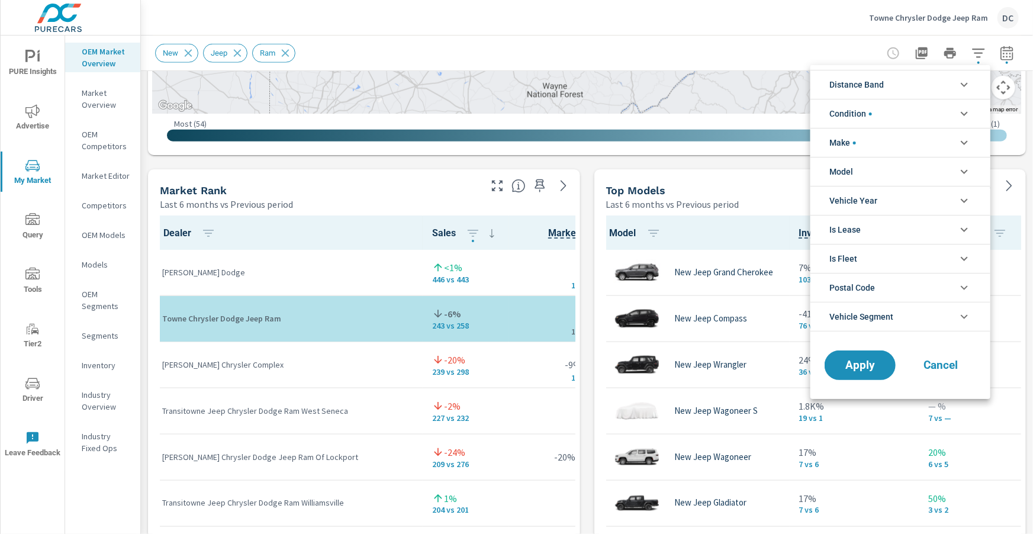
scroll to position [26, 0]
click at [952, 144] on li "Make" at bounding box center [901, 142] width 180 height 29
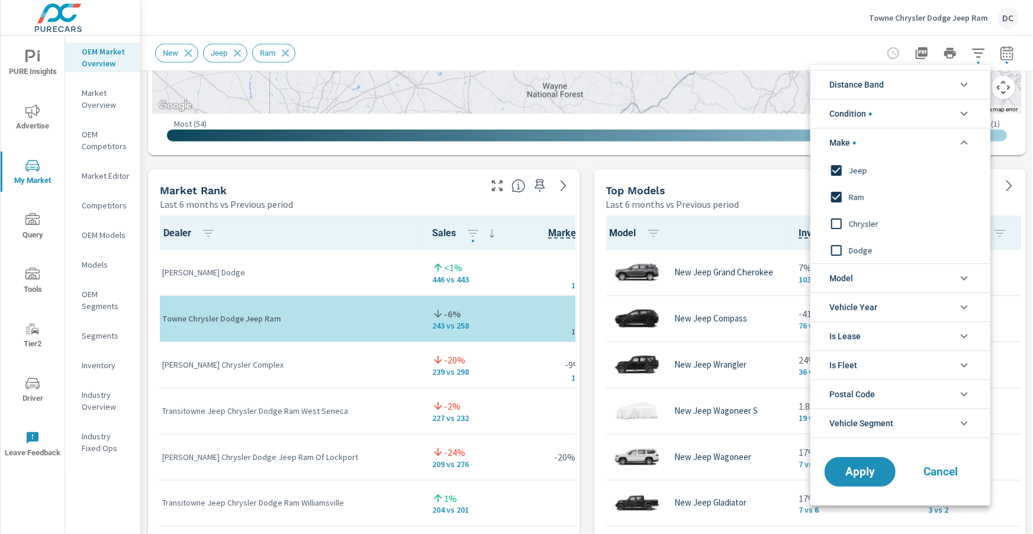
scroll to position [0, 0]
click at [845, 227] on input "filter options" at bounding box center [836, 223] width 25 height 25
click at [838, 248] on input "filter options" at bounding box center [836, 250] width 25 height 25
click at [924, 141] on li "Make" at bounding box center [901, 142] width 180 height 29
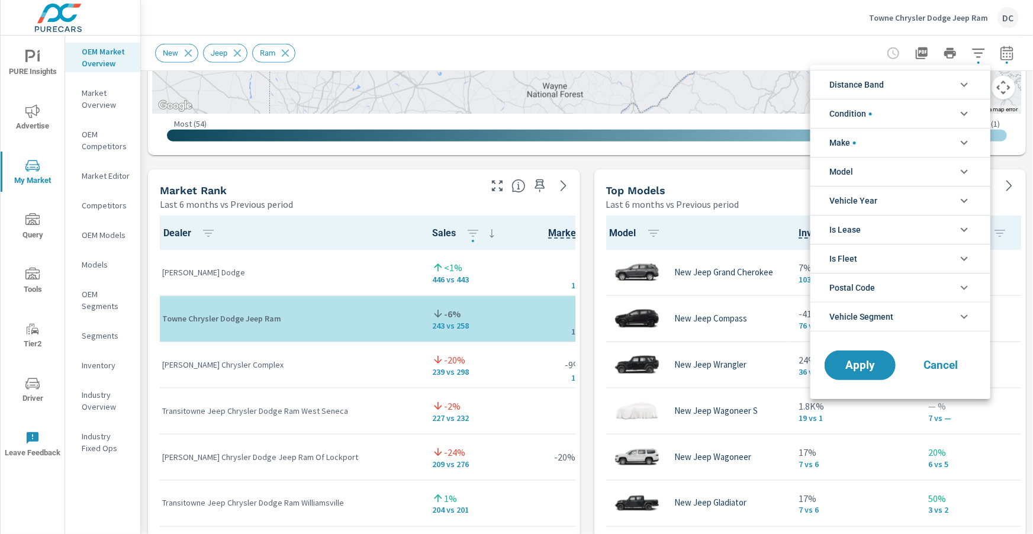
click at [925, 121] on li "Condition" at bounding box center [901, 113] width 180 height 29
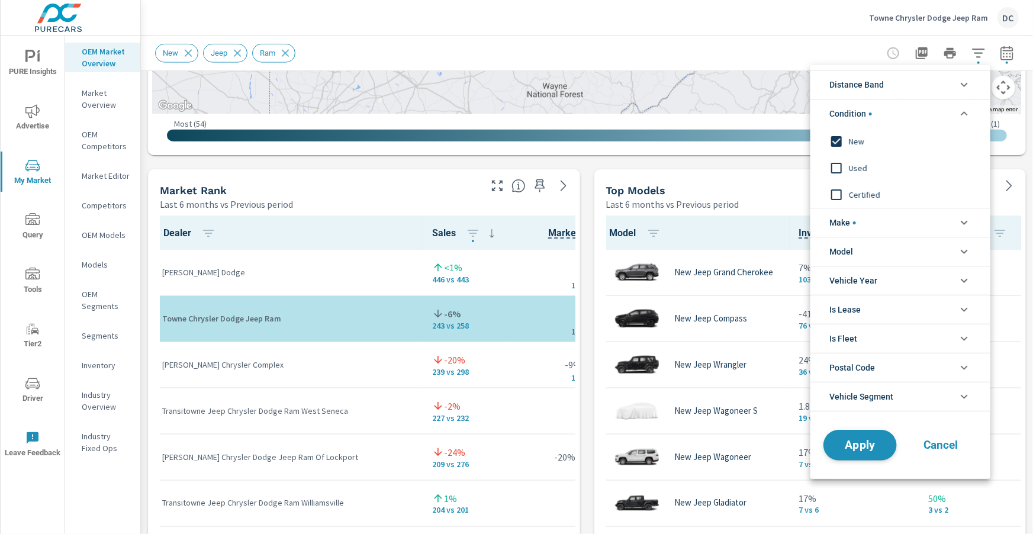
click at [891, 441] on button "Apply" at bounding box center [860, 445] width 73 height 31
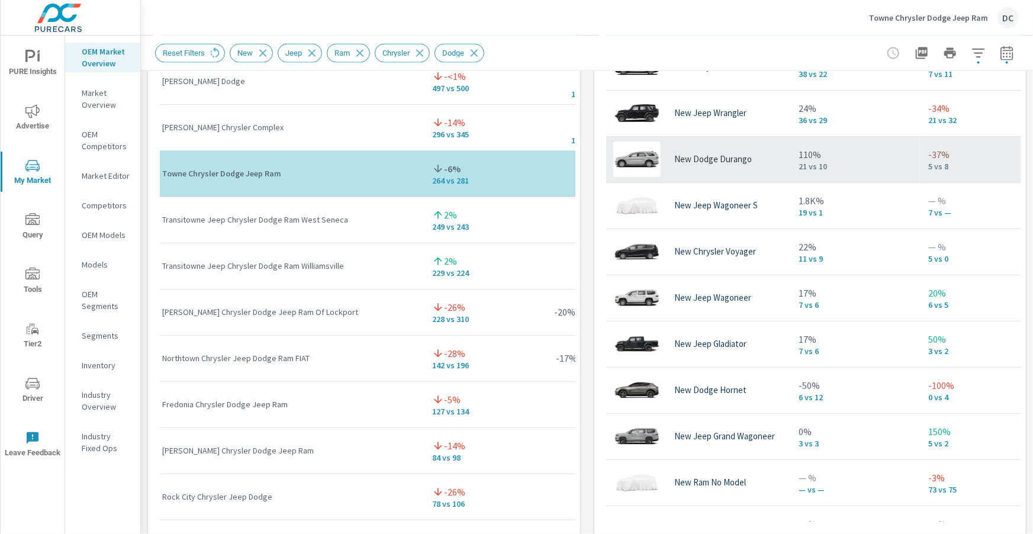
scroll to position [182, 0]
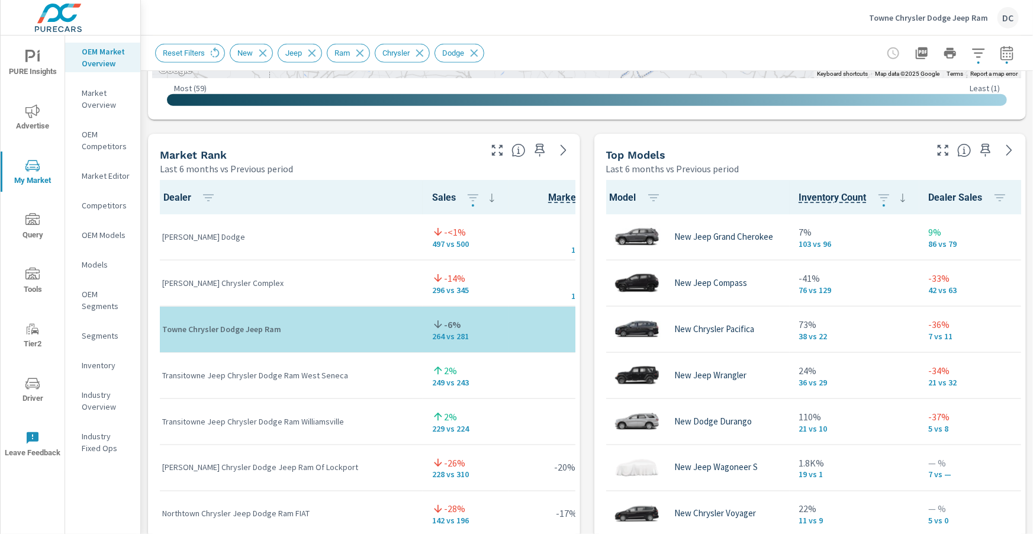
scroll to position [746, 0]
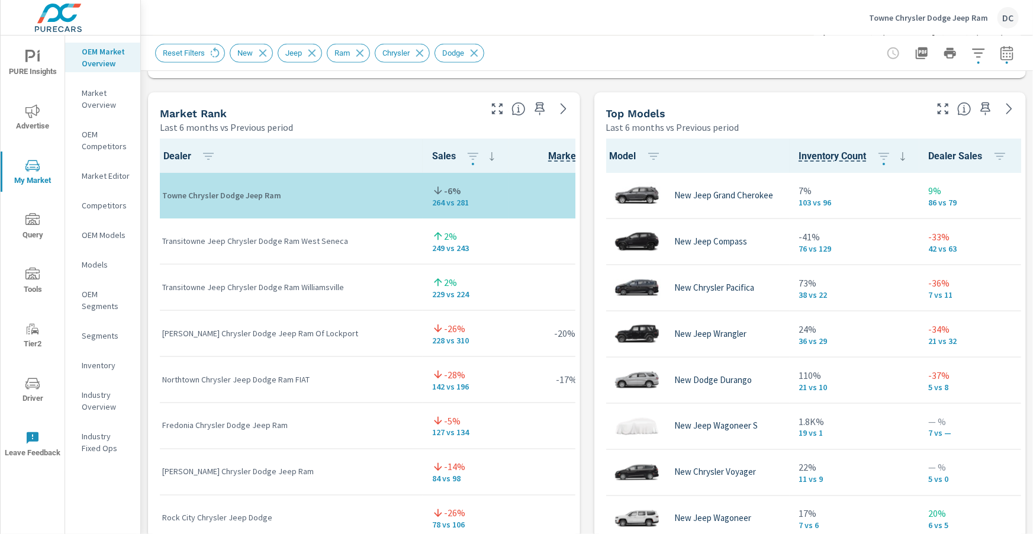
scroll to position [20, 0]
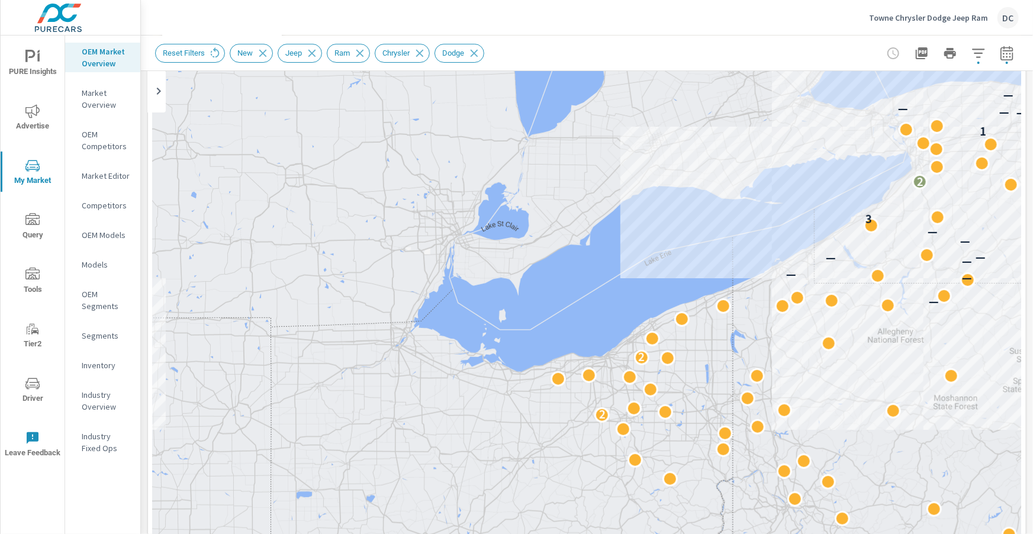
scroll to position [95, 0]
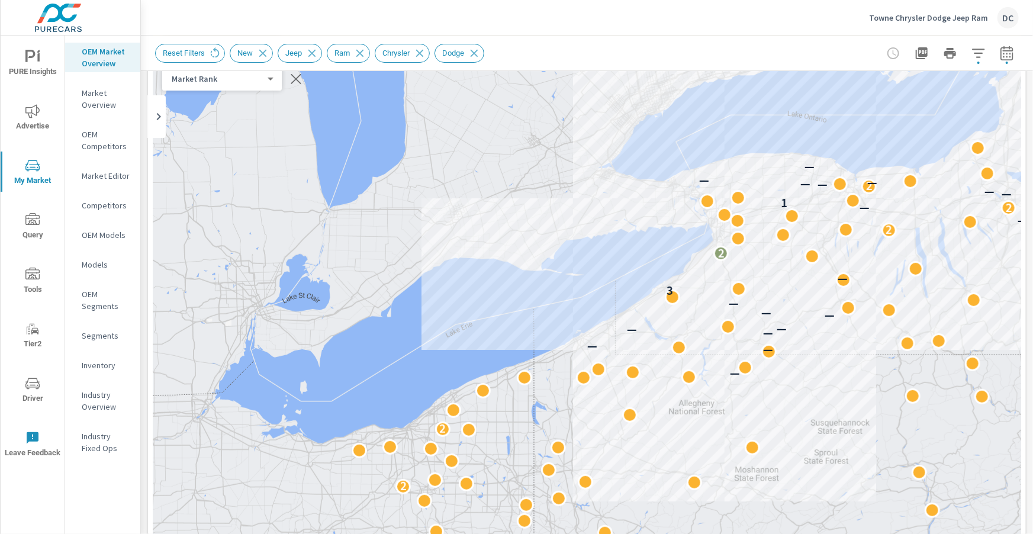
drag, startPoint x: 991, startPoint y: 232, endPoint x: 791, endPoint y: 279, distance: 205.7
click at [791, 279] on div at bounding box center [786, 278] width 15 height 15
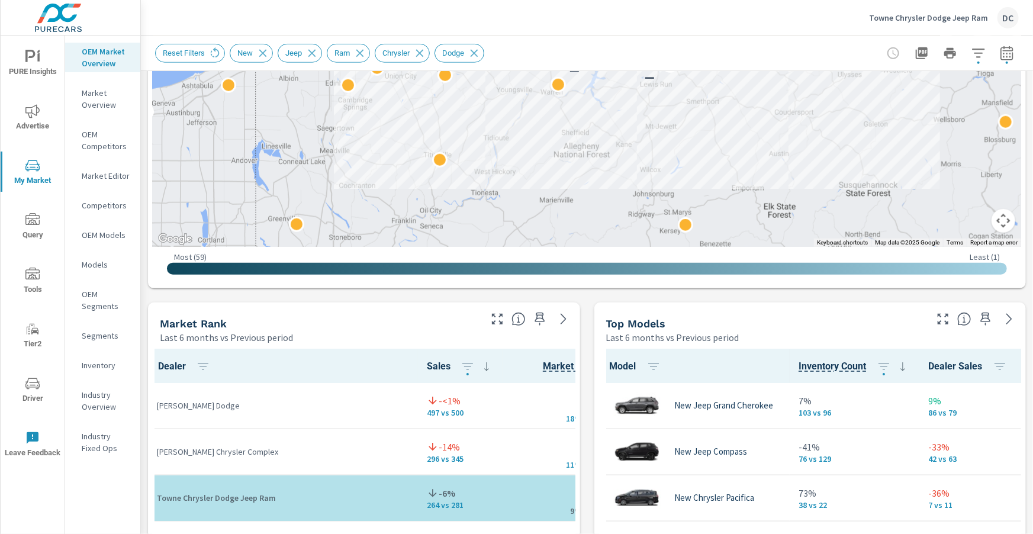
scroll to position [528, 0]
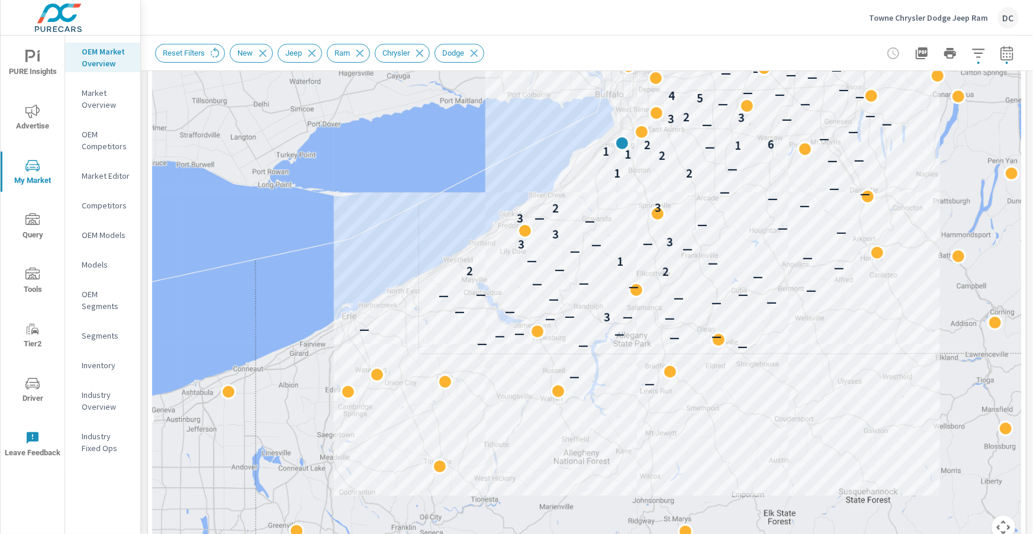
scroll to position [226, 0]
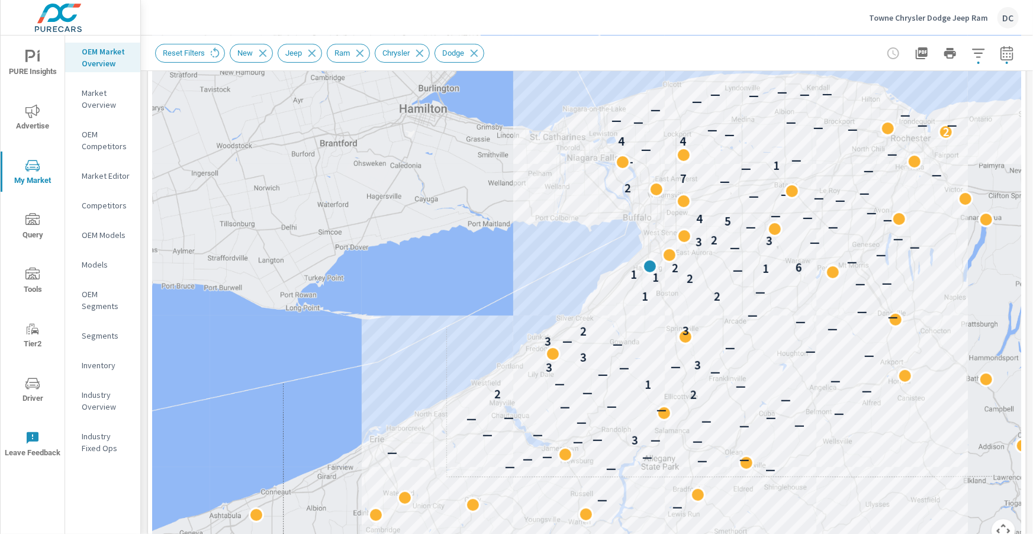
drag, startPoint x: 891, startPoint y: 224, endPoint x: 909, endPoint y: 349, distance: 125.7
click at [910, 348] on div "— — — — — — — — — — — — — 3 — — — — — — — — — — — — — — — — 2 2 — — — 1 — — — —…" at bounding box center [587, 228] width 869 height 659
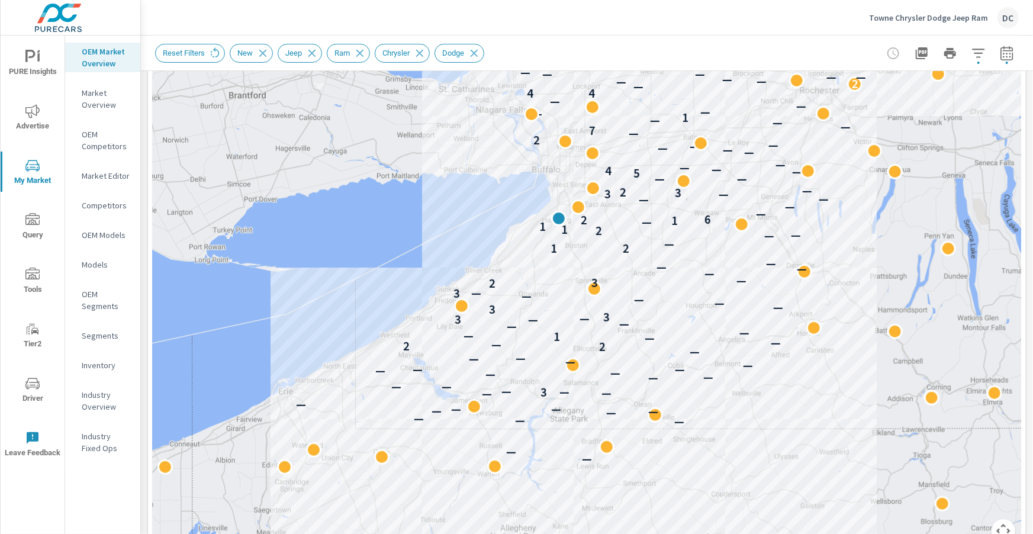
drag, startPoint x: 672, startPoint y: 269, endPoint x: 676, endPoint y: 441, distance: 171.8
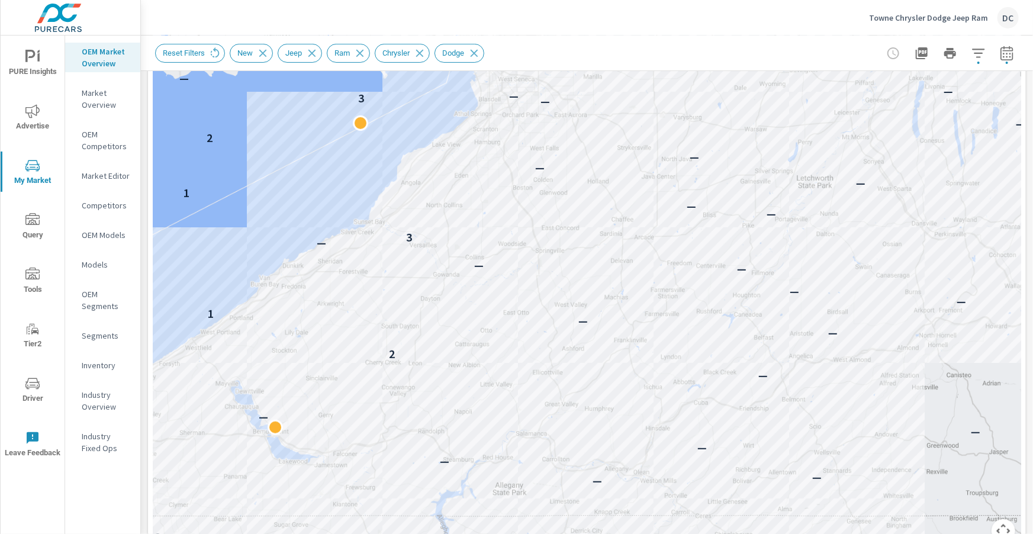
drag, startPoint x: 665, startPoint y: 353, endPoint x: 694, endPoint y: 362, distance: 30.5
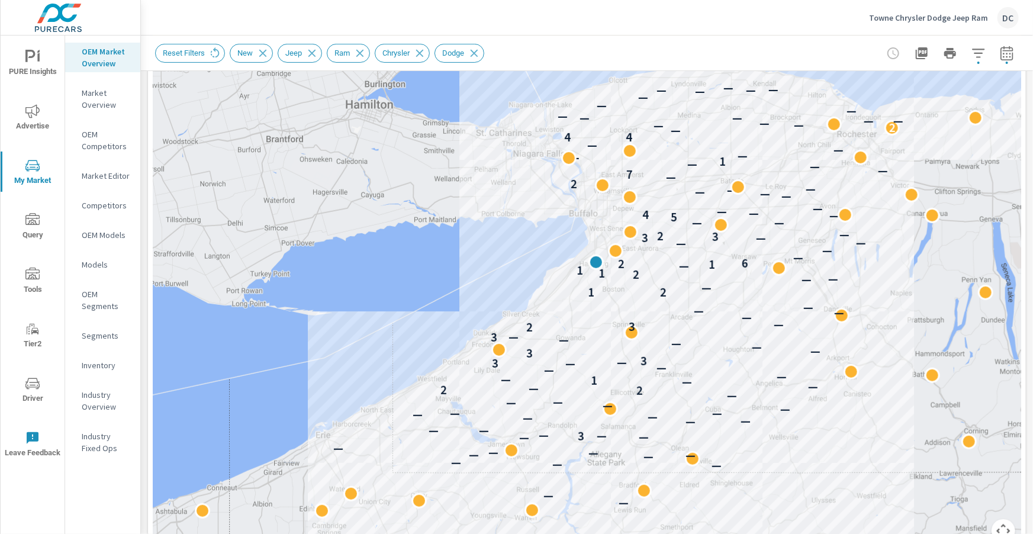
drag, startPoint x: 695, startPoint y: 351, endPoint x: 711, endPoint y: 377, distance: 30.9
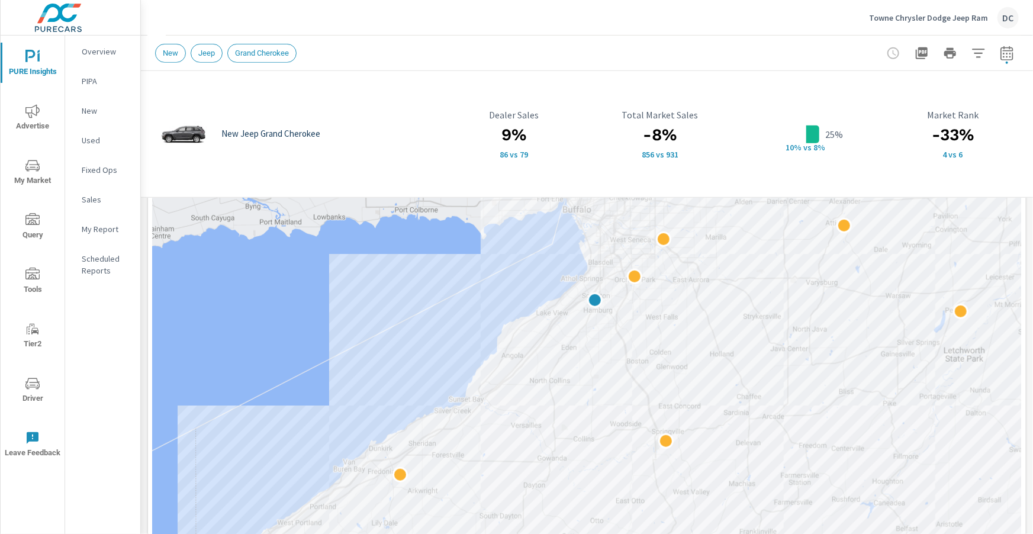
scroll to position [308, 0]
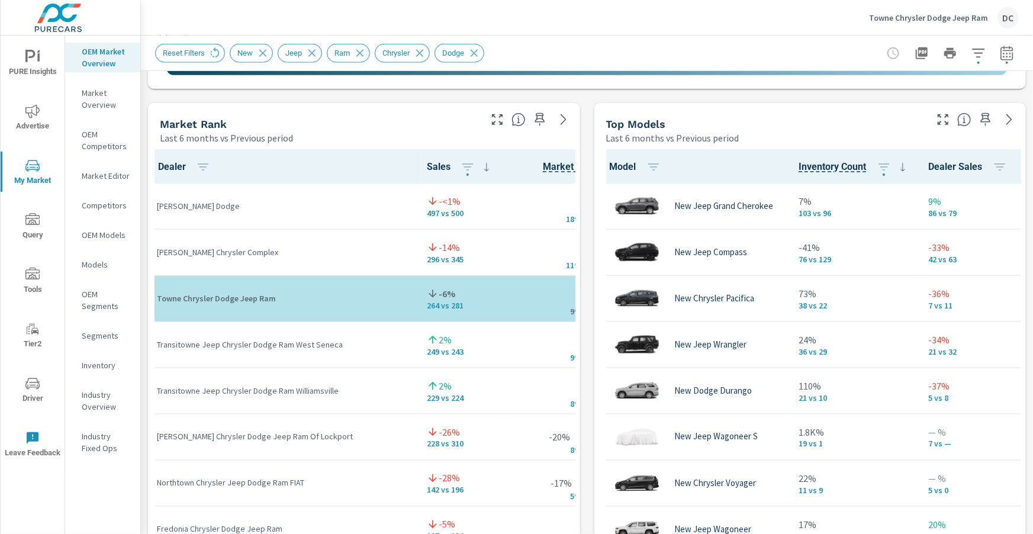
scroll to position [739, 0]
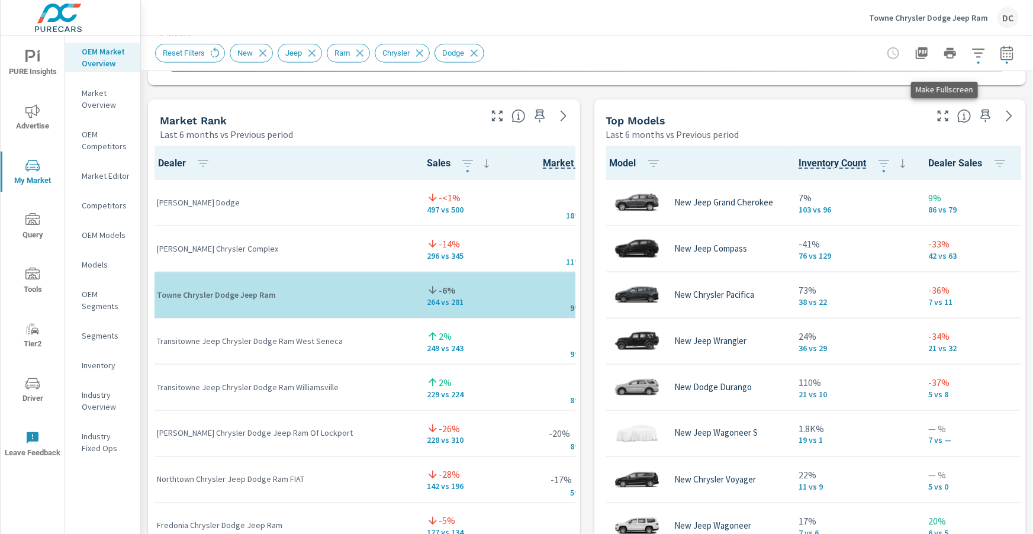
click at [947, 118] on icon "button" at bounding box center [943, 116] width 14 height 14
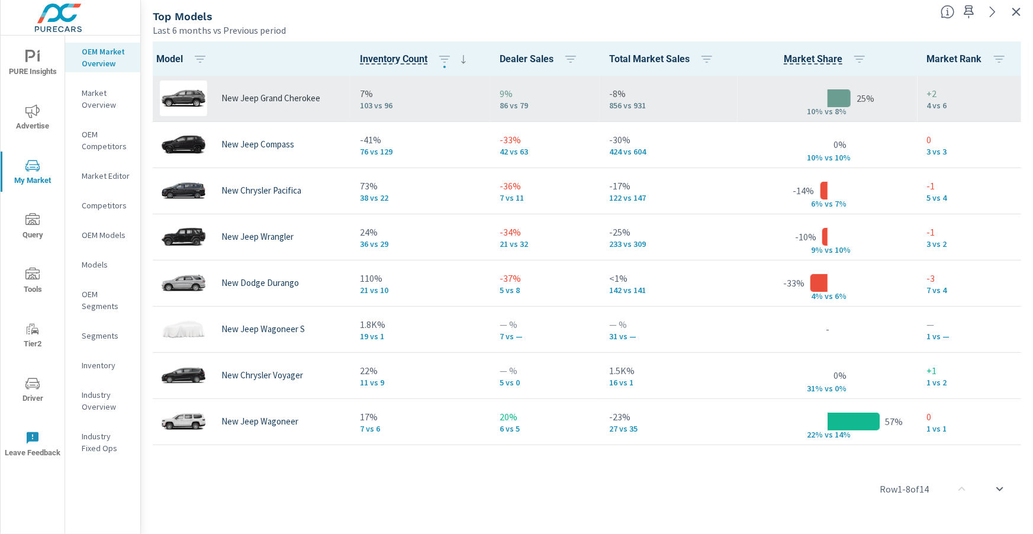
click at [288, 97] on p "New Jeep Grand Cherokee" at bounding box center [271, 98] width 99 height 11
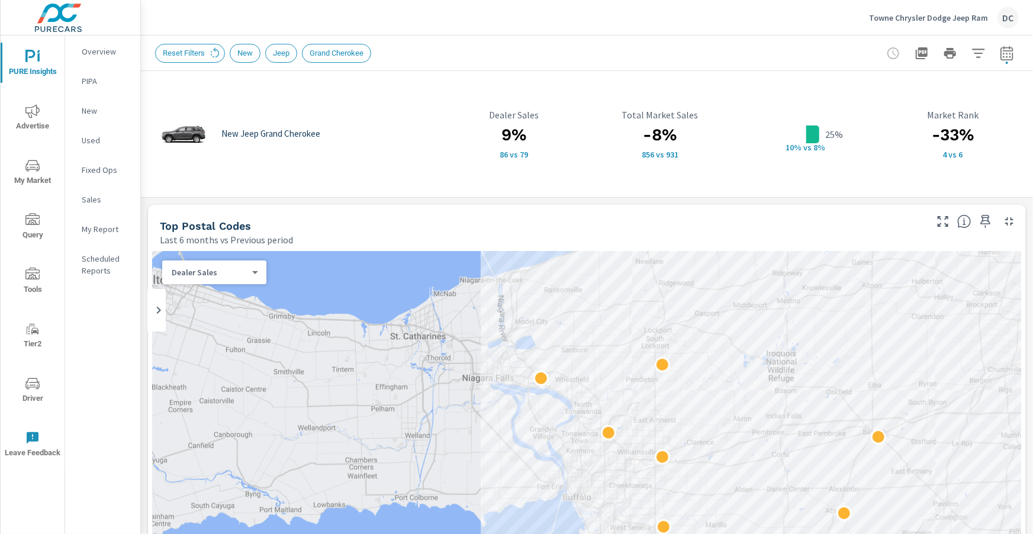
click at [1032, 131] on div "New Jeep Grand Cherokee 9% 86 vs 79 Dealer Sales -8% 856 vs 931 Total Market Sa…" at bounding box center [587, 134] width 893 height 127
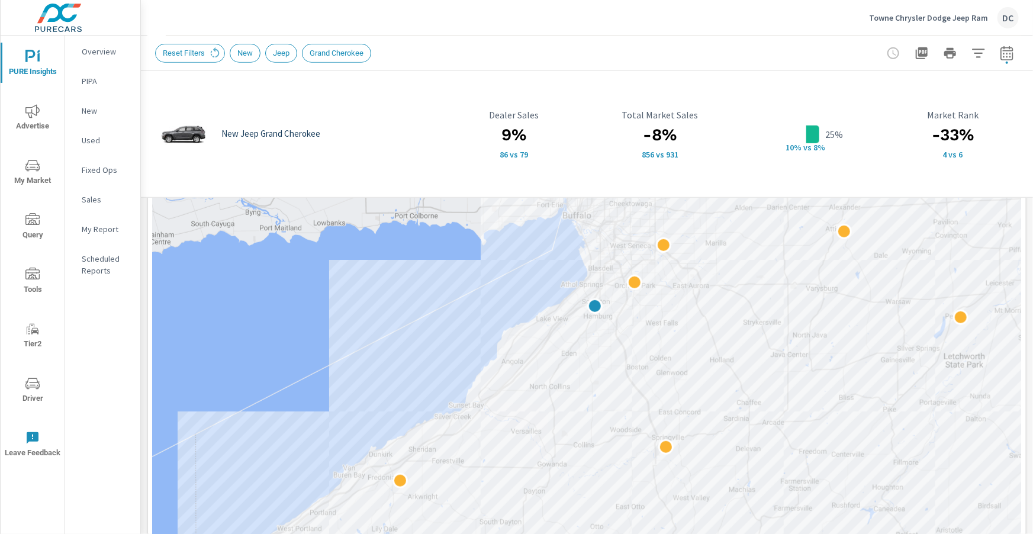
scroll to position [284, 0]
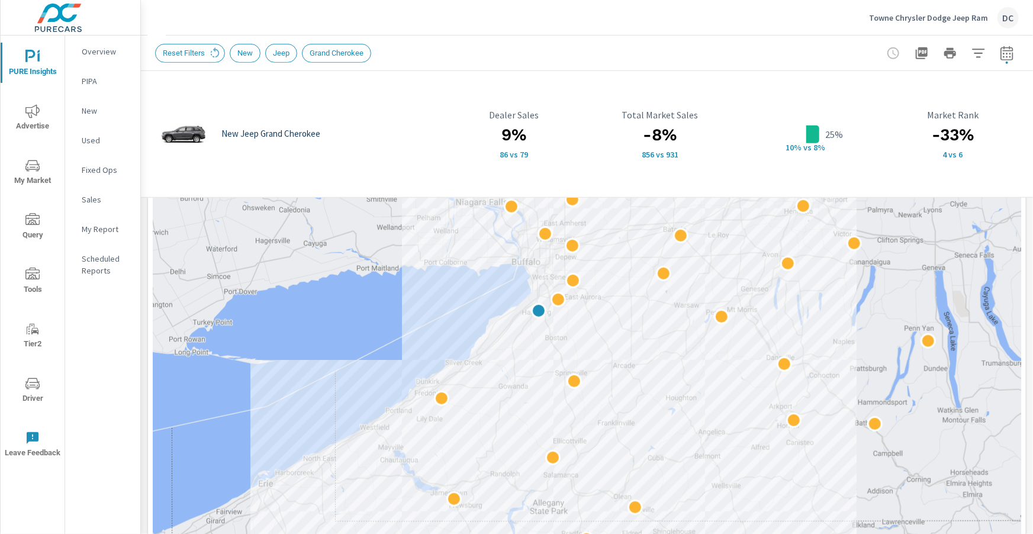
drag, startPoint x: 940, startPoint y: 271, endPoint x: 704, endPoint y: 292, distance: 237.9
click at [704, 292] on div at bounding box center [587, 296] width 869 height 659
